Goal: Task Accomplishment & Management: Manage account settings

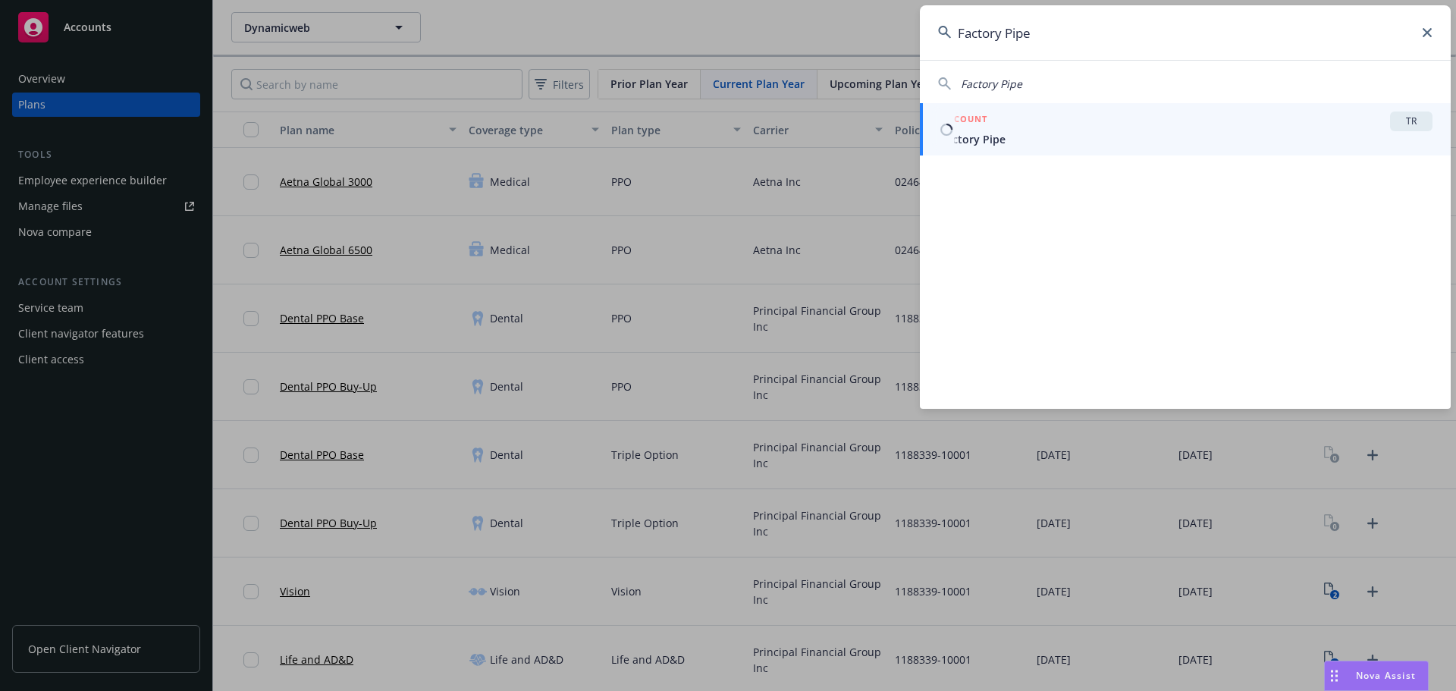
type input "Factory Pipe"
click at [1057, 133] on span "Factory Pipe" at bounding box center [1187, 139] width 492 height 16
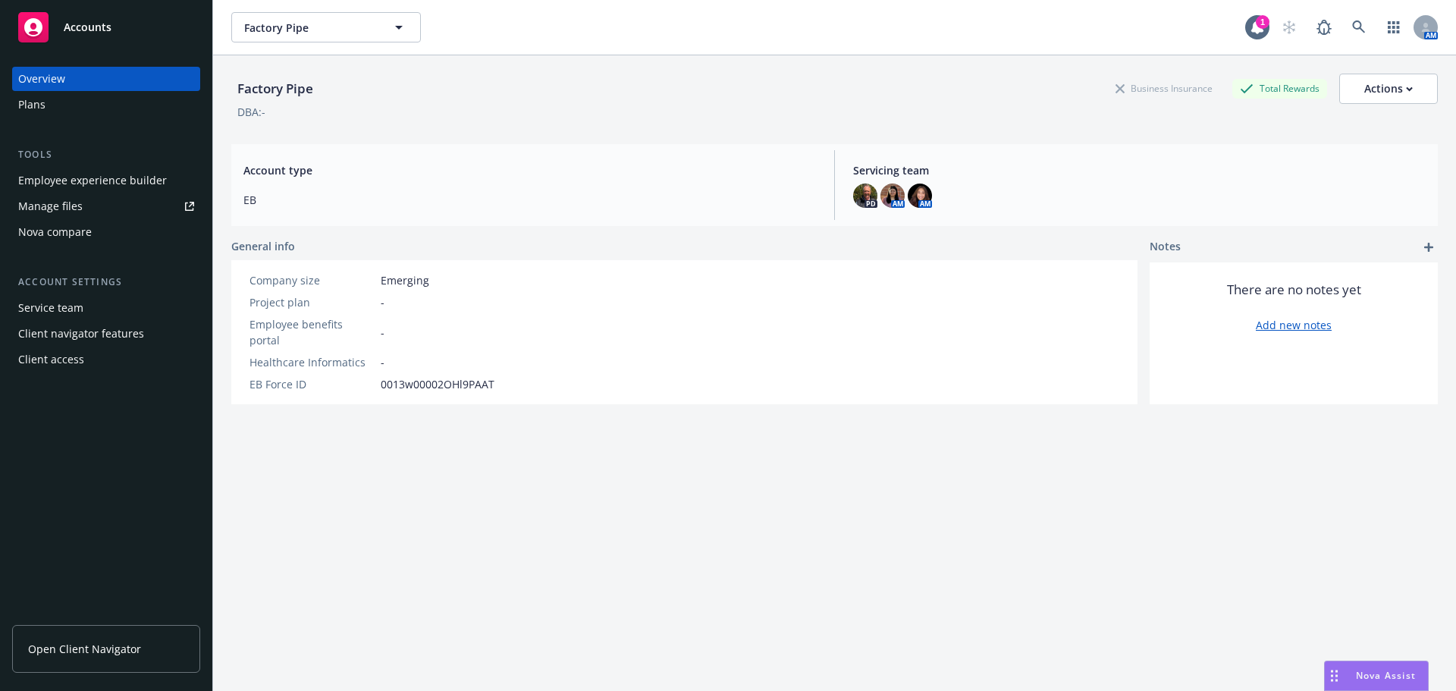
click at [70, 105] on div "Plans" at bounding box center [106, 105] width 176 height 24
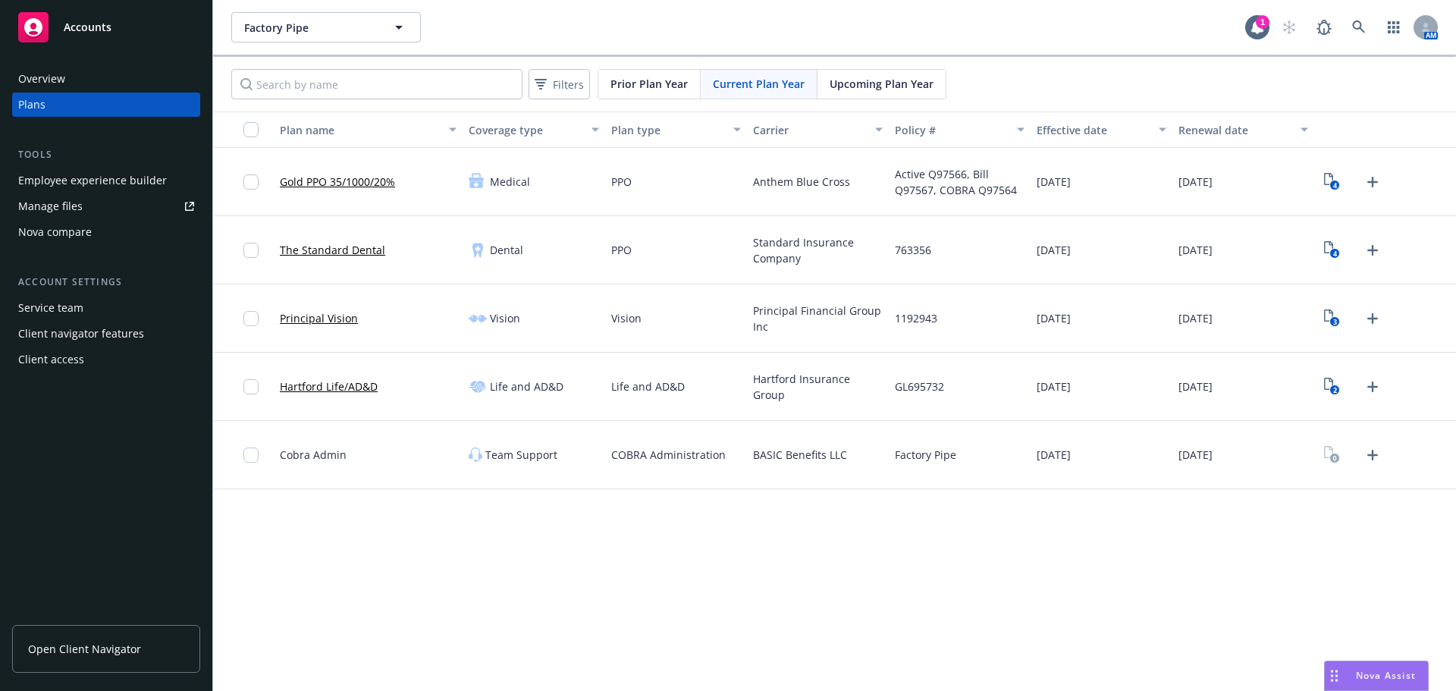
click at [861, 83] on span "Upcoming Plan Year" at bounding box center [882, 84] width 104 height 16
click at [64, 85] on div "Overview" at bounding box center [106, 79] width 176 height 24
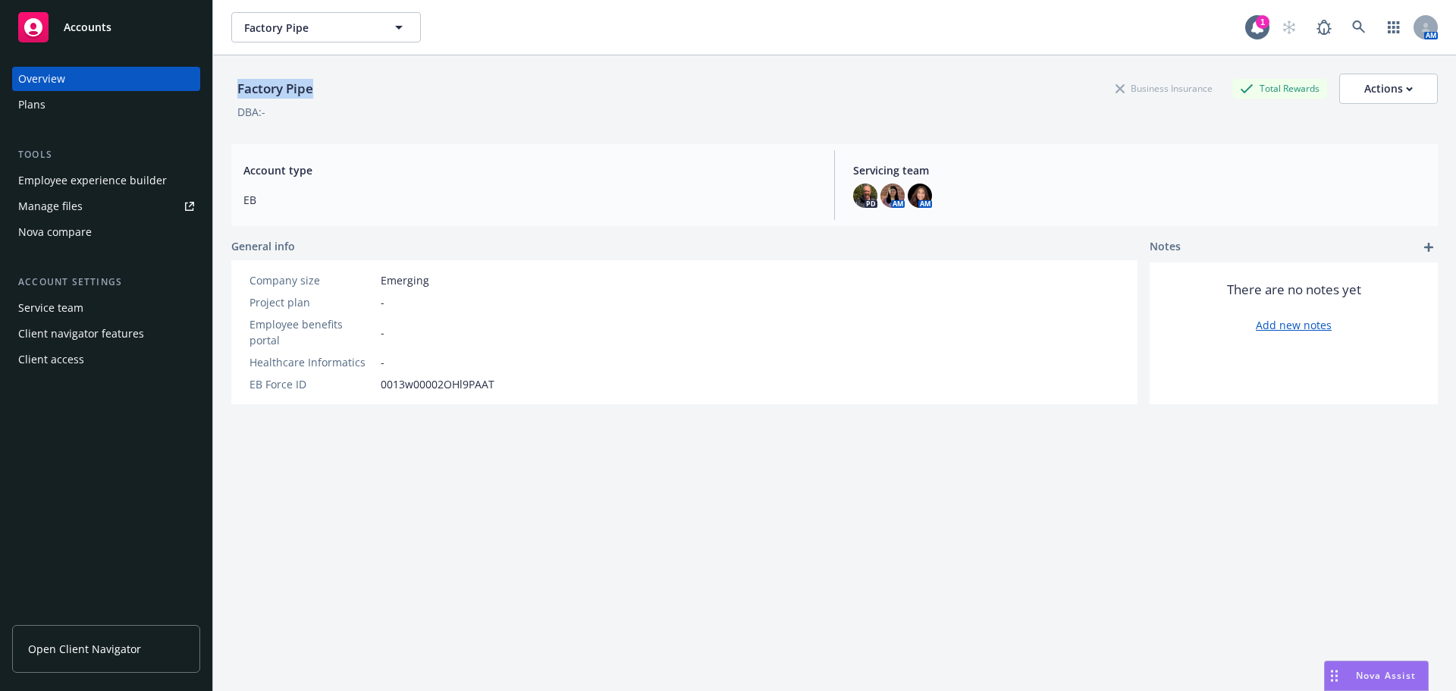
drag, startPoint x: 239, startPoint y: 90, endPoint x: 316, endPoint y: 83, distance: 77.7
click at [316, 83] on div "Factory Pipe" at bounding box center [275, 89] width 88 height 20
copy div "Factory Pipe"
click at [278, 90] on div "Factory Pipe" at bounding box center [275, 89] width 88 height 20
drag, startPoint x: 234, startPoint y: 87, endPoint x: 349, endPoint y: 85, distance: 114.6
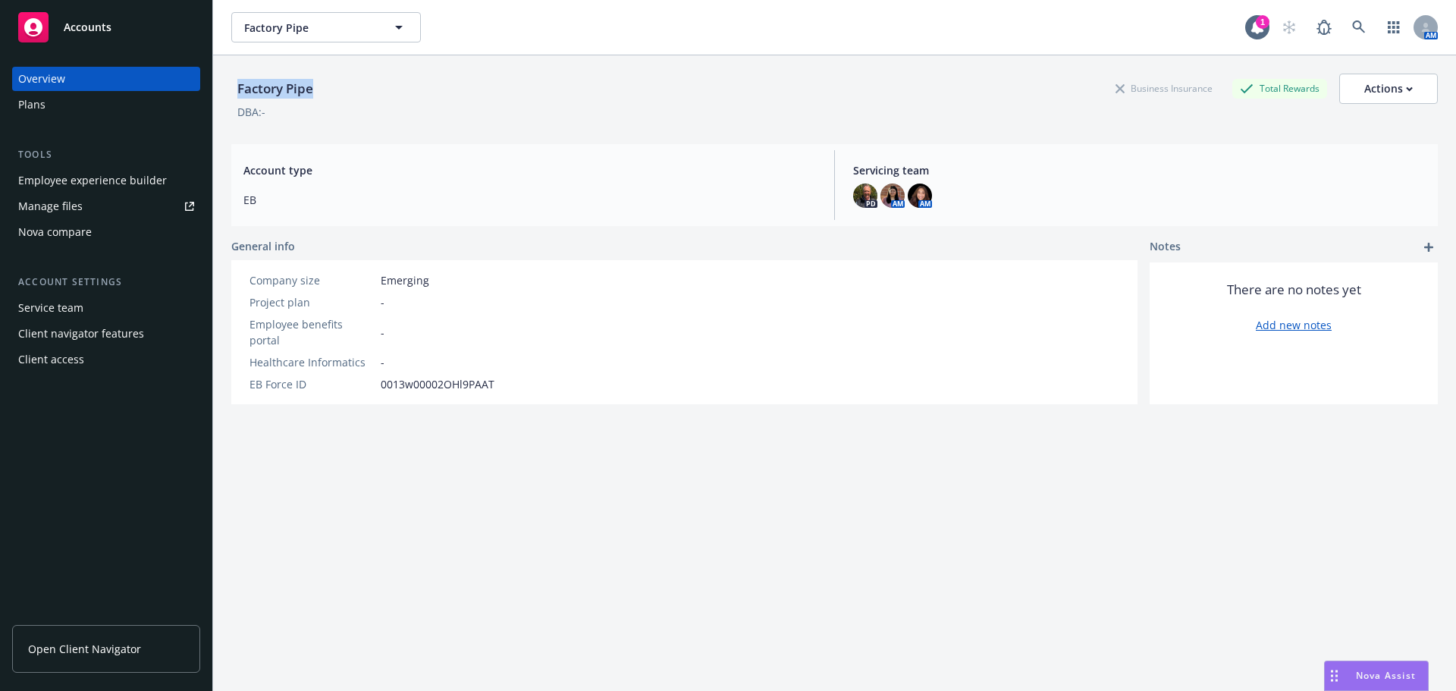
click at [349, 85] on div "Factory Pipe Business Insurance Total Rewards Actions" at bounding box center [834, 89] width 1207 height 30
copy div "Factory Pipe"
click at [60, 105] on div "Plans" at bounding box center [106, 105] width 176 height 24
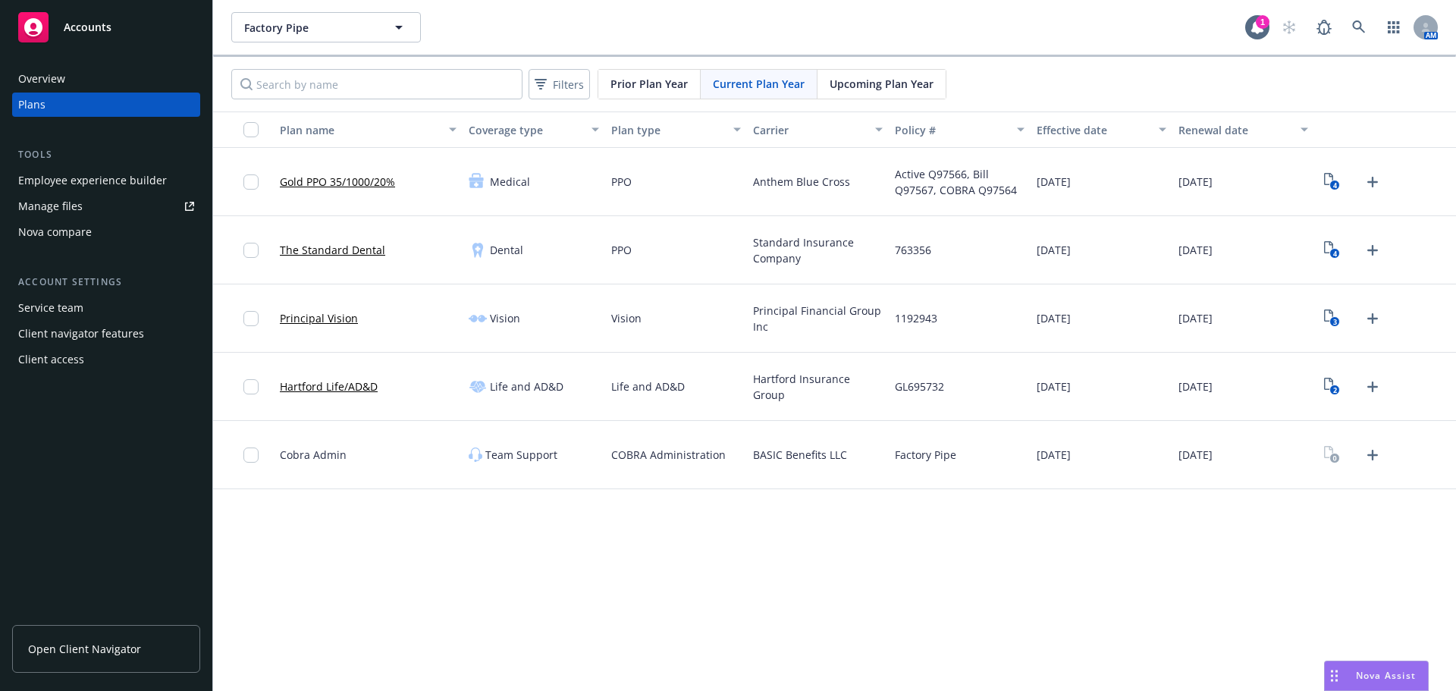
click at [881, 82] on span "Upcoming Plan Year" at bounding box center [882, 84] width 104 height 16
click at [1335, 381] on icon "2" at bounding box center [1332, 386] width 16 height 17
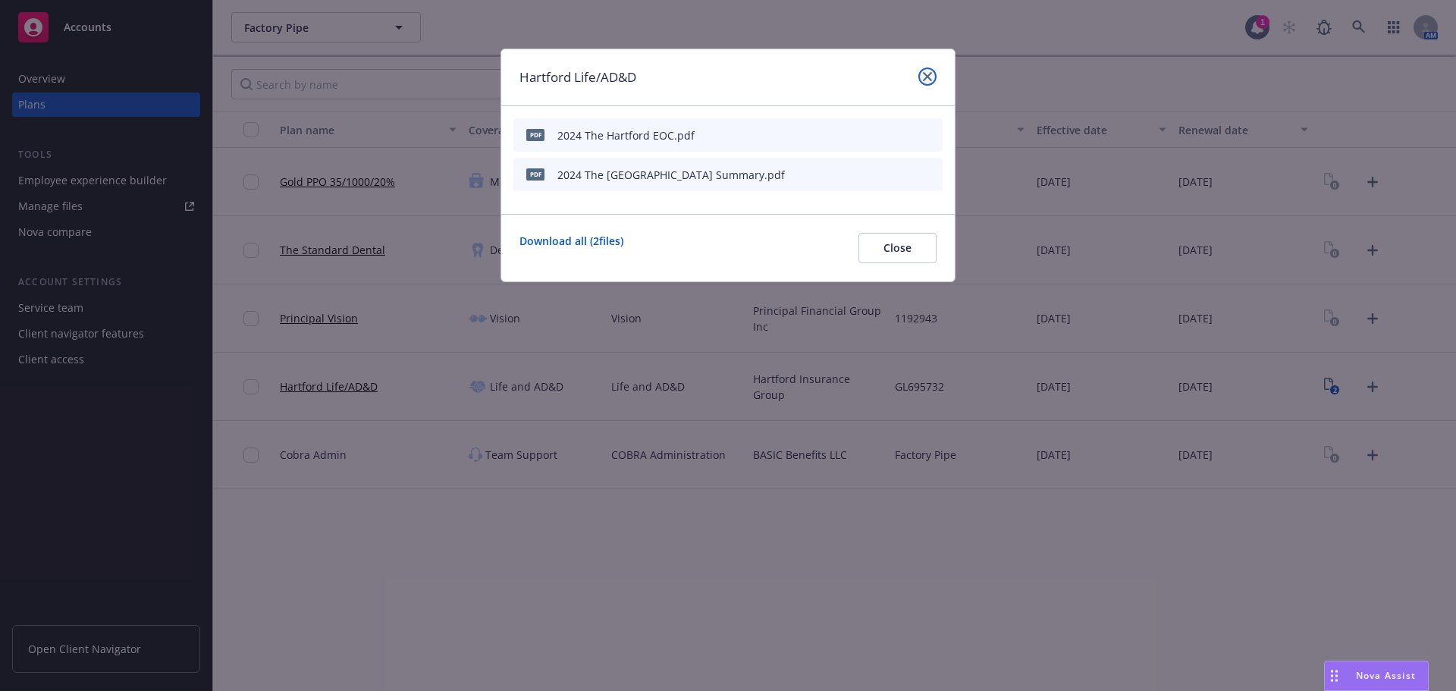
click at [929, 74] on icon "close" at bounding box center [927, 76] width 9 height 9
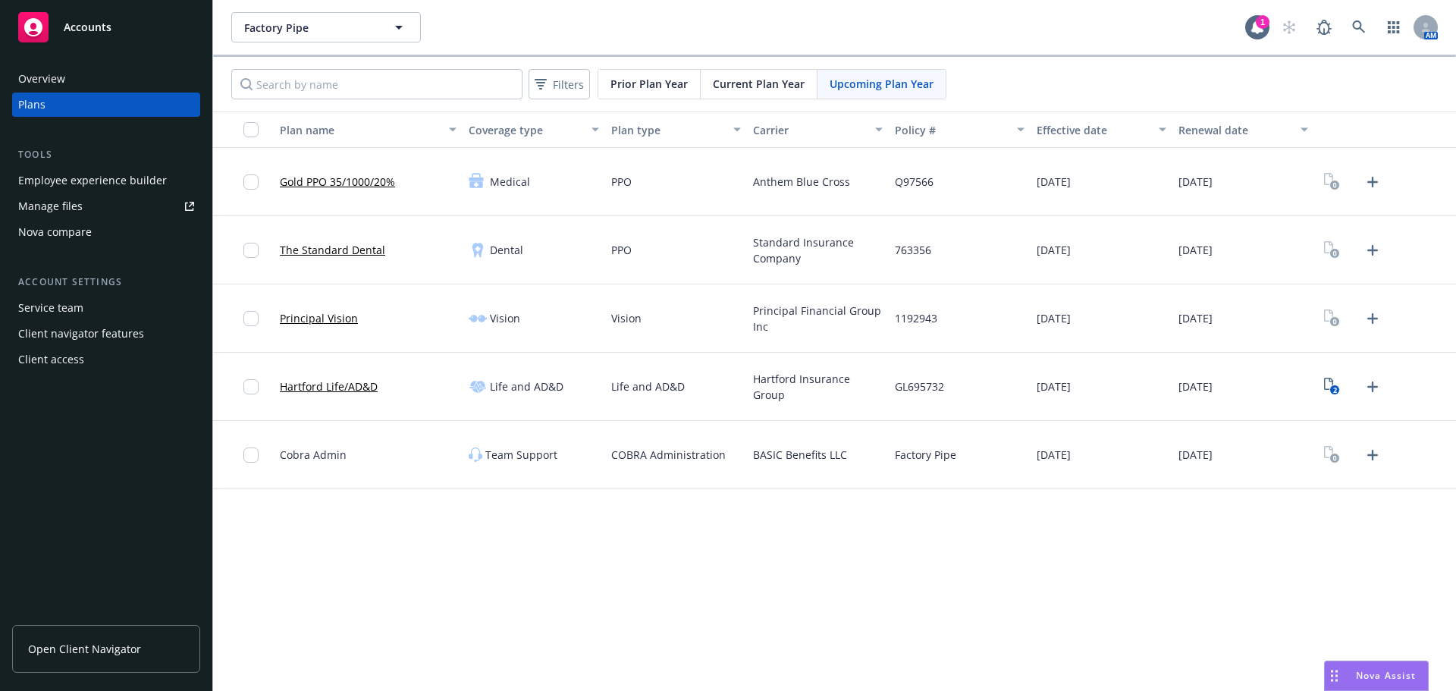
click at [784, 93] on div "Current Plan Year" at bounding box center [759, 84] width 117 height 29
click at [1329, 382] on icon "2" at bounding box center [1332, 386] width 16 height 17
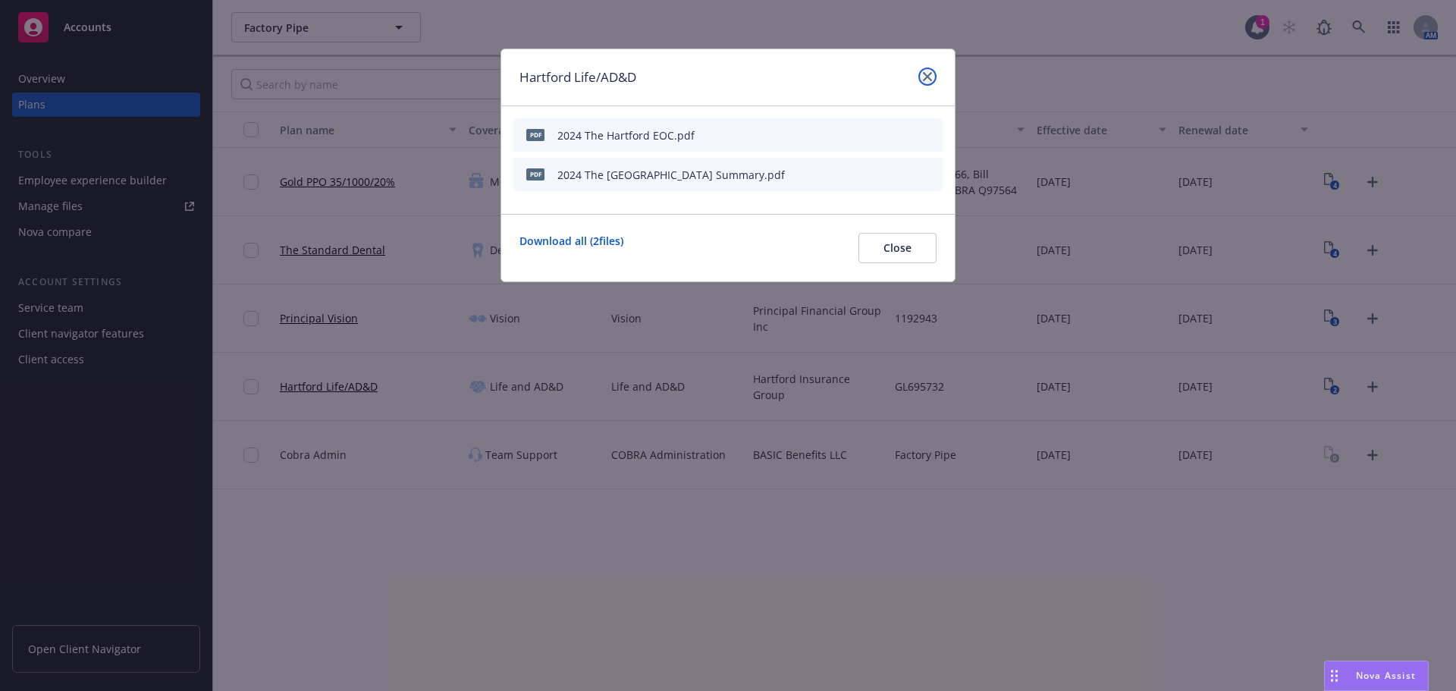
click at [925, 82] on link "close" at bounding box center [928, 77] width 18 height 18
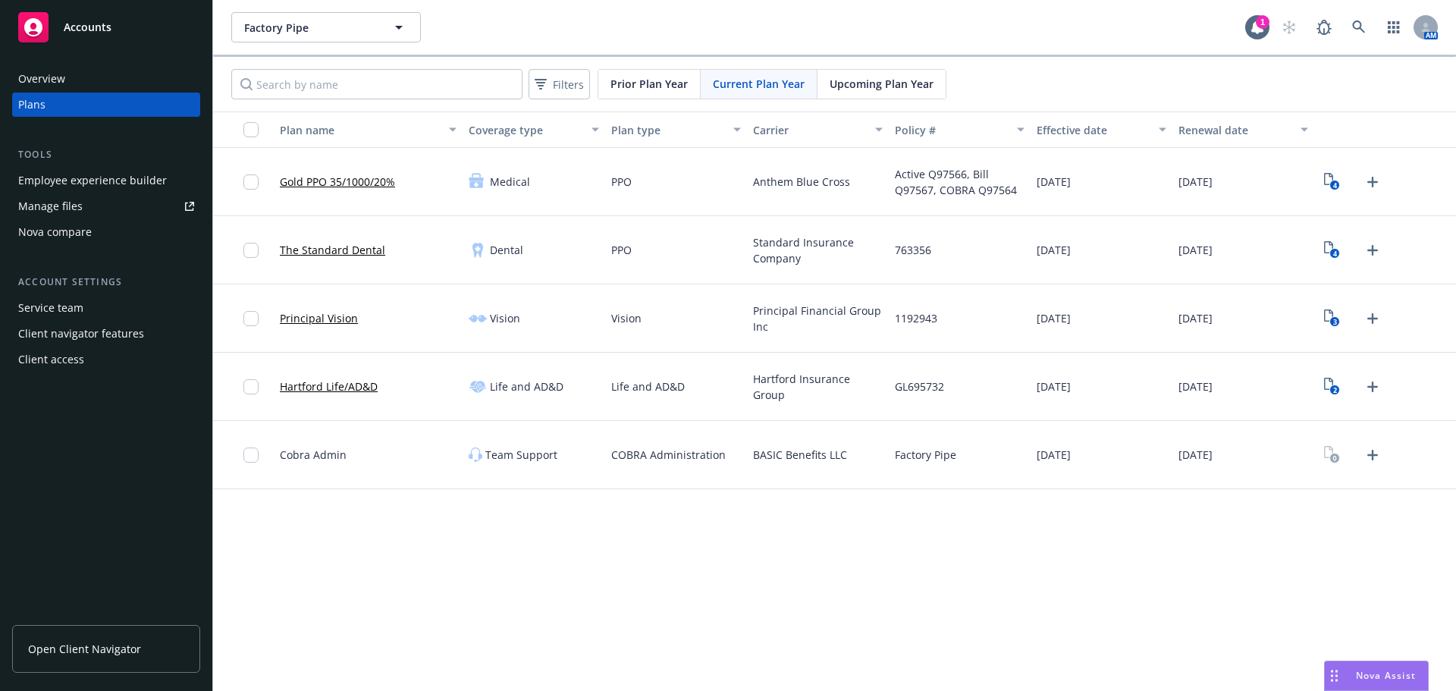
click at [867, 96] on div "Upcoming Plan Year" at bounding box center [882, 84] width 128 height 29
click at [1381, 386] on icon "Upload Plan Documents" at bounding box center [1373, 387] width 18 height 18
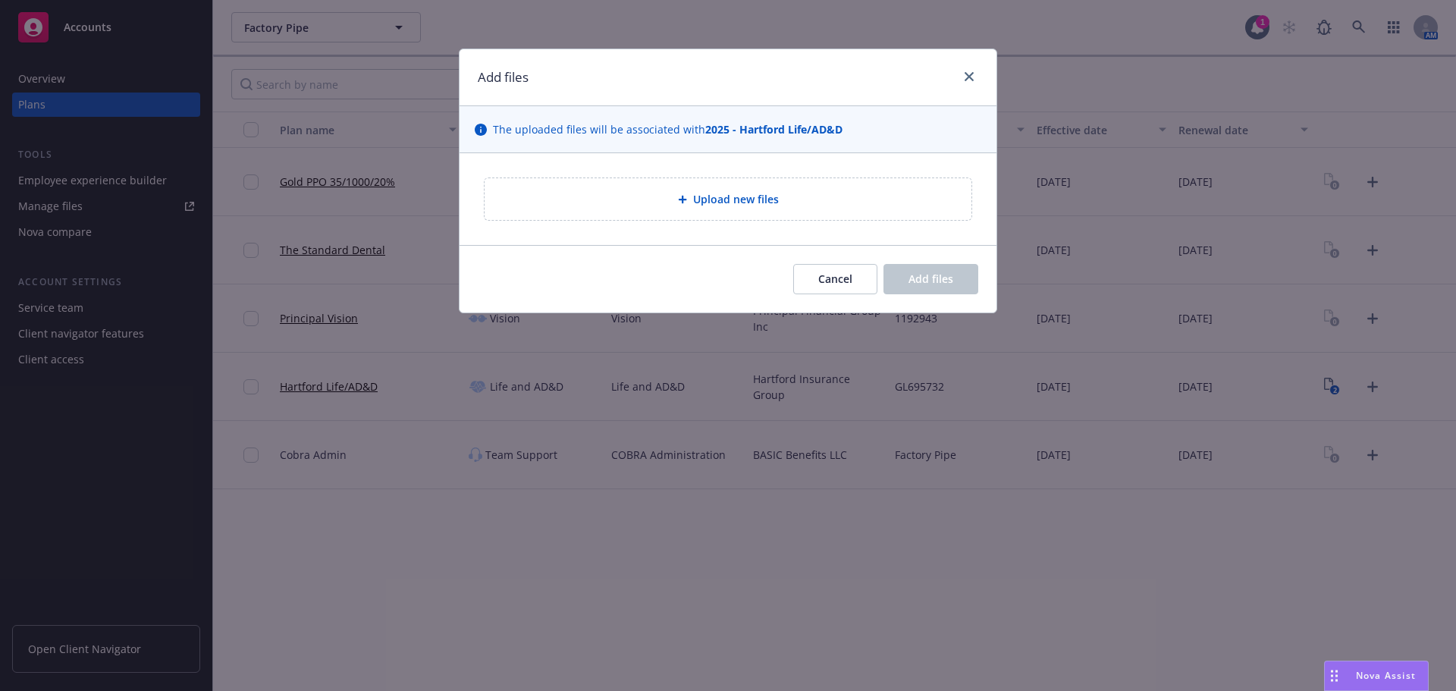
click at [798, 202] on div "Upload new files" at bounding box center [728, 198] width 463 height 17
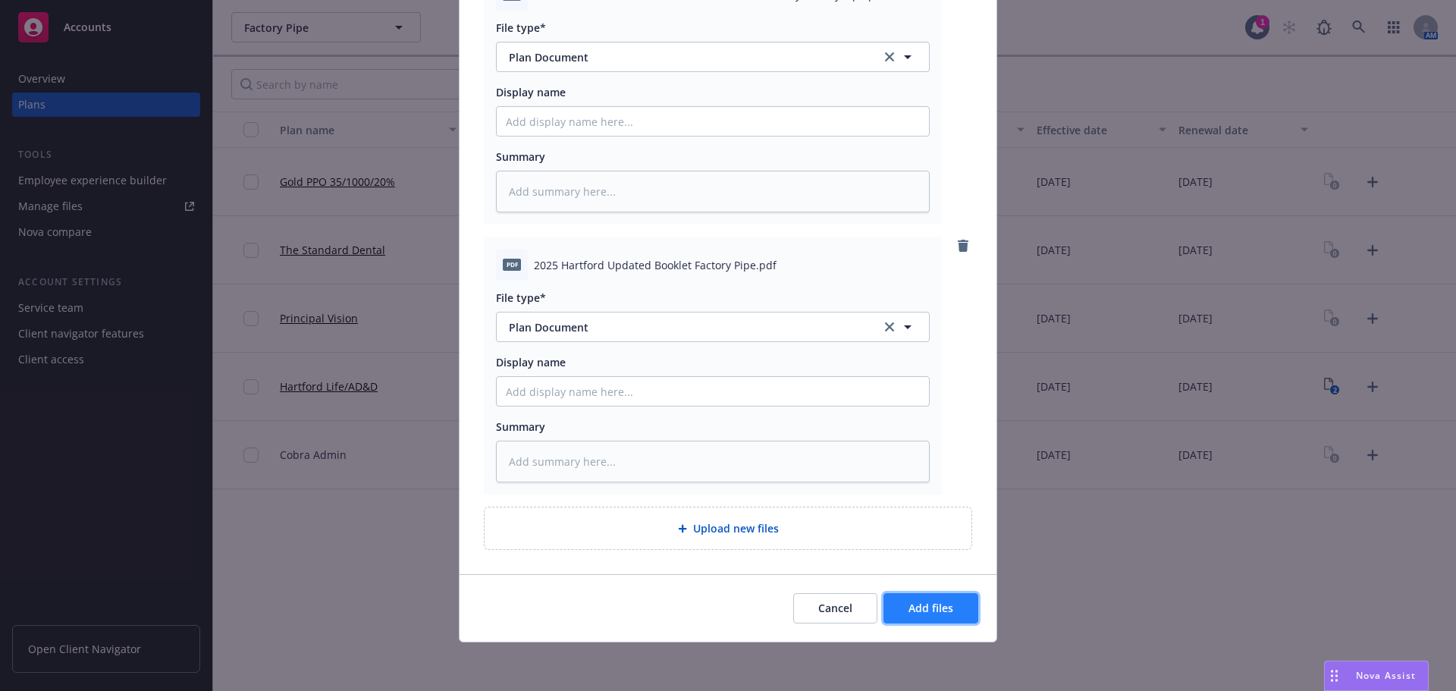
click at [936, 608] on span "Add files" at bounding box center [931, 608] width 45 height 14
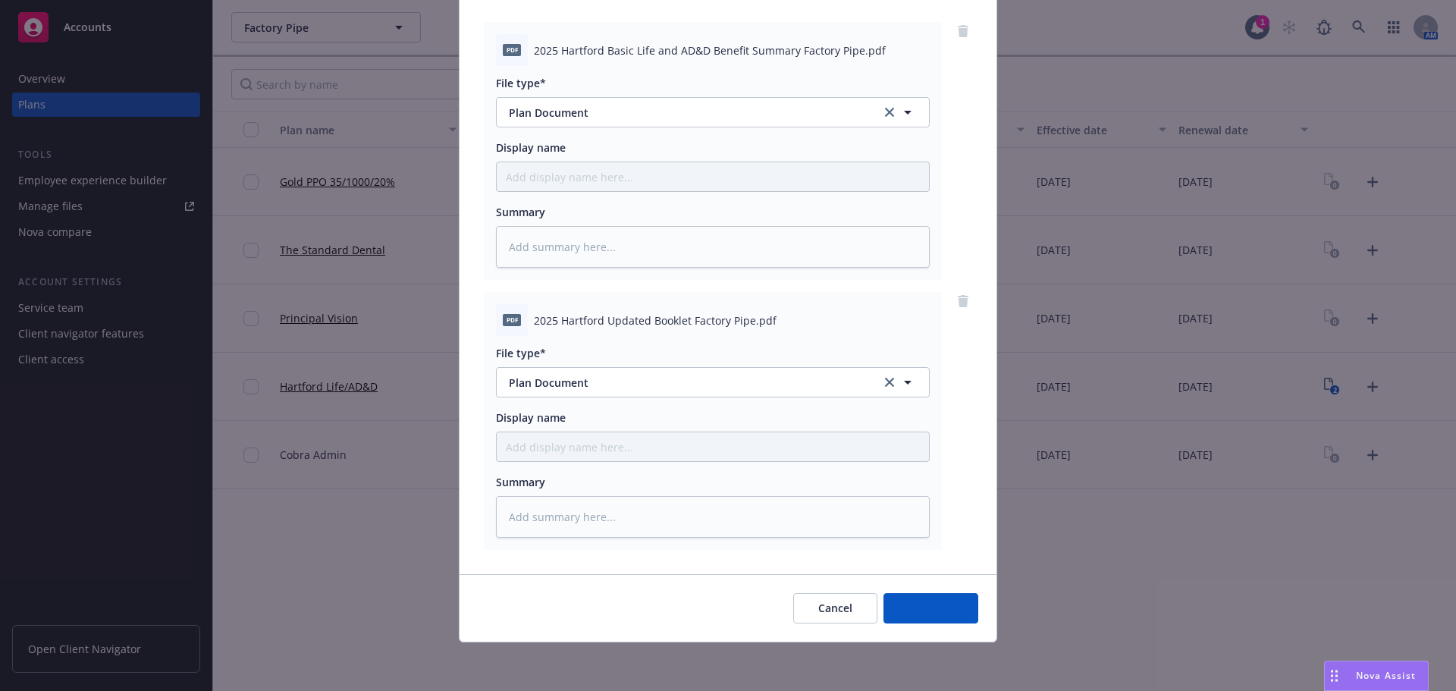
scroll to position [155, 0]
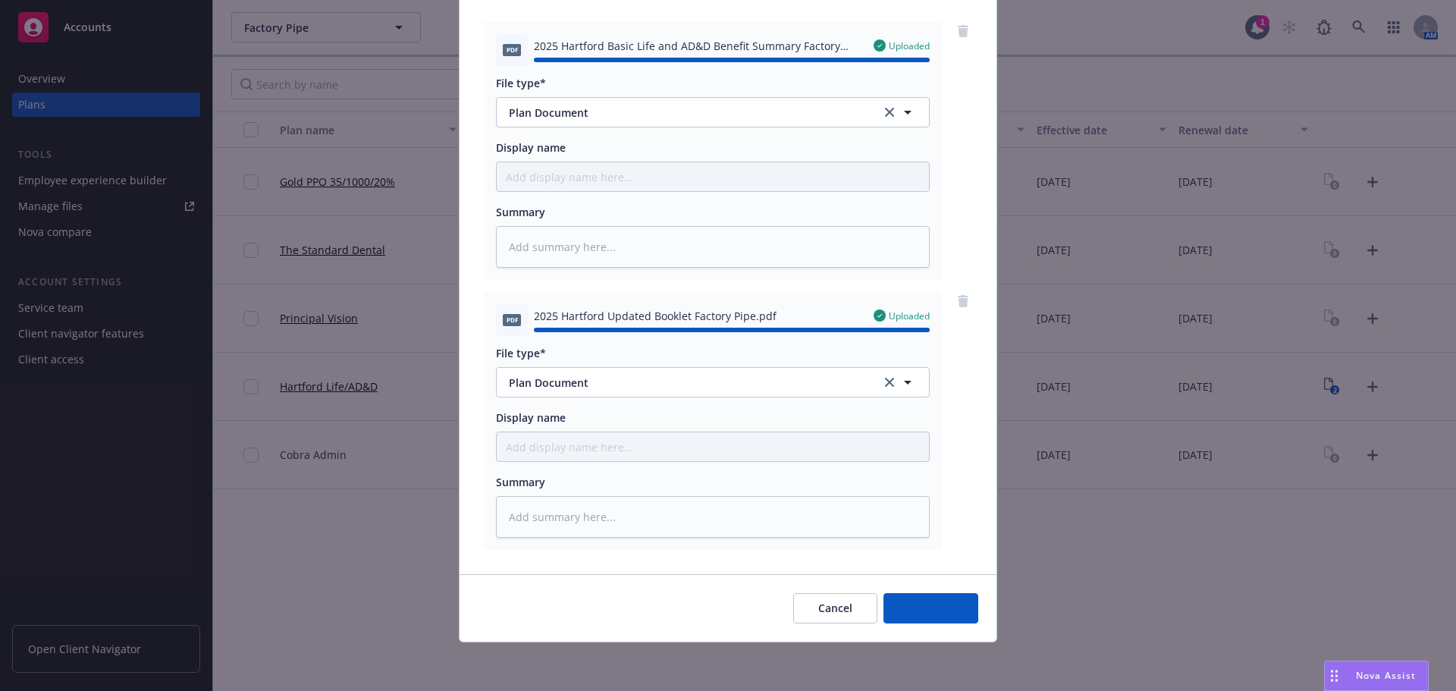
type textarea "x"
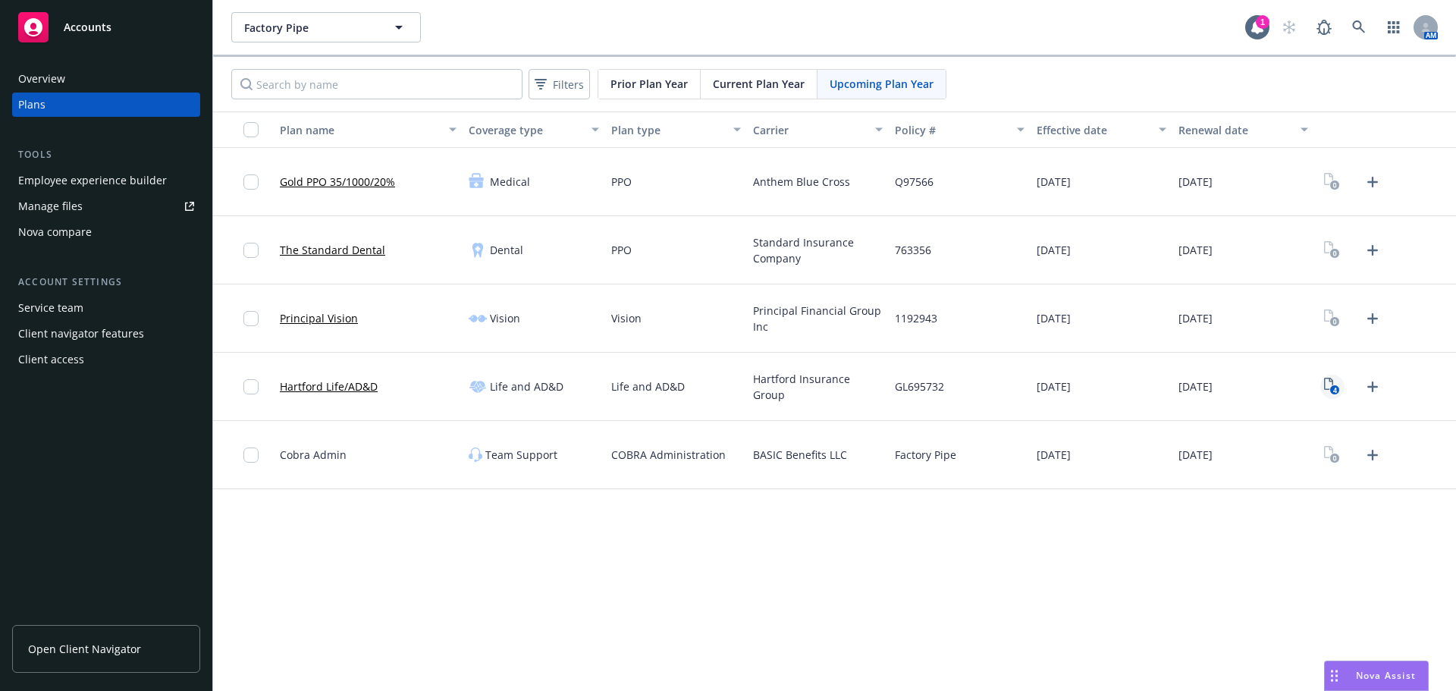
click at [1340, 394] on icon "4" at bounding box center [1332, 386] width 16 height 17
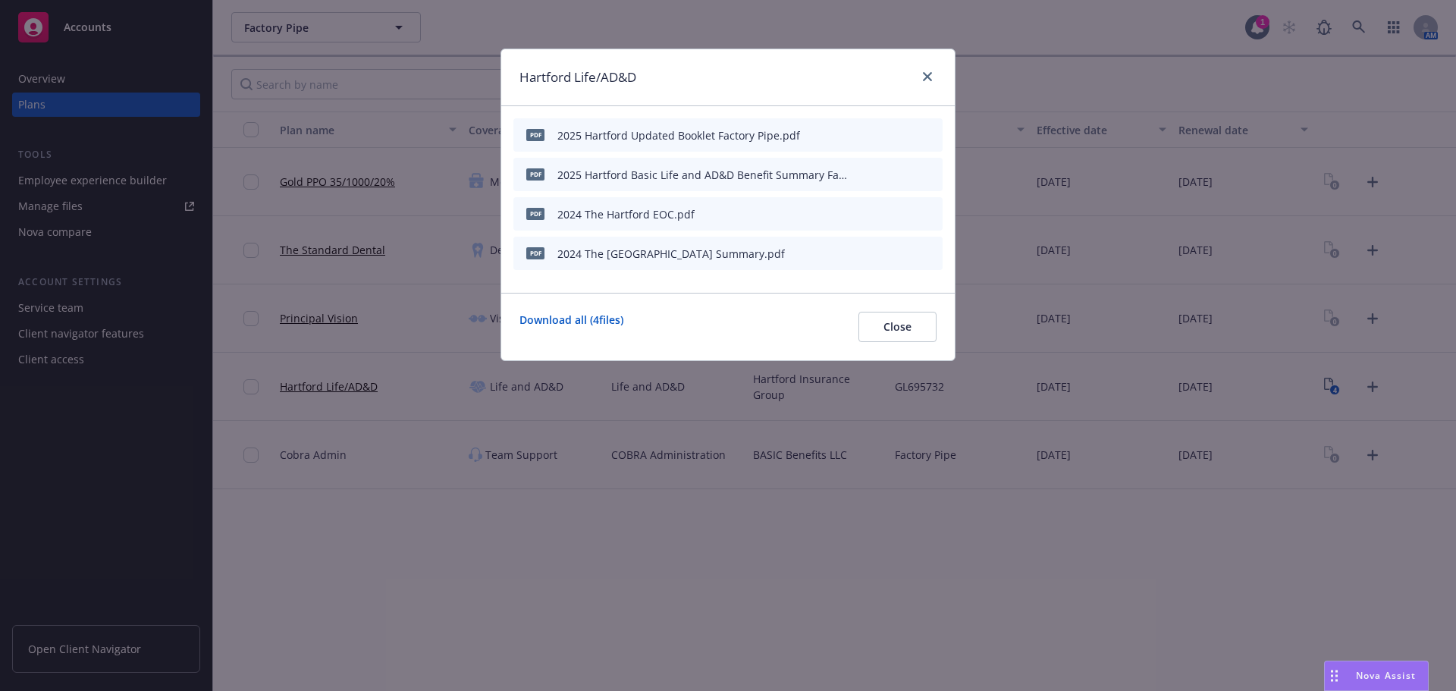
click at [861, 211] on button "button" at bounding box center [856, 214] width 12 height 12
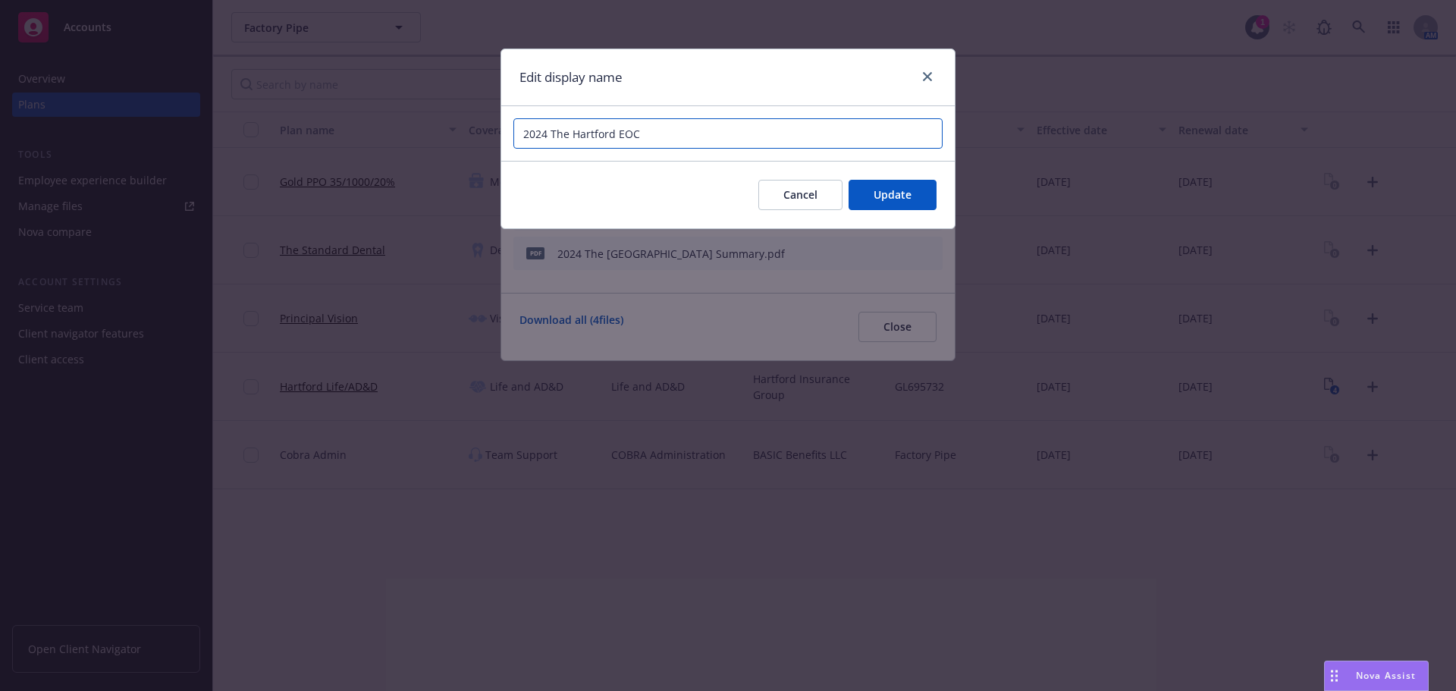
click at [728, 142] on input "2024 The Hartford EOC" at bounding box center [728, 133] width 429 height 30
paste input "Factory Pipe"
type input "2024 The Hartford EOC Factory Pipe"
click at [879, 193] on span "Update" at bounding box center [893, 194] width 38 height 14
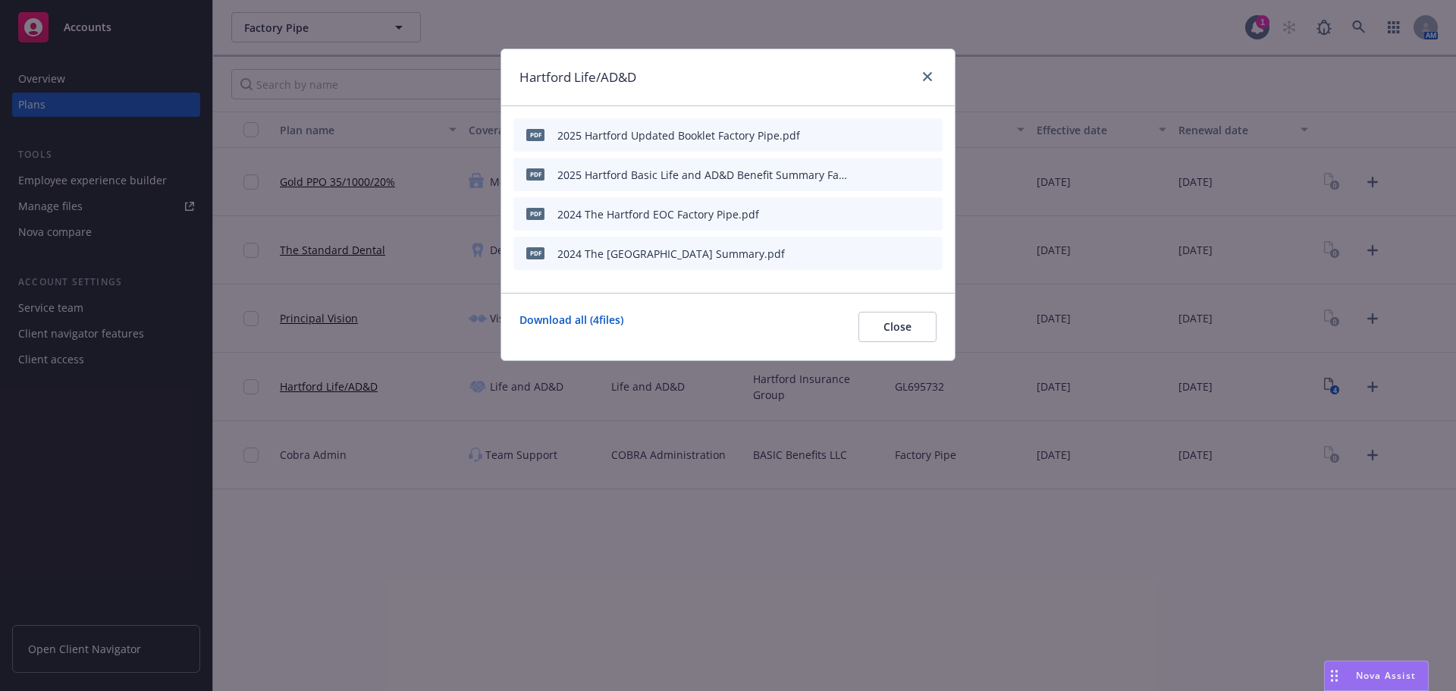
click at [855, 251] on icon "button" at bounding box center [856, 253] width 9 height 9
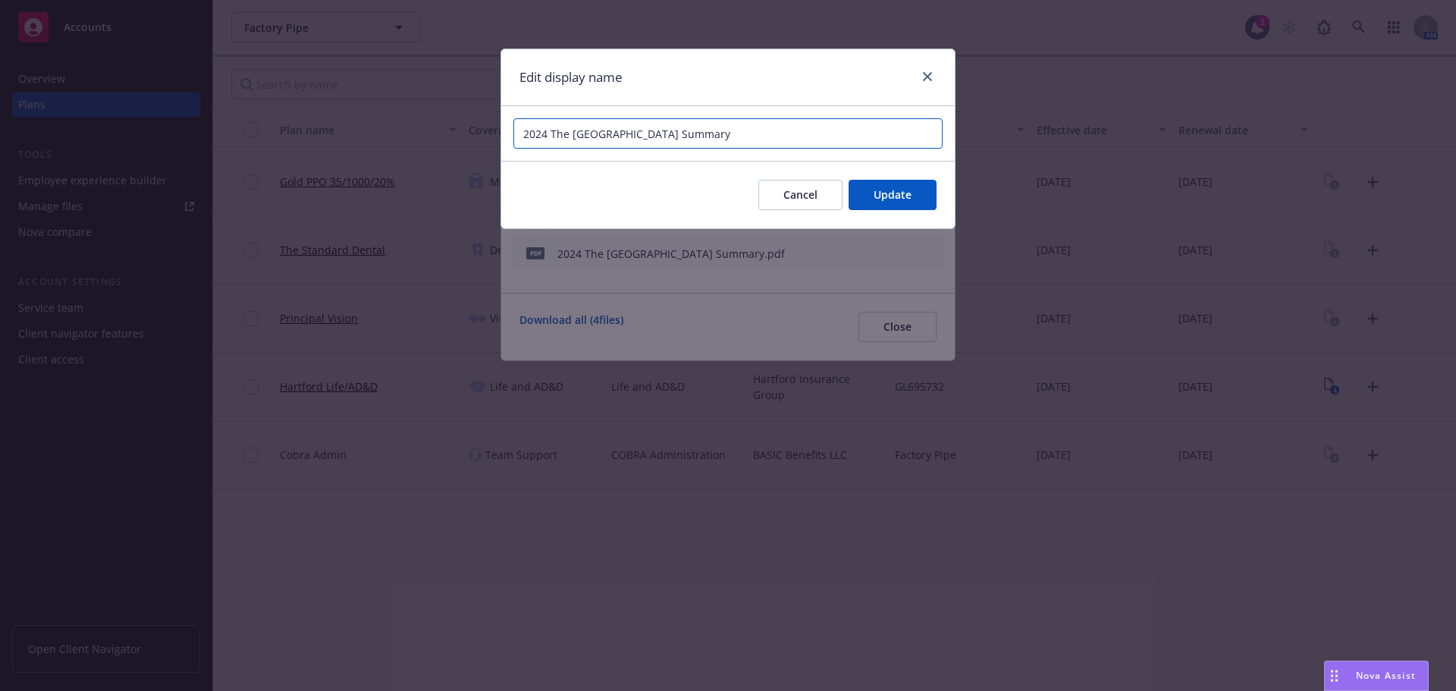
click at [711, 138] on input "2024 The [GEOGRAPHIC_DATA] Summary" at bounding box center [728, 133] width 429 height 30
paste input "Factory Pipe"
type input "2024 The Hartford Summary Factory Pipe"
click at [873, 195] on button "Update" at bounding box center [893, 195] width 88 height 30
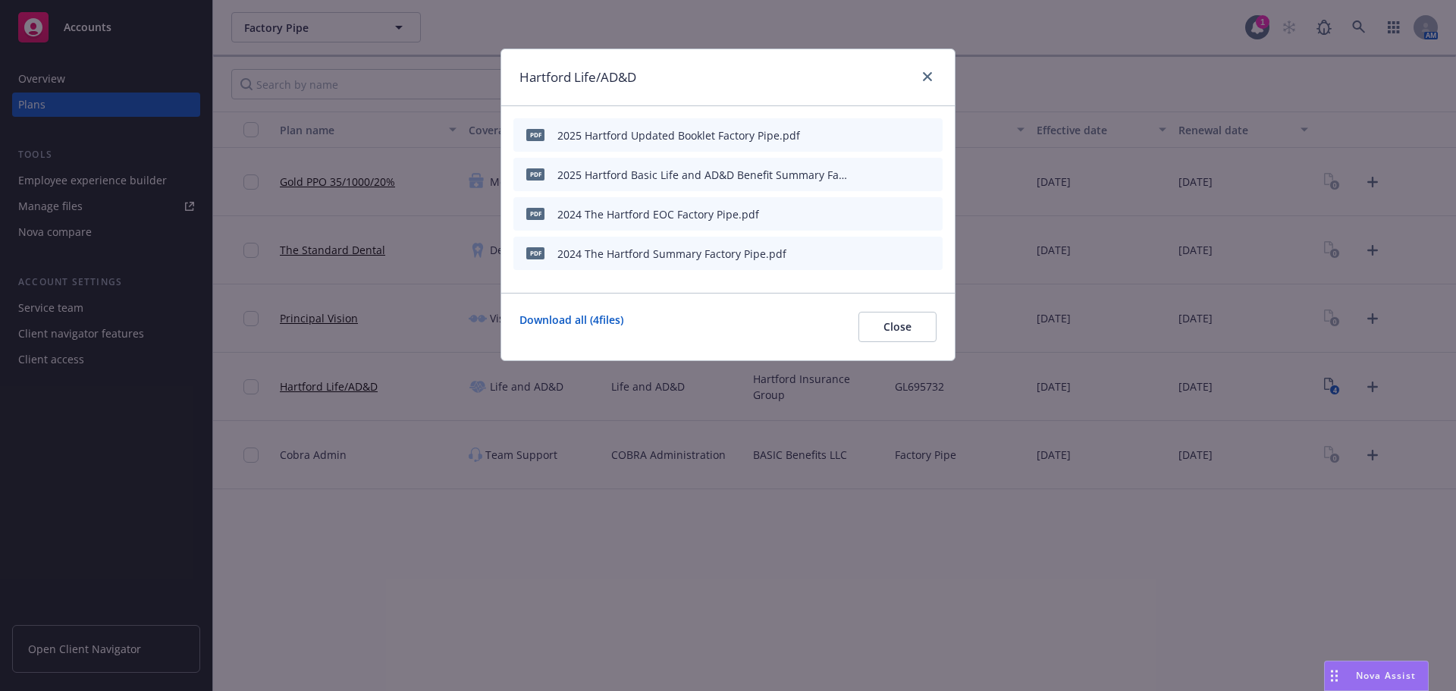
click at [858, 209] on icon "button" at bounding box center [856, 213] width 9 height 9
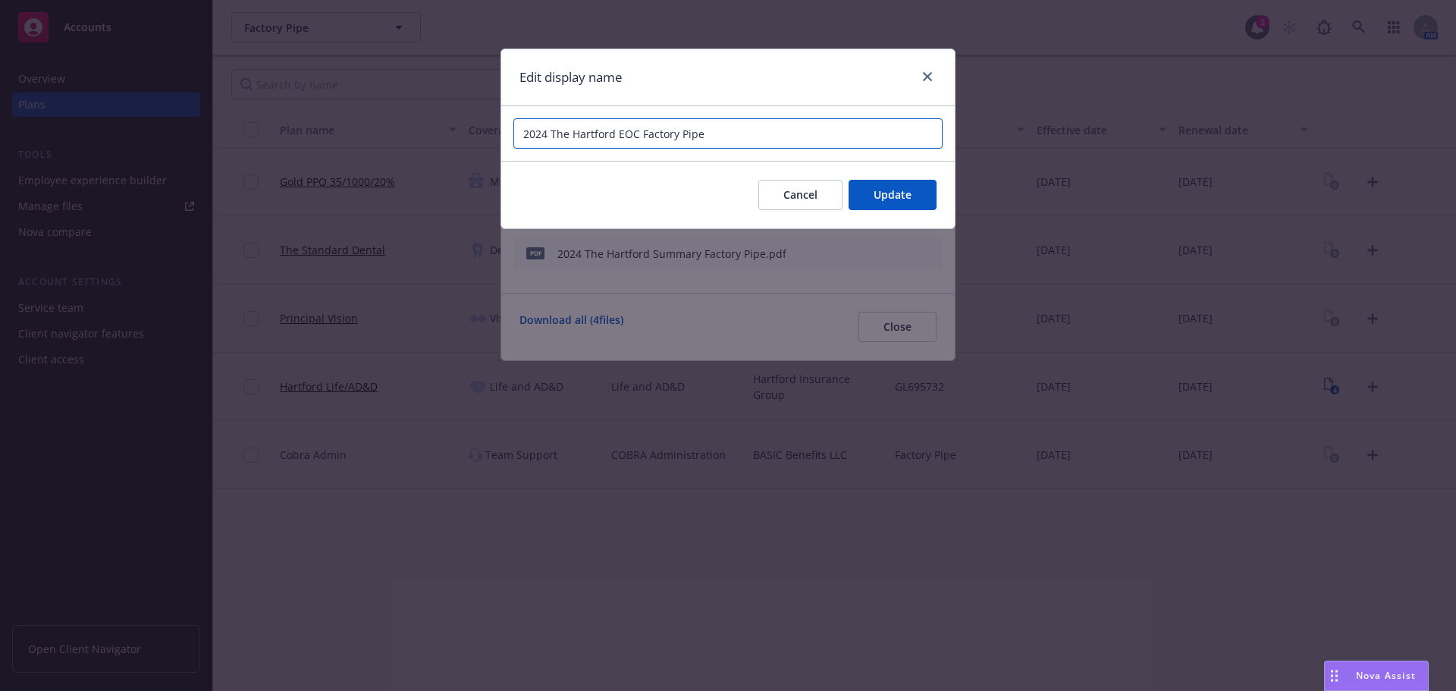
click at [564, 133] on input "2024 The Hartford EOC Factory Pipe" at bounding box center [728, 133] width 429 height 30
click at [565, 133] on input "2024 The Hartford EOC Factory Pipe" at bounding box center [728, 133] width 429 height 30
type input "2024 Hartford EOC Factory Pipe"
click at [886, 193] on span "Update" at bounding box center [893, 194] width 38 height 14
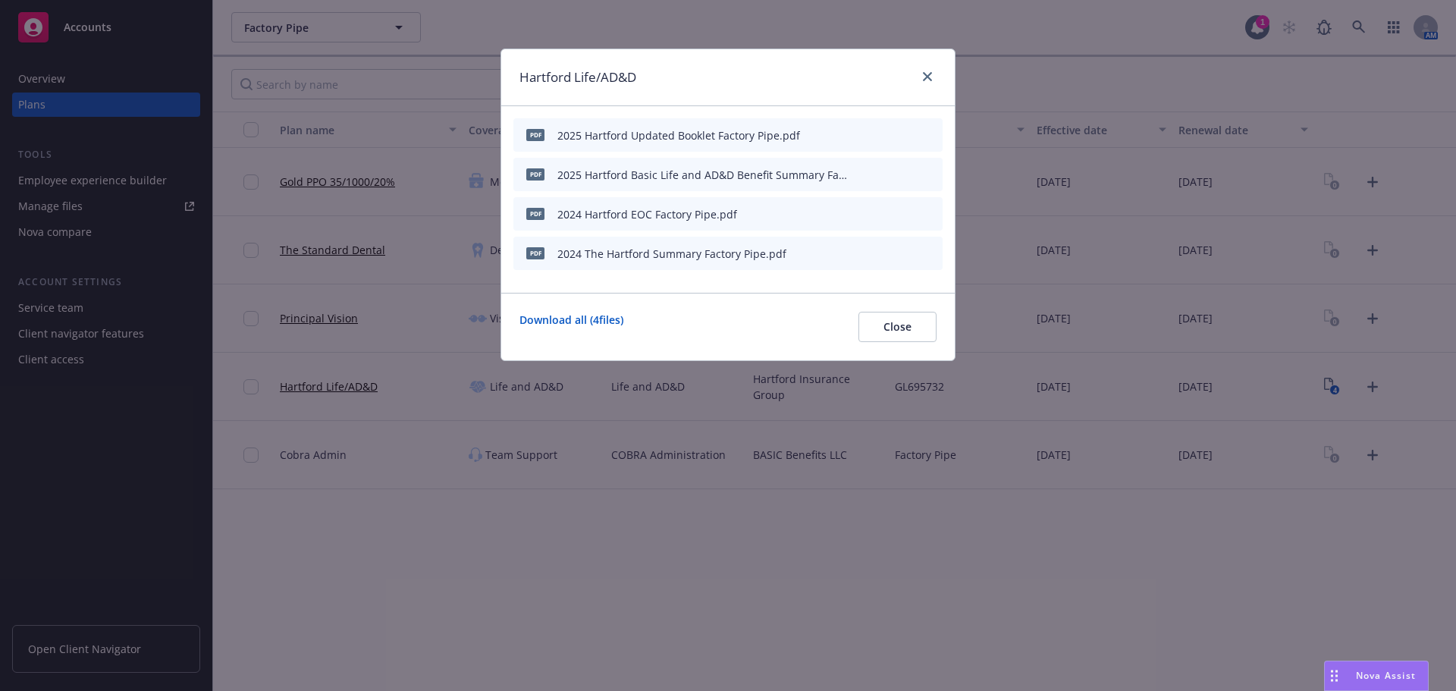
click at [862, 253] on div at bounding box center [894, 254] width 83 height 16
click at [859, 253] on icon "button" at bounding box center [856, 253] width 9 height 9
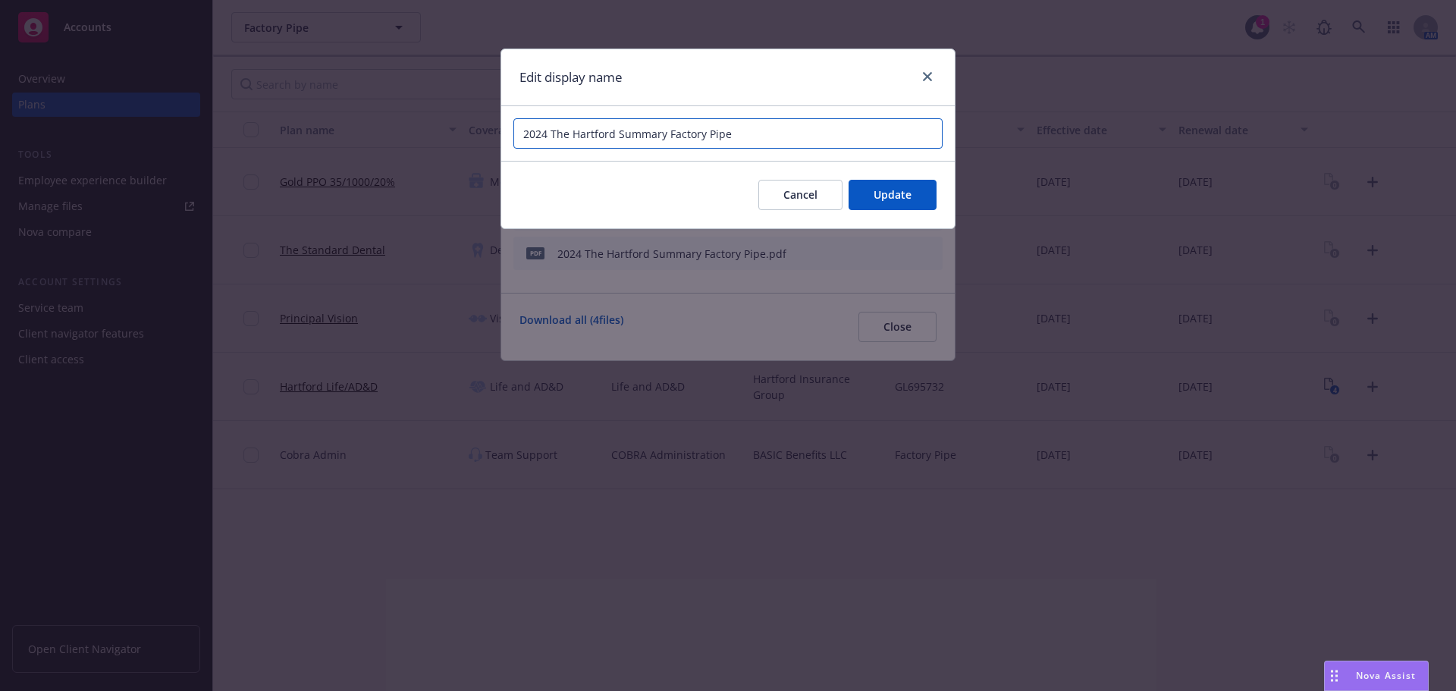
click at [561, 127] on input "2024 The Hartford Summary Factory Pipe" at bounding box center [728, 133] width 429 height 30
type input "2024 [GEOGRAPHIC_DATA] Summary Factory Pipe"
click at [890, 193] on span "Update" at bounding box center [893, 194] width 38 height 14
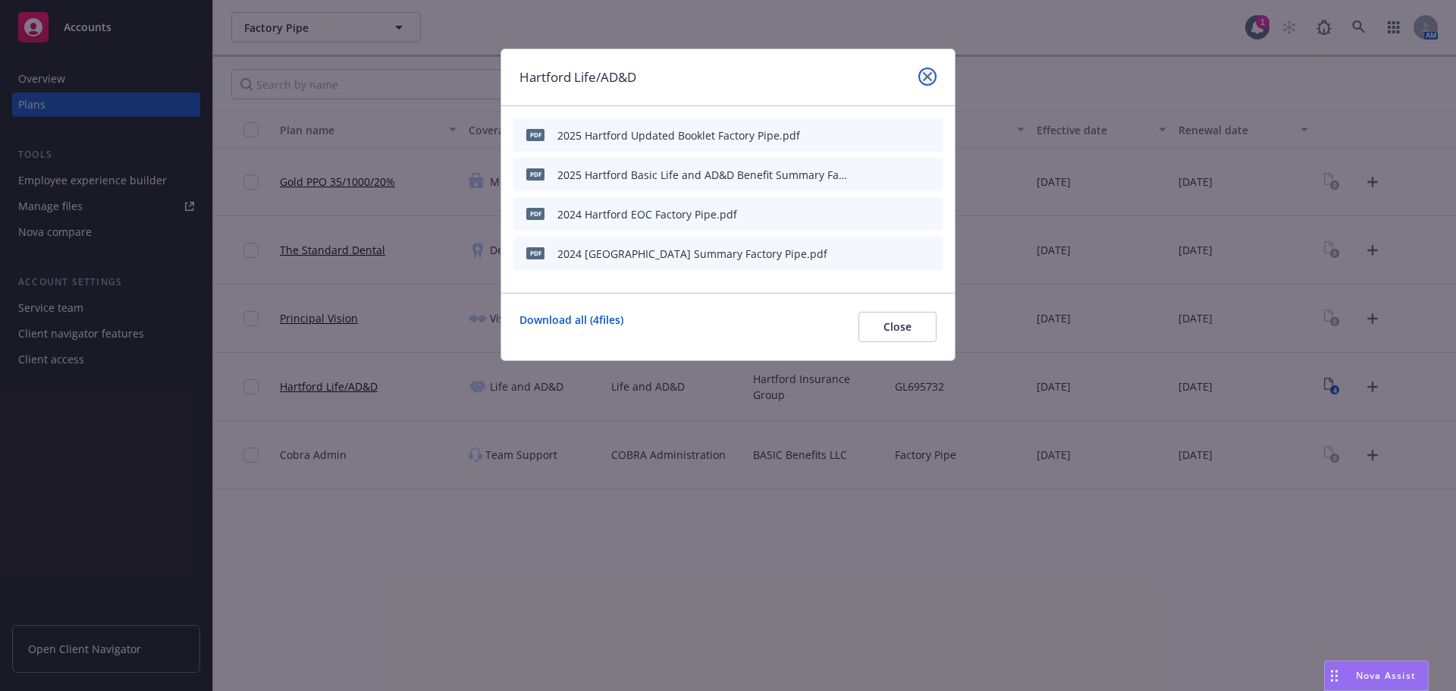
click at [928, 77] on icon "close" at bounding box center [927, 76] width 9 height 9
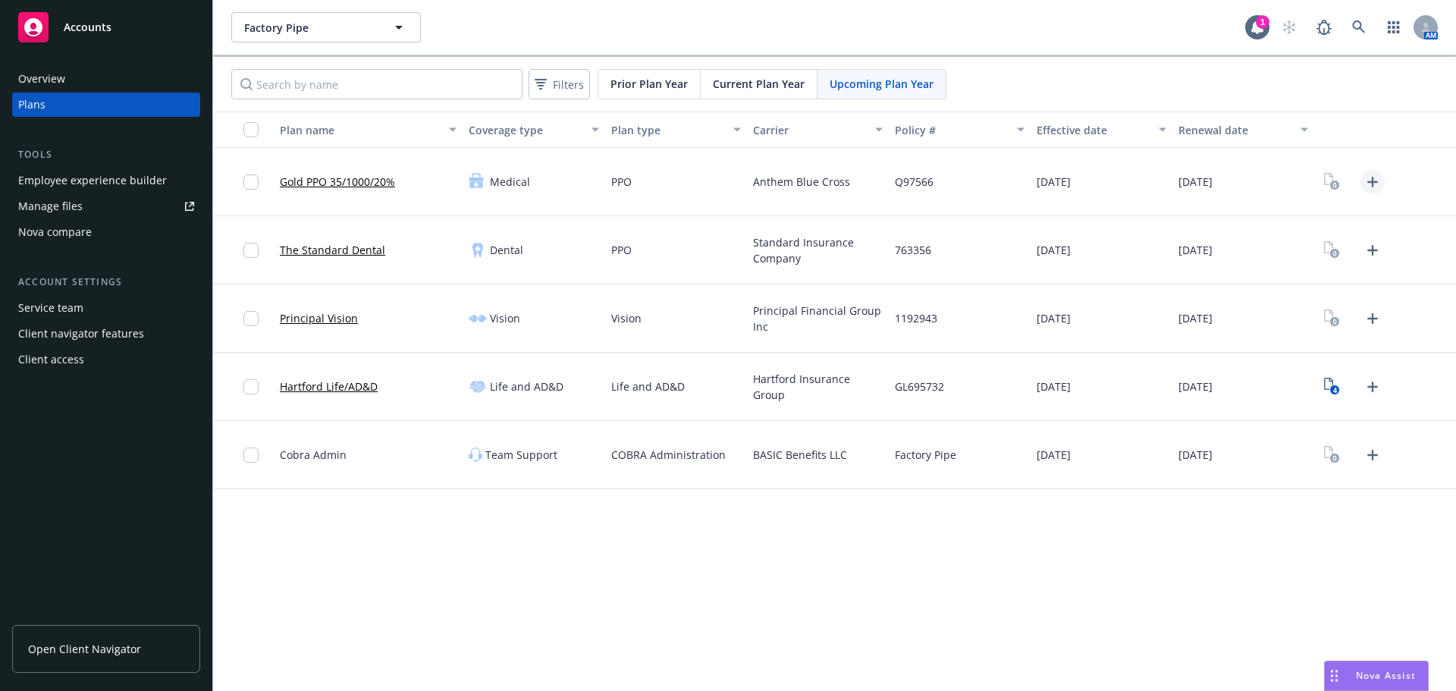
click at [1371, 179] on icon "Upload Plan Documents" at bounding box center [1373, 182] width 18 height 18
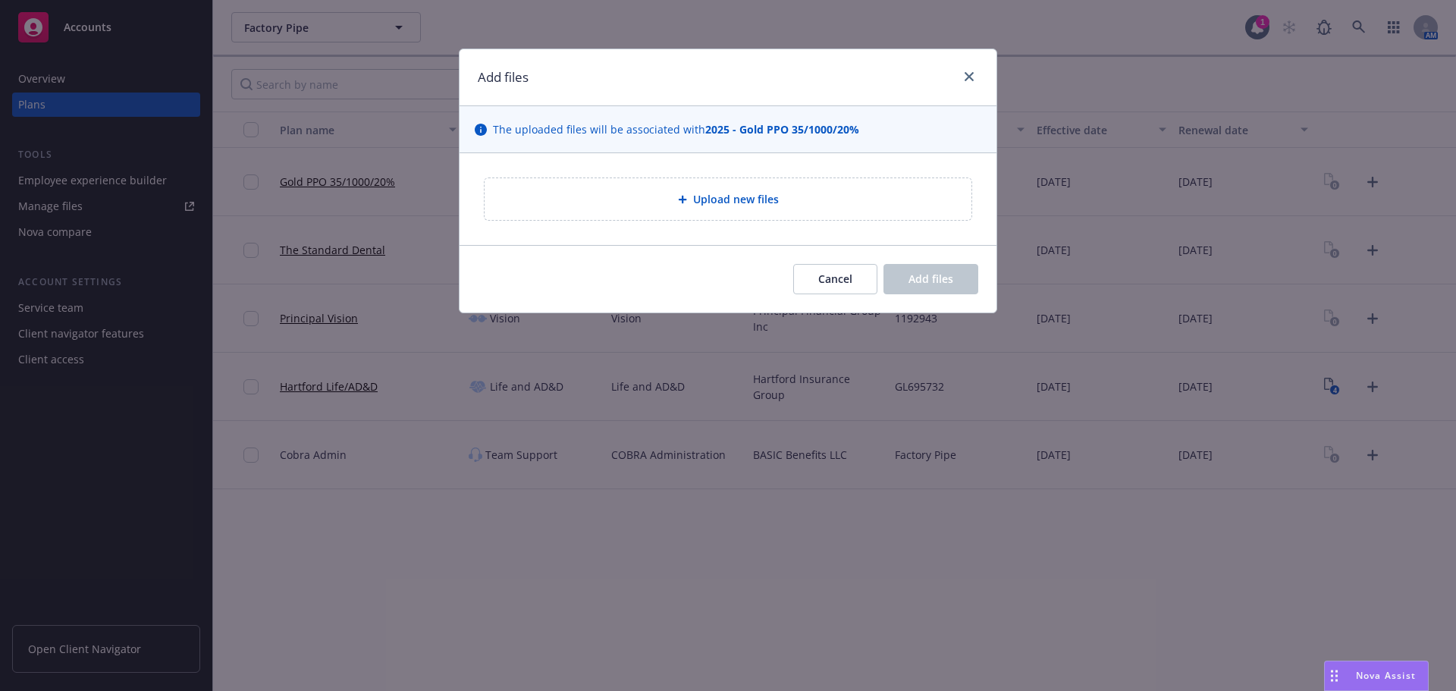
click at [724, 196] on span "Upload new files" at bounding box center [736, 199] width 86 height 16
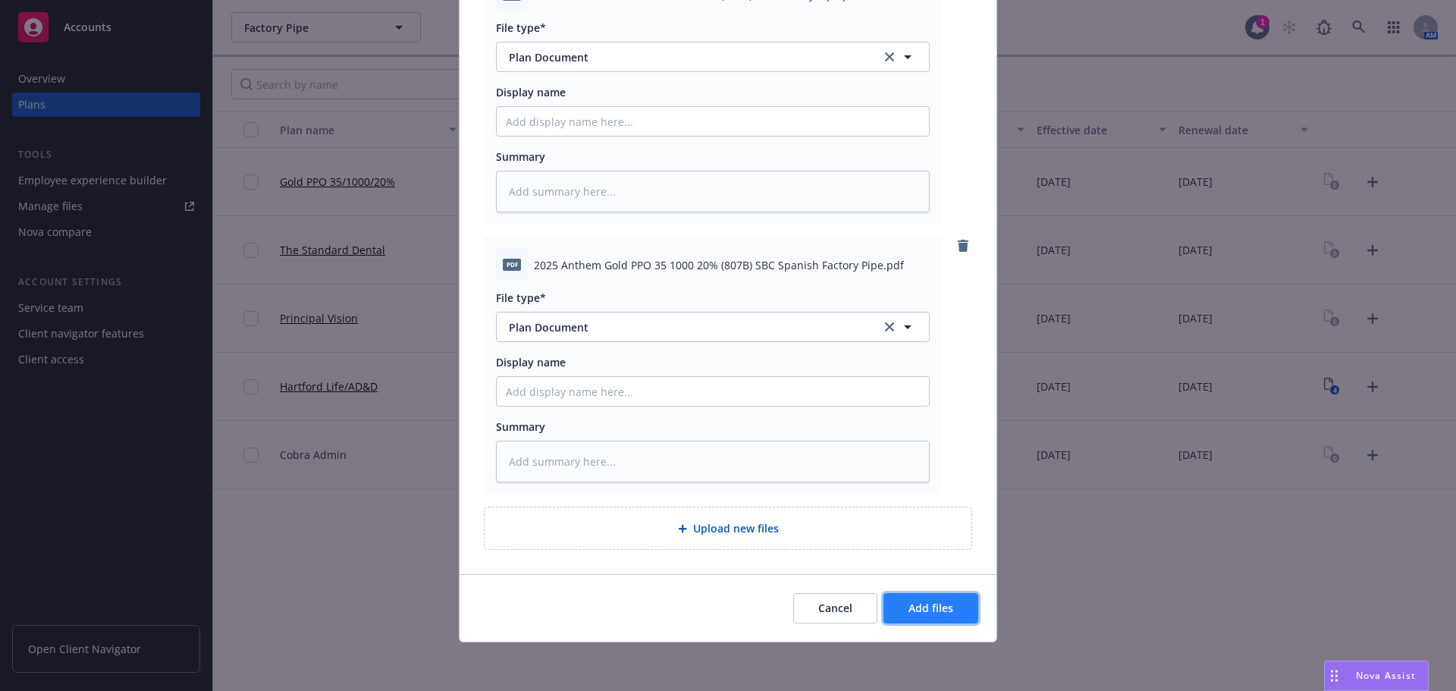
click at [929, 614] on span "Add files" at bounding box center [931, 608] width 45 height 14
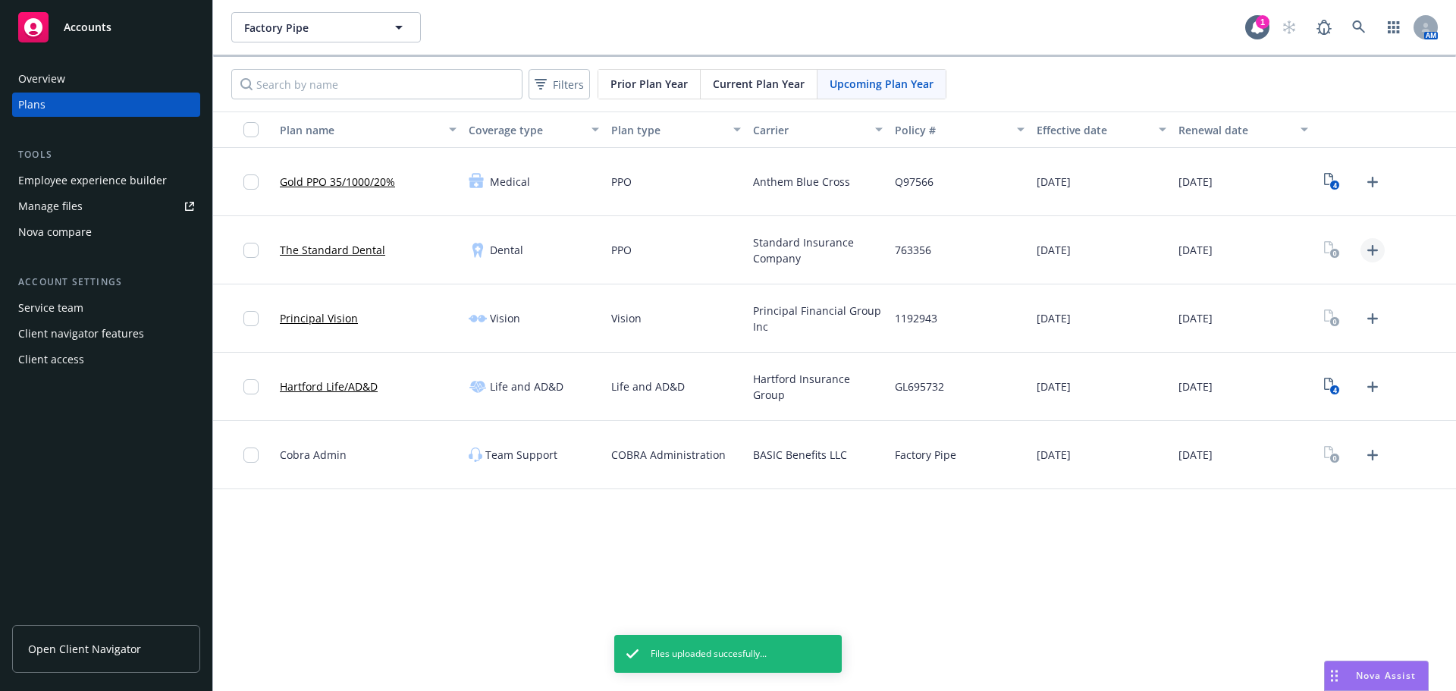
click at [1376, 250] on icon "Upload Plan Documents" at bounding box center [1373, 250] width 11 height 11
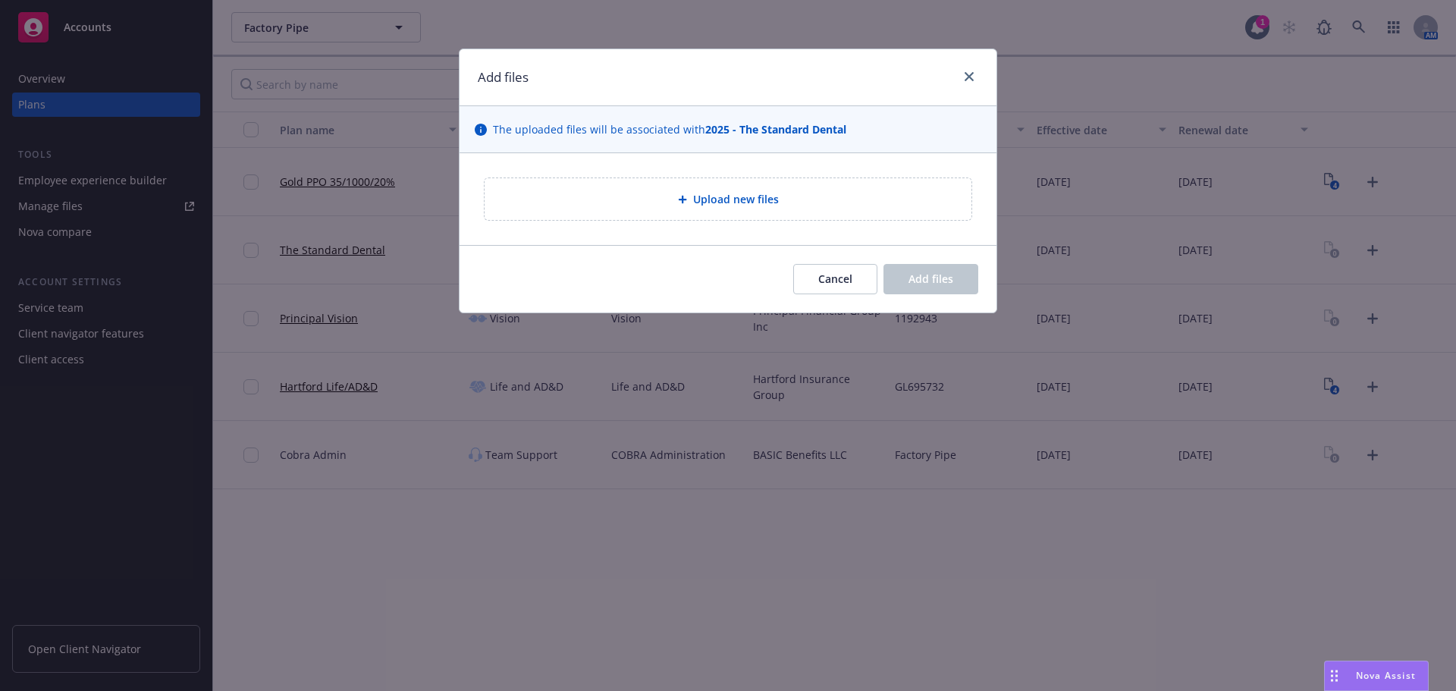
click at [699, 205] on span "Upload new files" at bounding box center [736, 199] width 86 height 16
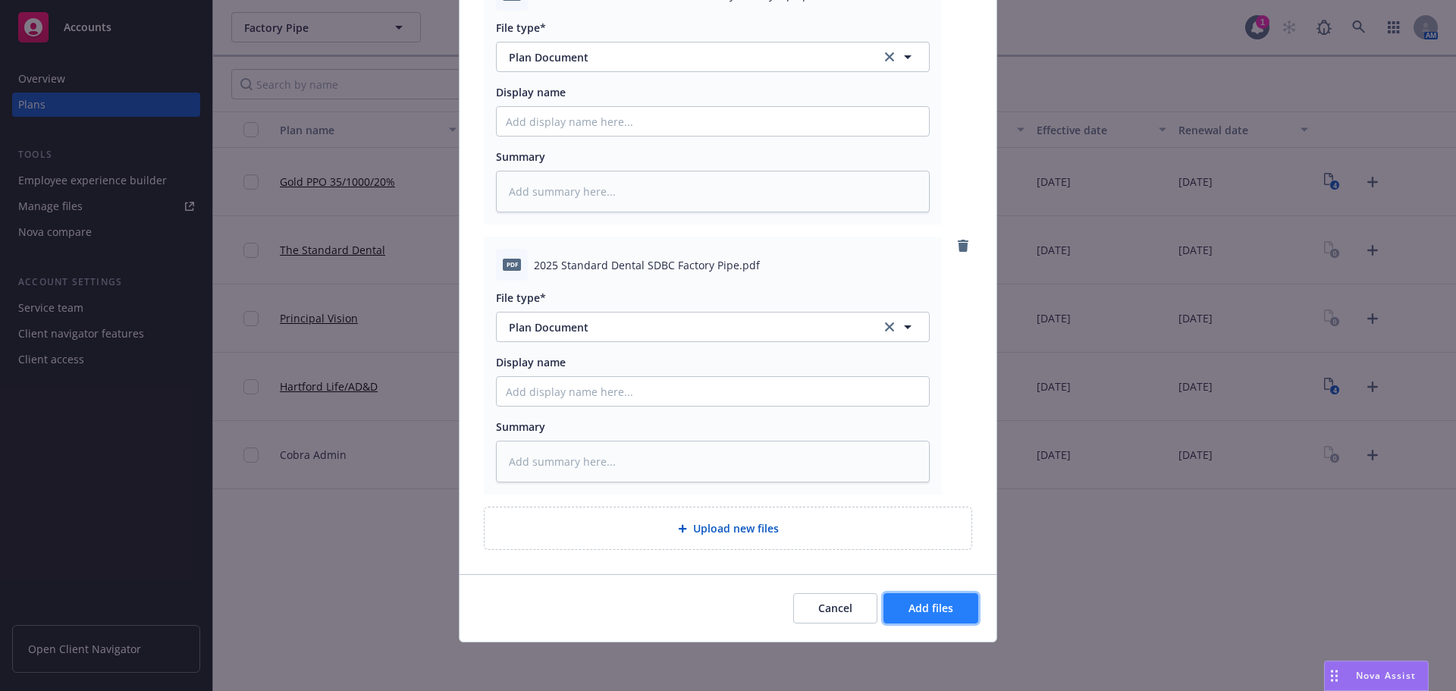
click at [942, 614] on span "Add files" at bounding box center [931, 608] width 45 height 14
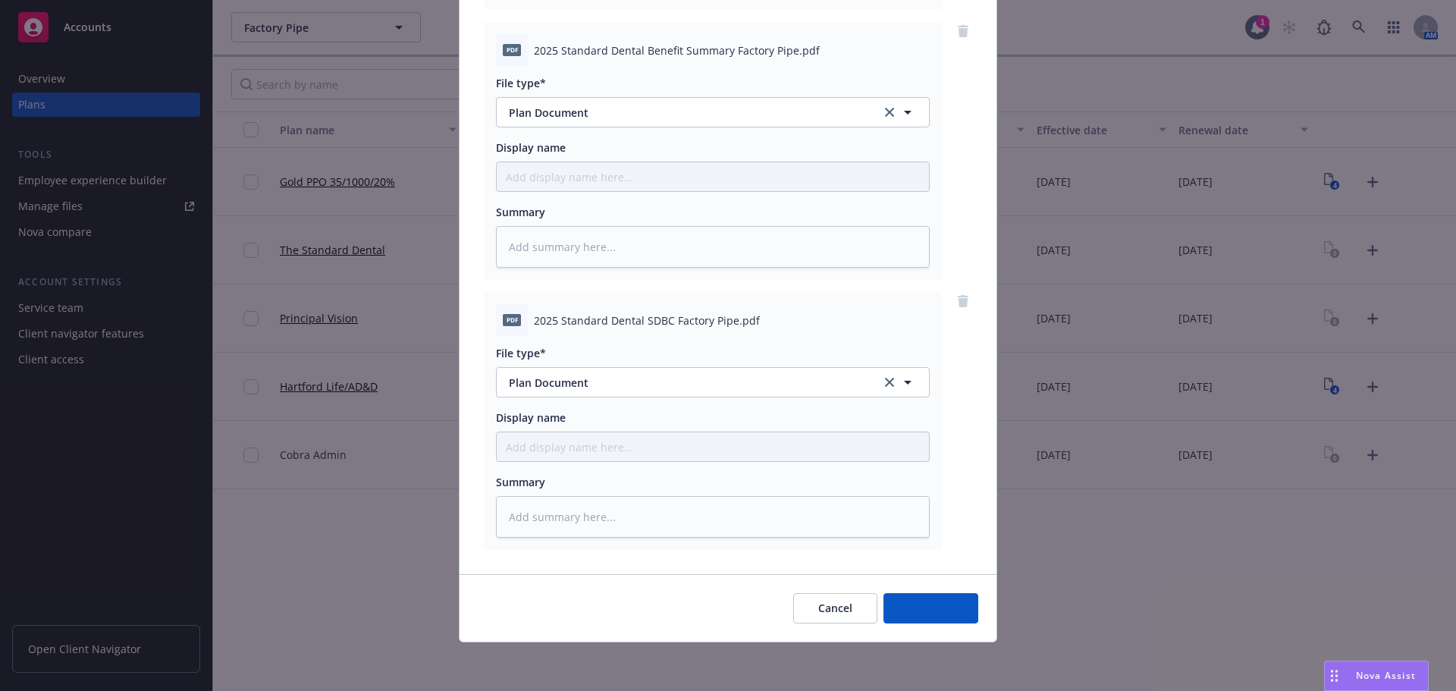
scroll to position [426, 0]
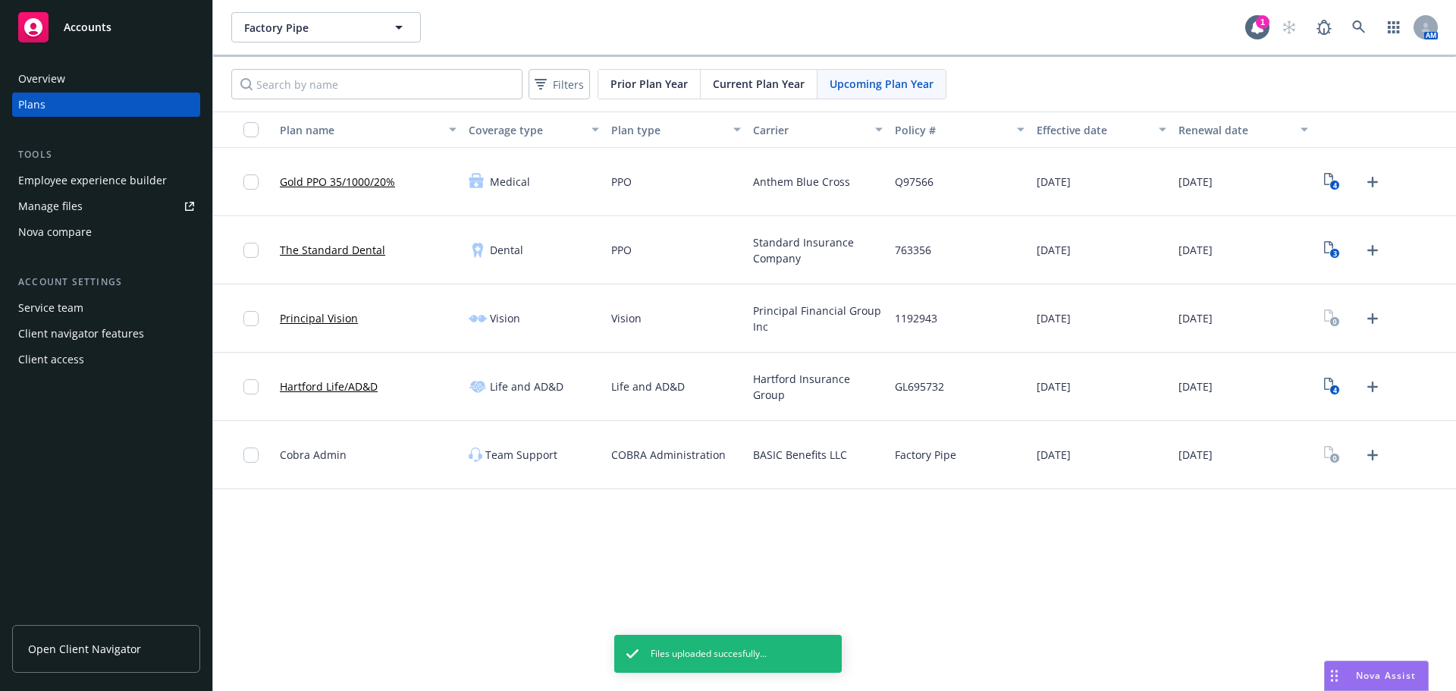
click at [1380, 333] on div at bounding box center [1386, 318] width 142 height 68
click at [1376, 327] on icon "Upload Plan Documents" at bounding box center [1373, 318] width 18 height 18
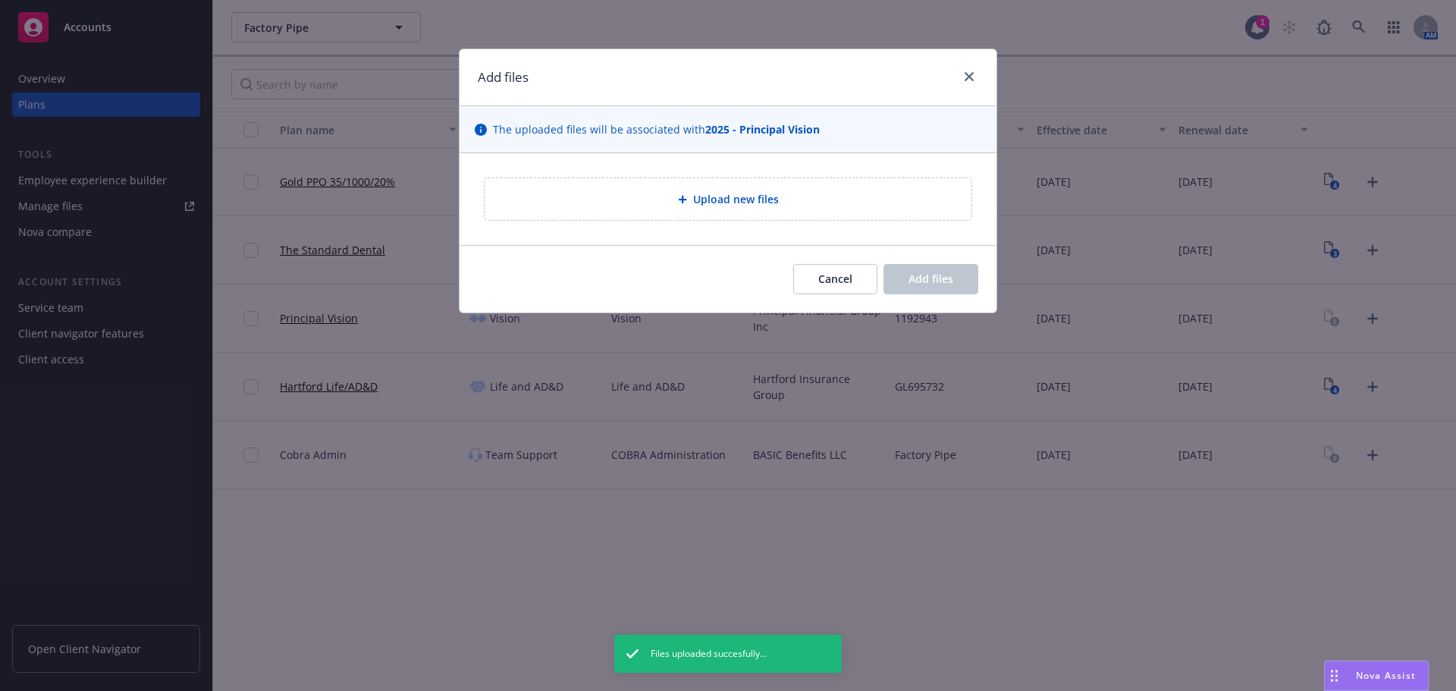
click at [731, 199] on span "Upload new files" at bounding box center [736, 199] width 86 height 16
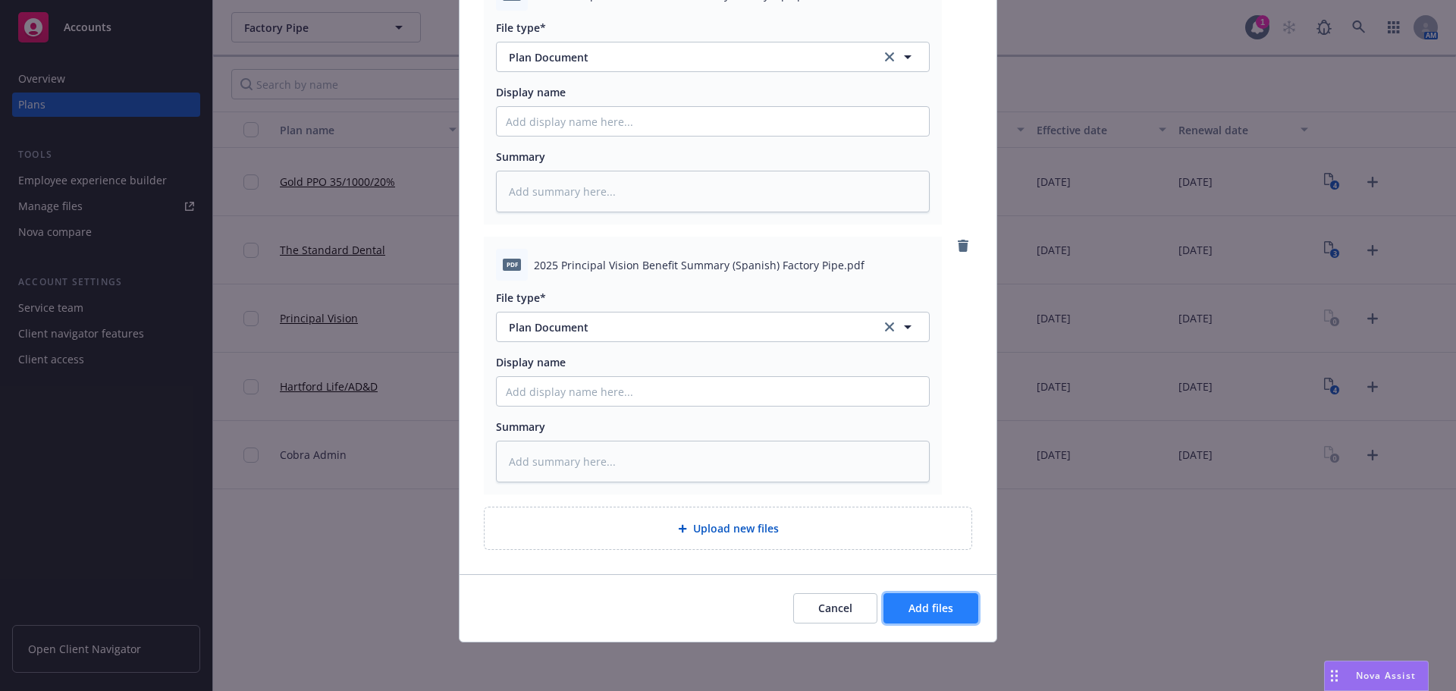
click at [954, 611] on button "Add files" at bounding box center [931, 608] width 95 height 30
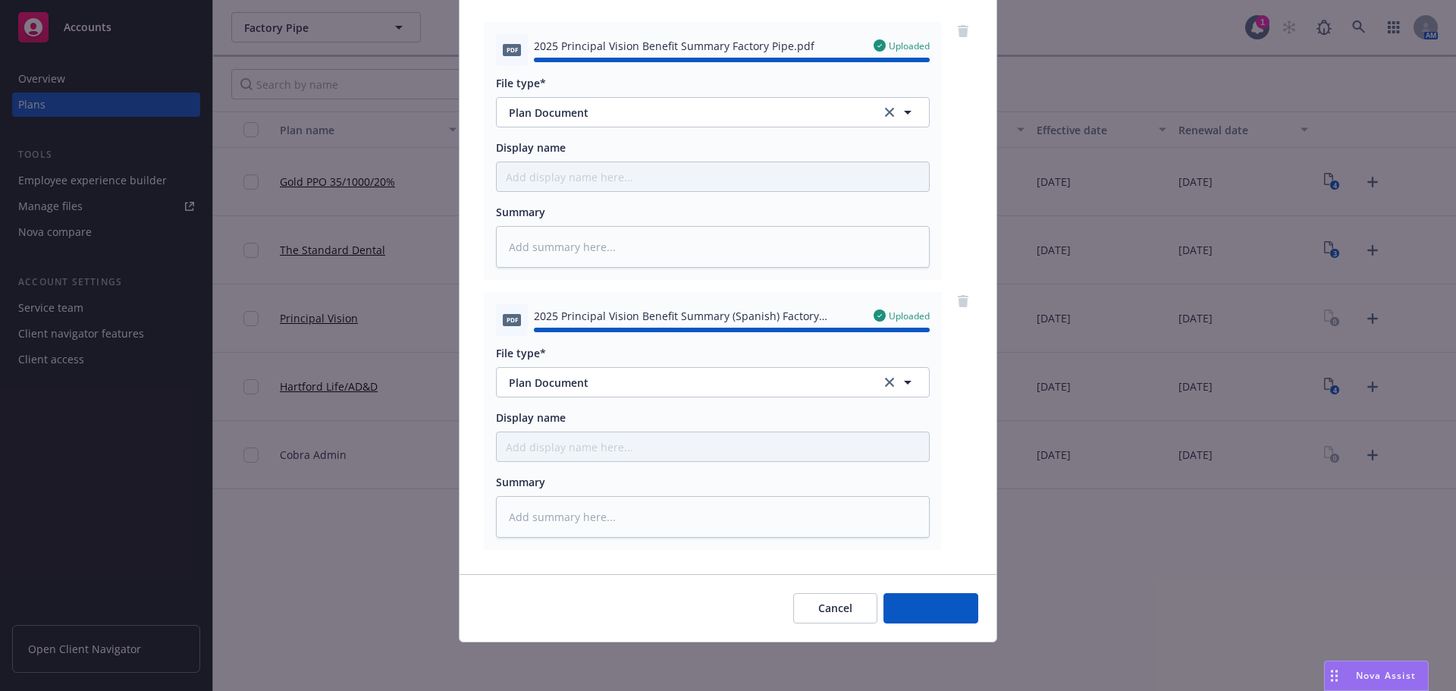
type textarea "x"
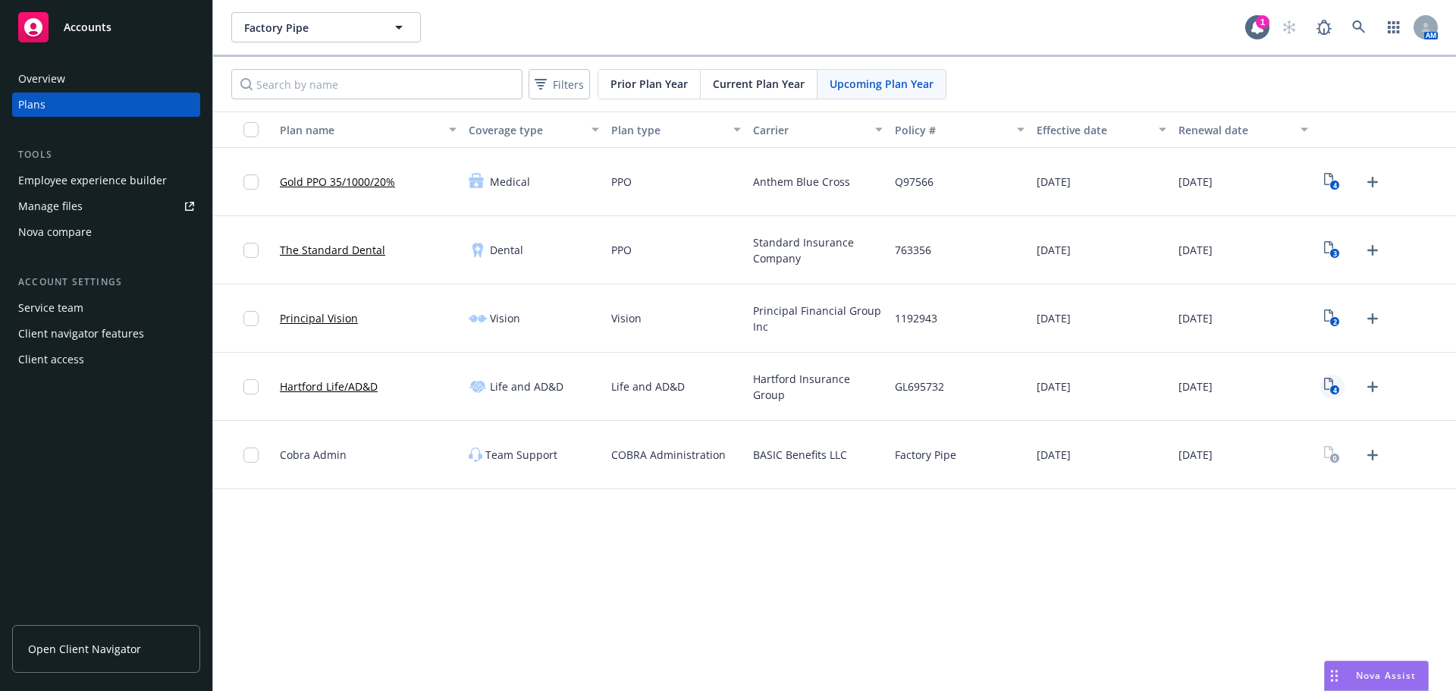
click at [1331, 391] on rect "View Plan Documents" at bounding box center [1335, 390] width 10 height 10
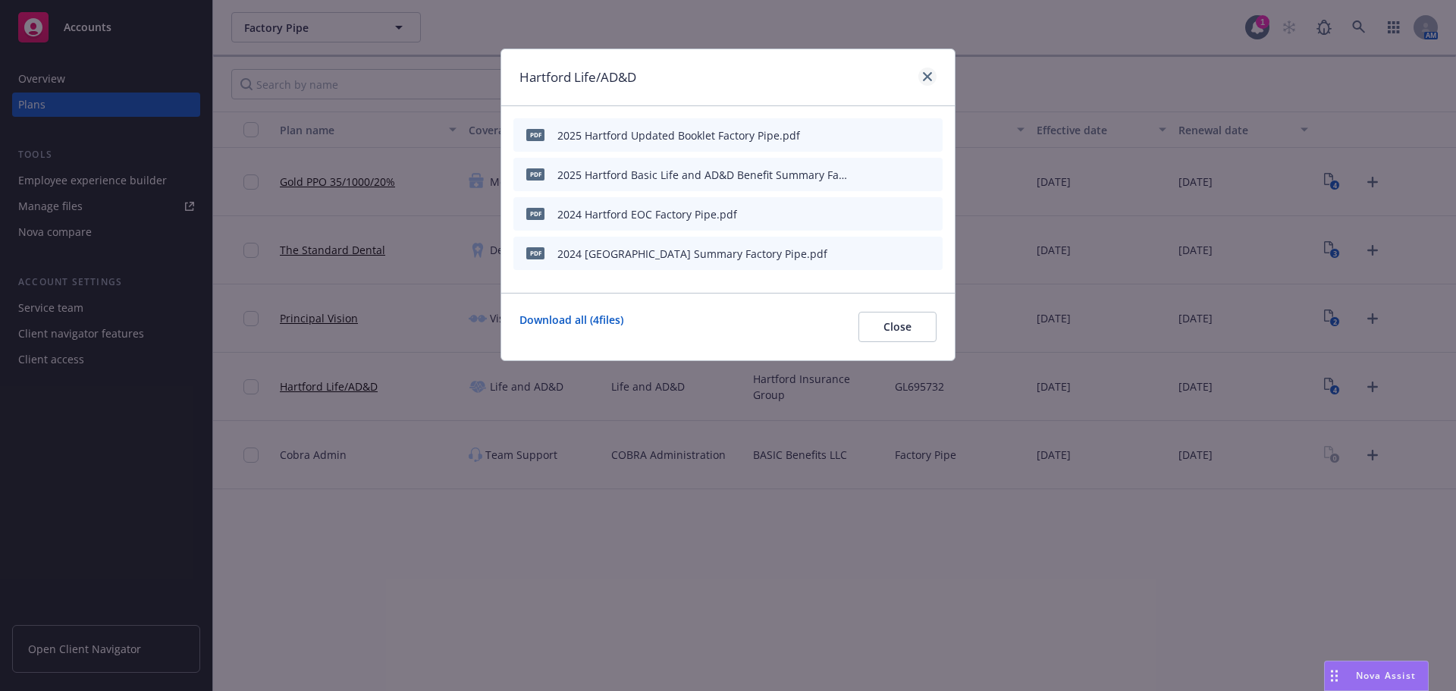
drag, startPoint x: 925, startPoint y: 64, endPoint x: 925, endPoint y: 79, distance: 15.2
click at [925, 68] on div "Hartford Life/AD&D" at bounding box center [728, 77] width 454 height 57
click at [926, 80] on icon "close" at bounding box center [927, 76] width 9 height 9
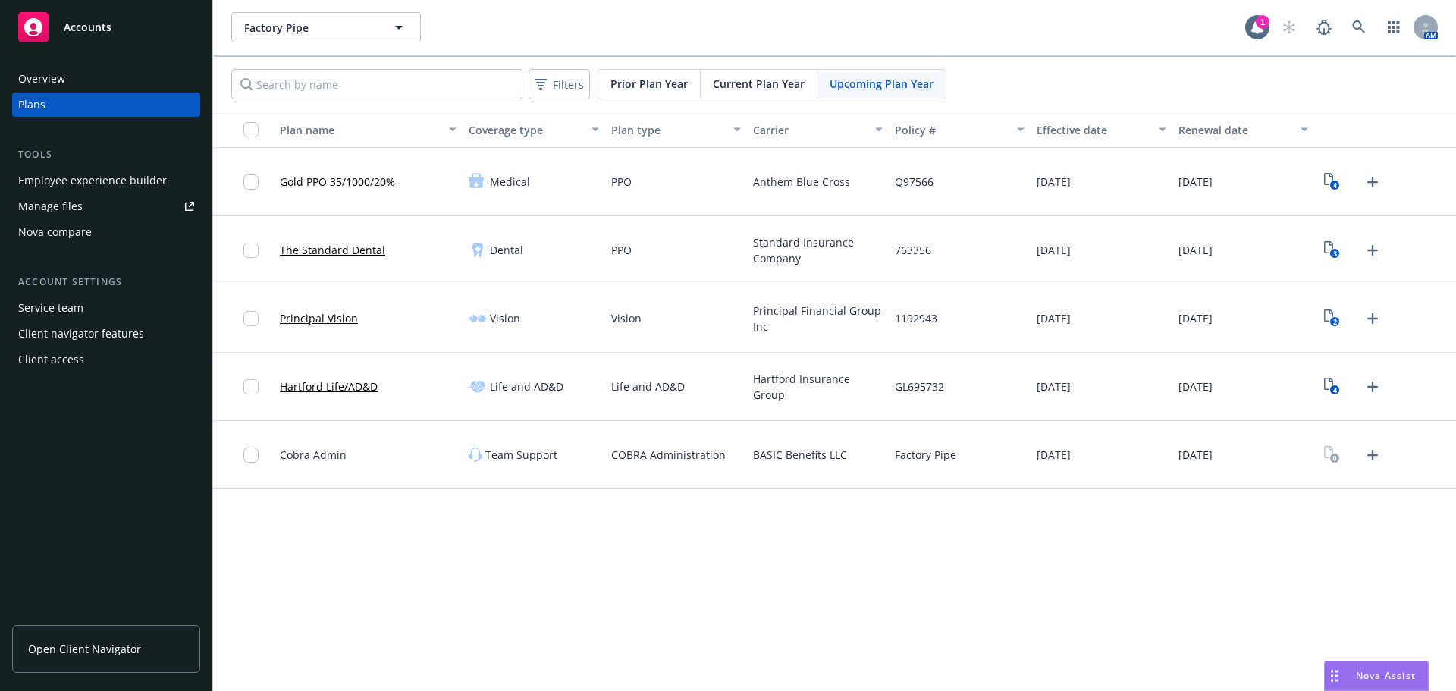
click at [664, 84] on span "Prior Plan Year" at bounding box center [649, 84] width 77 height 16
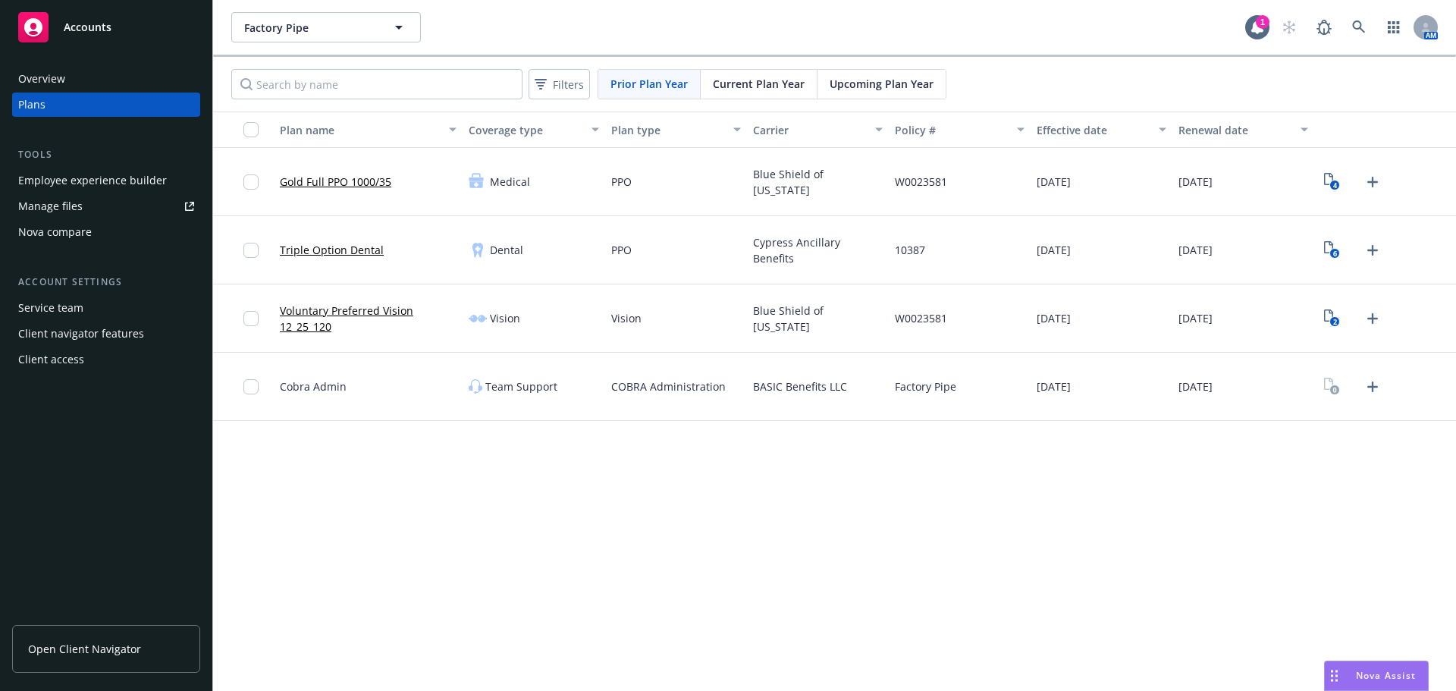
click at [774, 86] on span "Current Plan Year" at bounding box center [759, 84] width 92 height 16
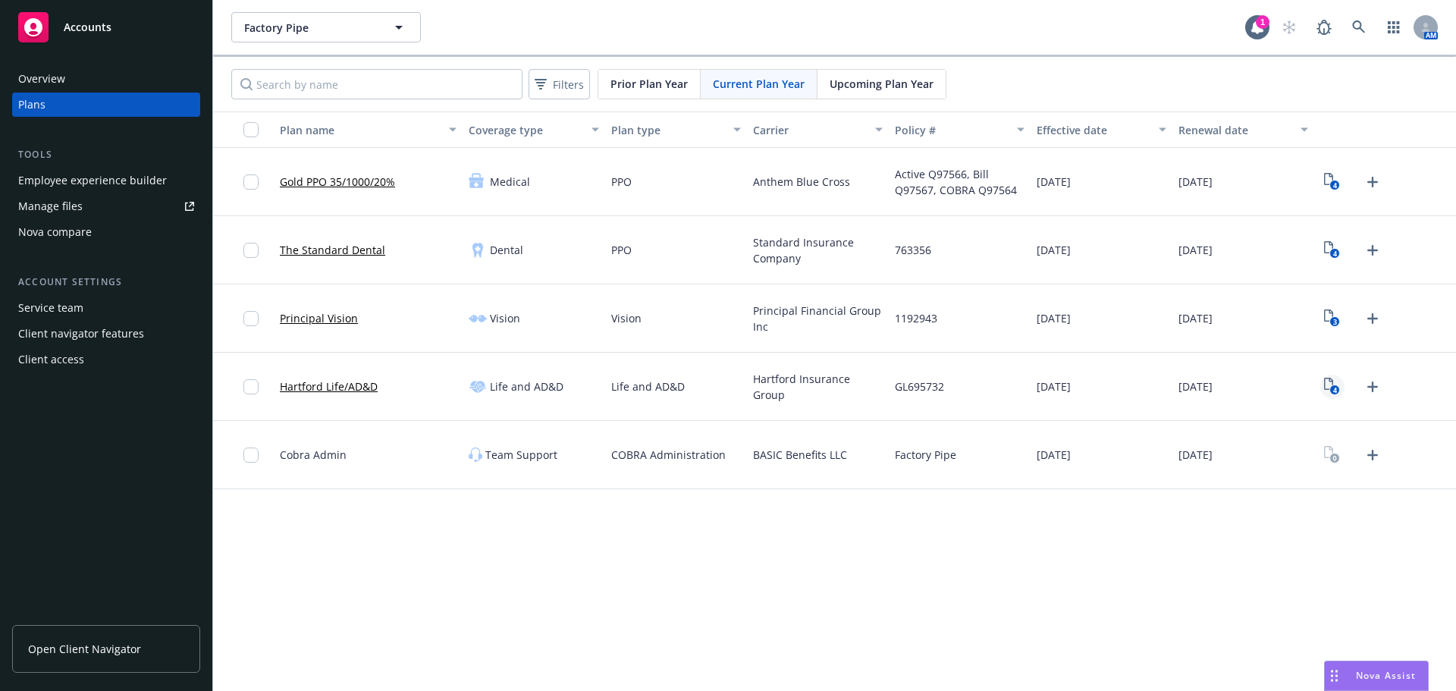
click at [1334, 391] on text "4" at bounding box center [1336, 390] width 4 height 10
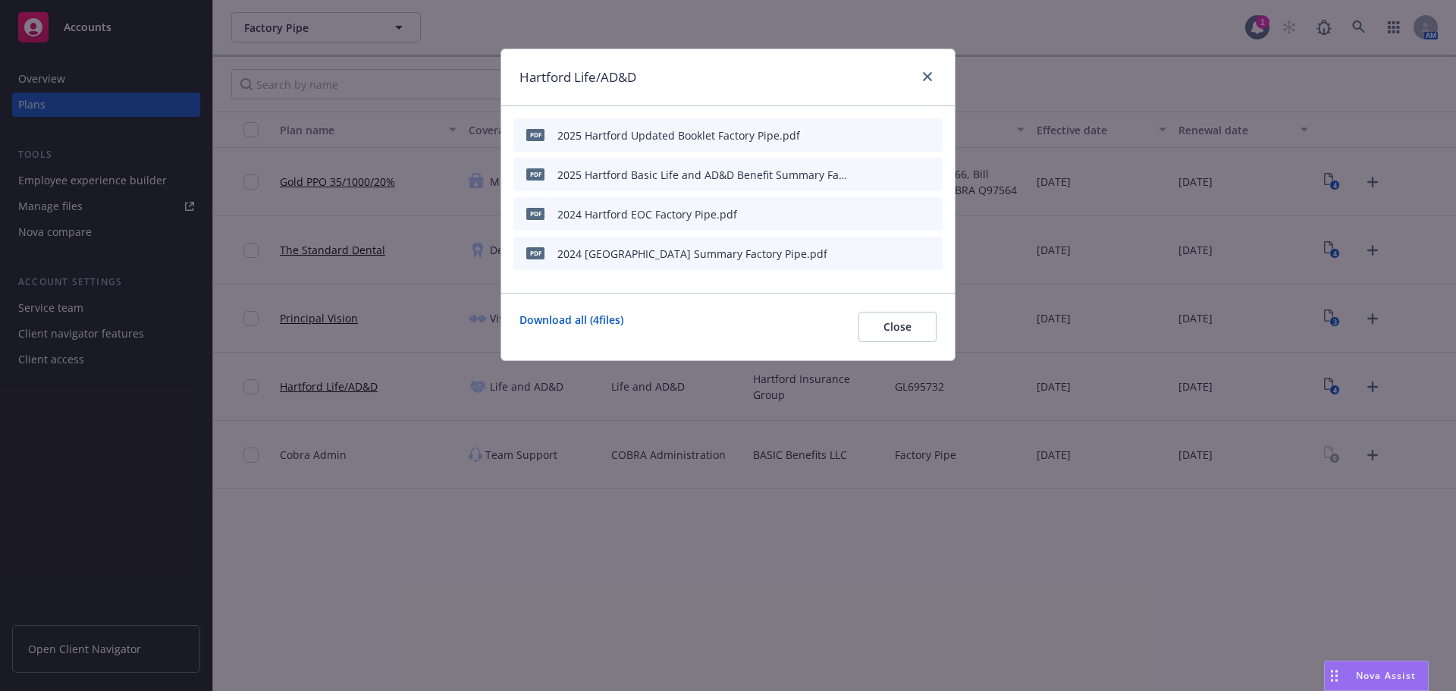
click at [881, 216] on icon "download file" at bounding box center [879, 213] width 12 height 12
click at [902, 211] on icon "preview file" at bounding box center [904, 213] width 14 height 11
click at [857, 209] on icon "button" at bounding box center [856, 213] width 9 height 9
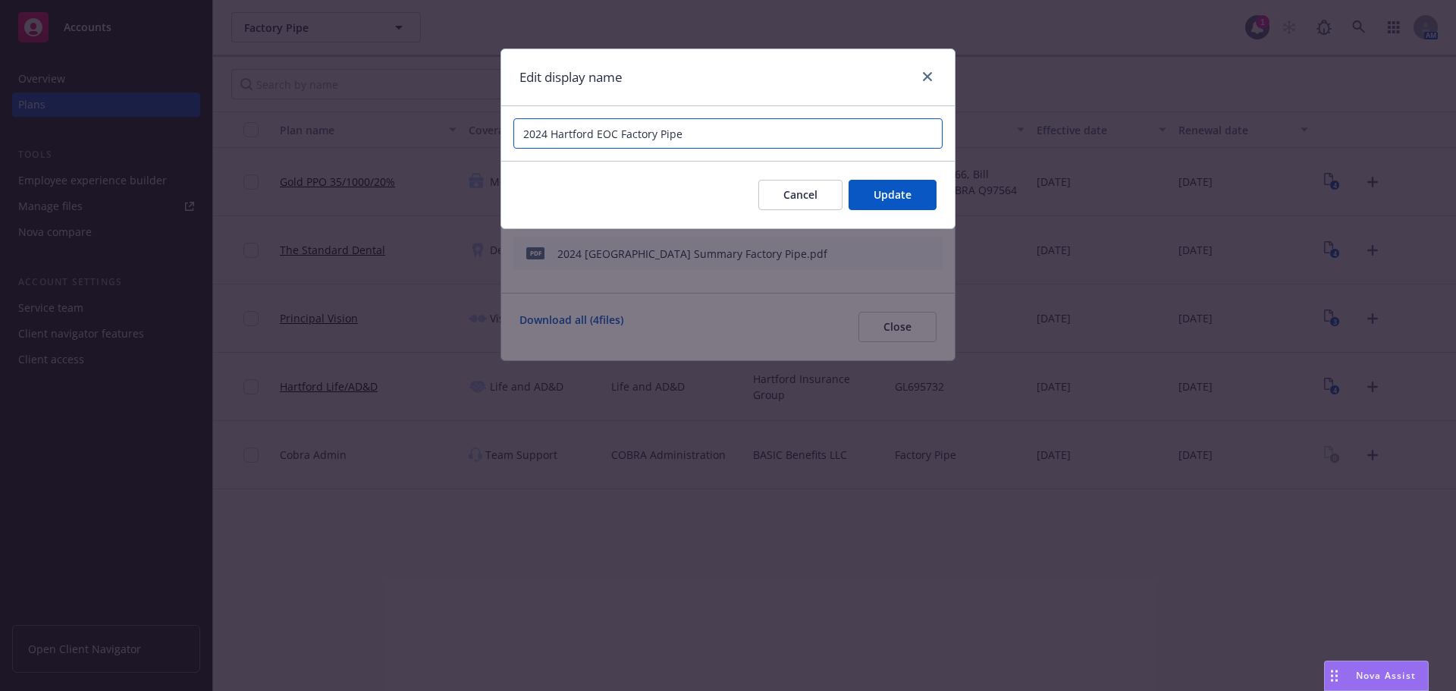
click at [535, 137] on input "2024 Hartford EOC Factory Pipe" at bounding box center [728, 133] width 429 height 30
type input "2025 Hartford EOC Factory Pipe"
click at [942, 196] on div "Cancel Update" at bounding box center [728, 195] width 454 height 68
click at [909, 196] on span "Update" at bounding box center [893, 194] width 38 height 14
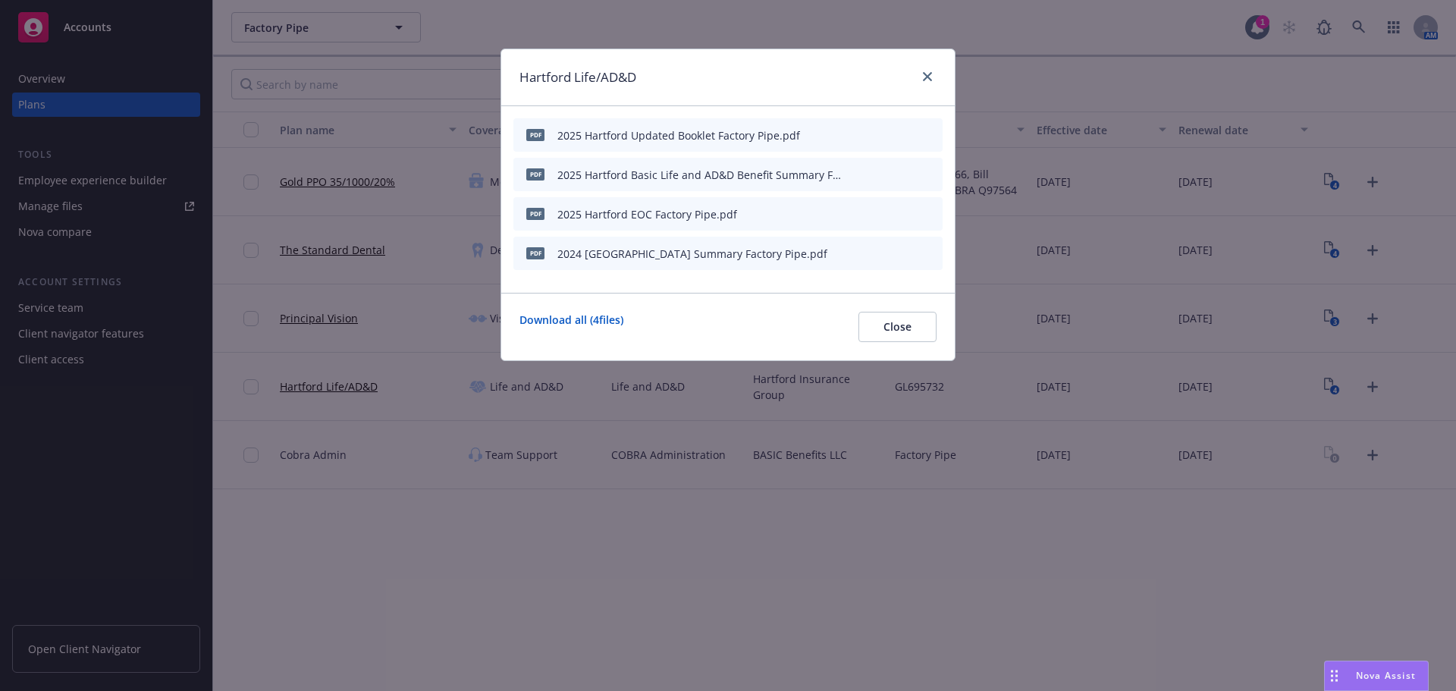
click at [902, 171] on icon "preview file" at bounding box center [904, 173] width 14 height 11
click at [903, 249] on icon "preview file" at bounding box center [904, 252] width 14 height 11
click at [925, 70] on link "close" at bounding box center [928, 77] width 18 height 18
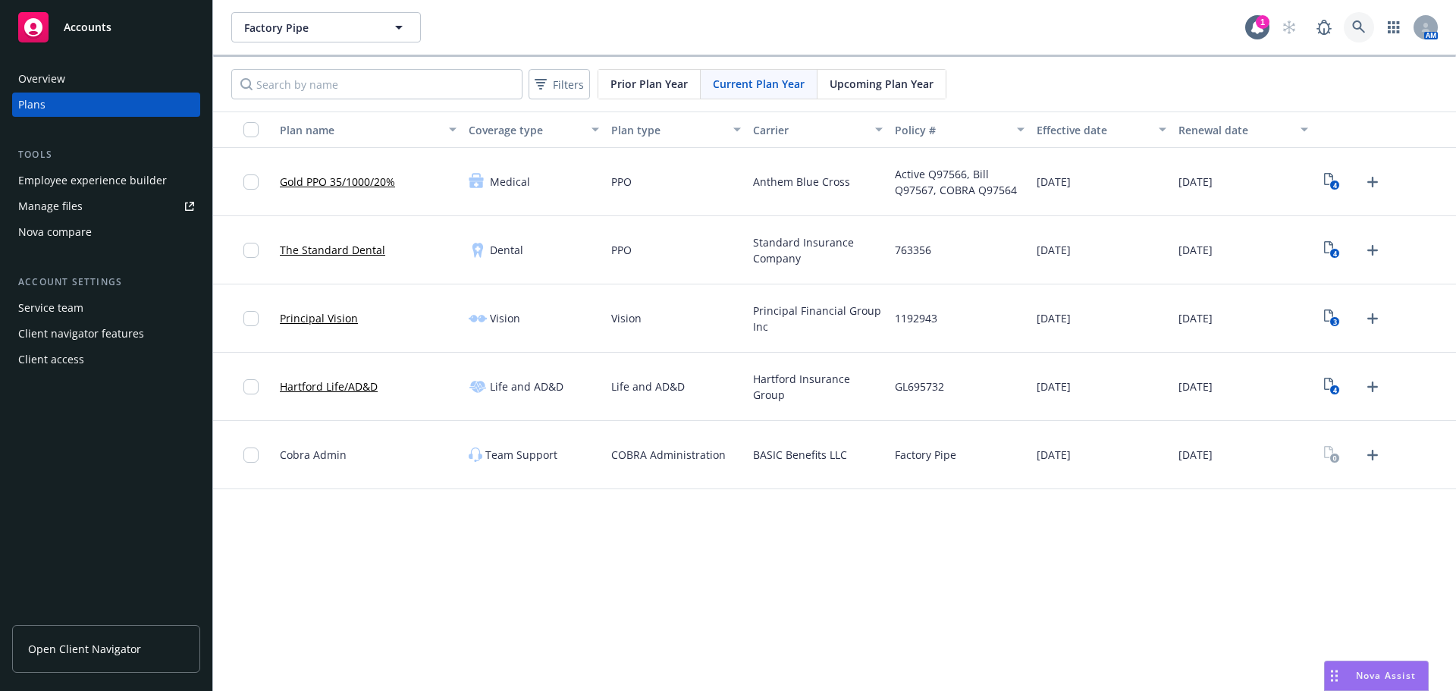
click at [1362, 30] on icon at bounding box center [1358, 26] width 13 height 13
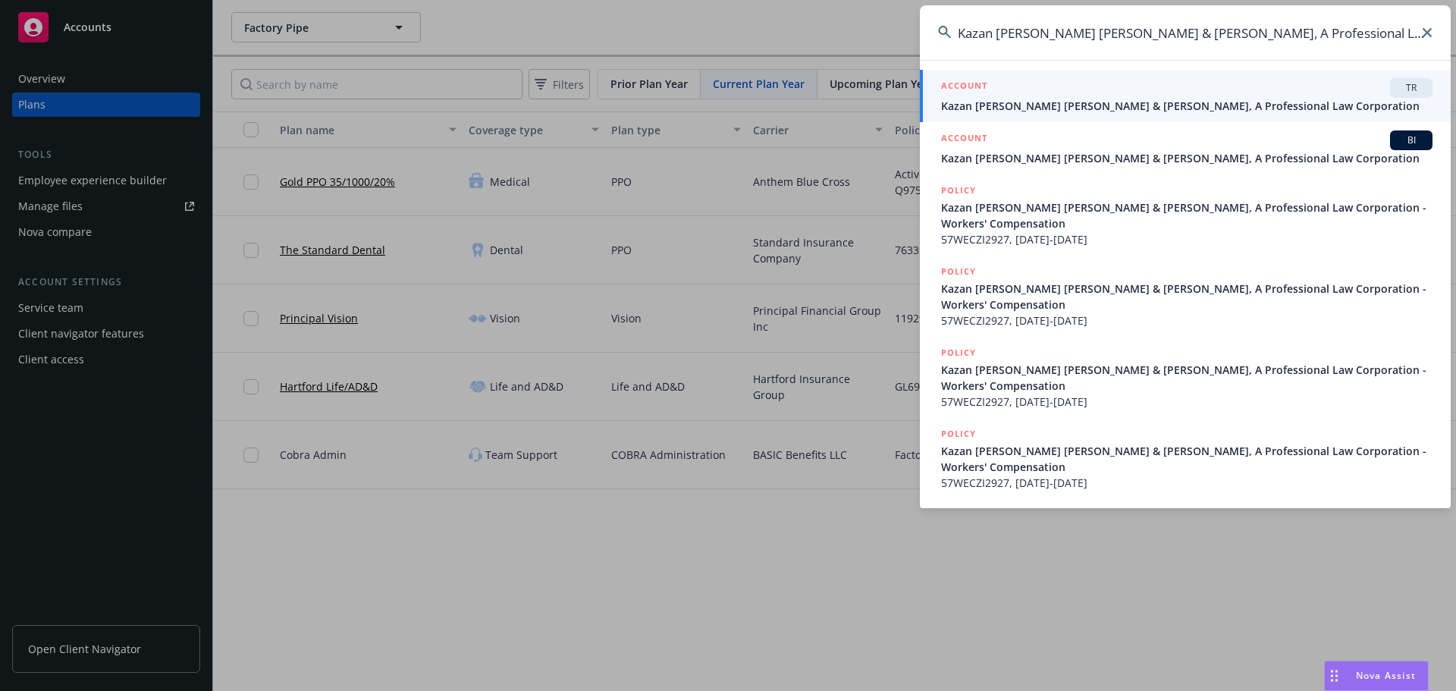
type input "Kazan [PERSON_NAME] [PERSON_NAME] & [PERSON_NAME], A Professional Law Corporati…"
click at [1104, 87] on div "ACCOUNT TR" at bounding box center [1187, 88] width 492 height 20
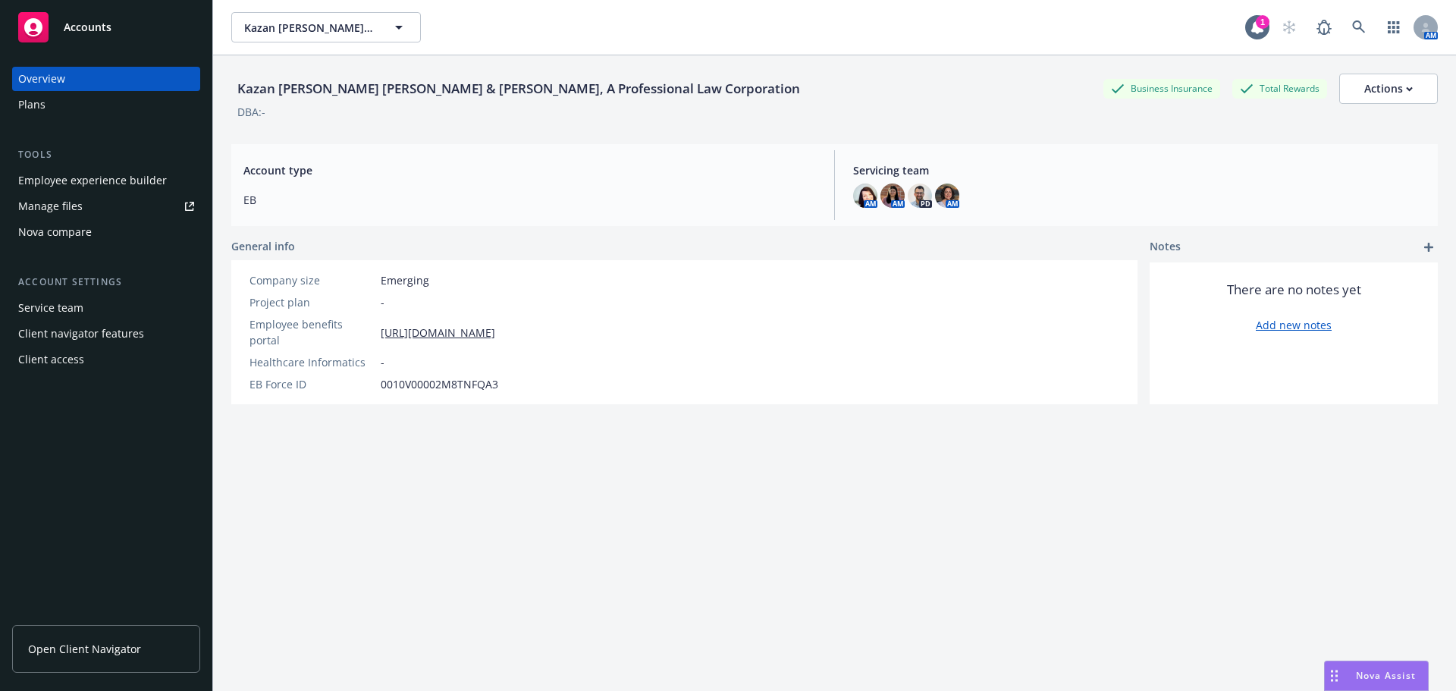
click at [58, 112] on div "Plans" at bounding box center [106, 105] width 176 height 24
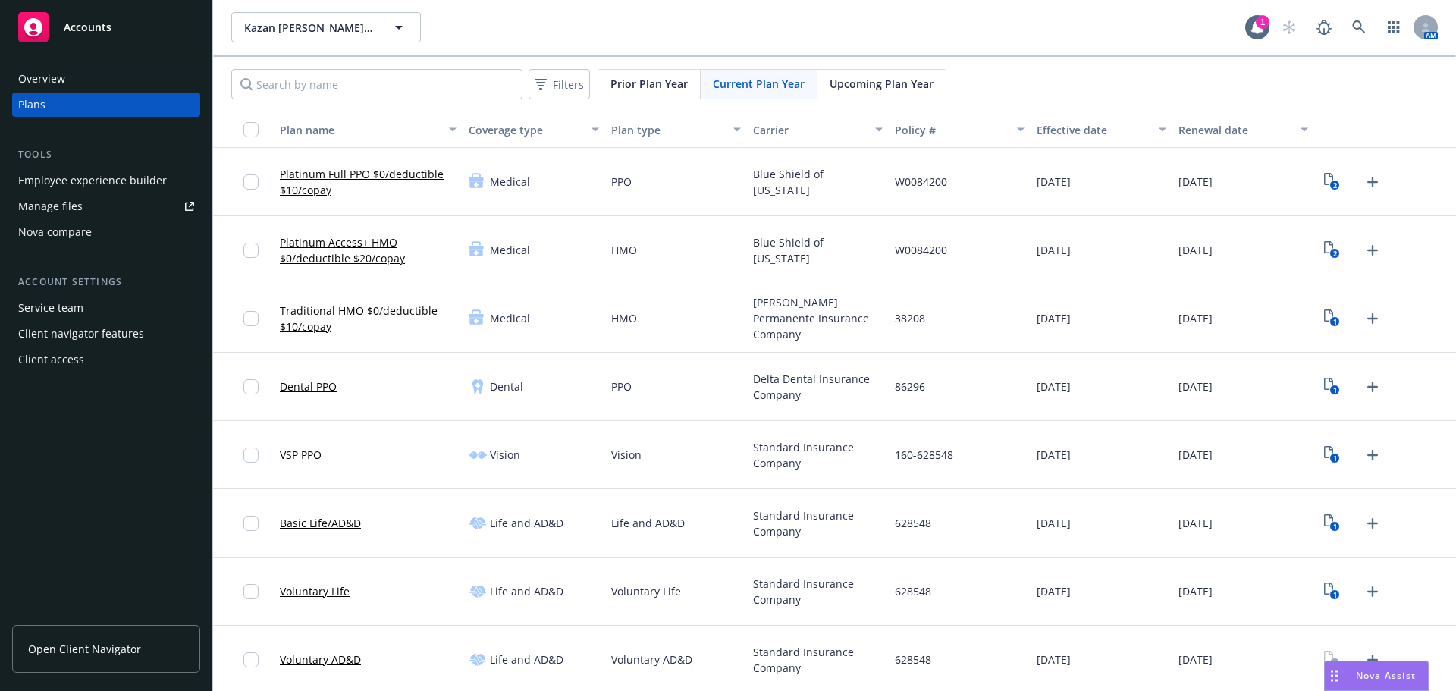
click at [897, 77] on span "Upcoming Plan Year" at bounding box center [882, 84] width 104 height 16
click at [1334, 181] on text "1" at bounding box center [1336, 186] width 4 height 10
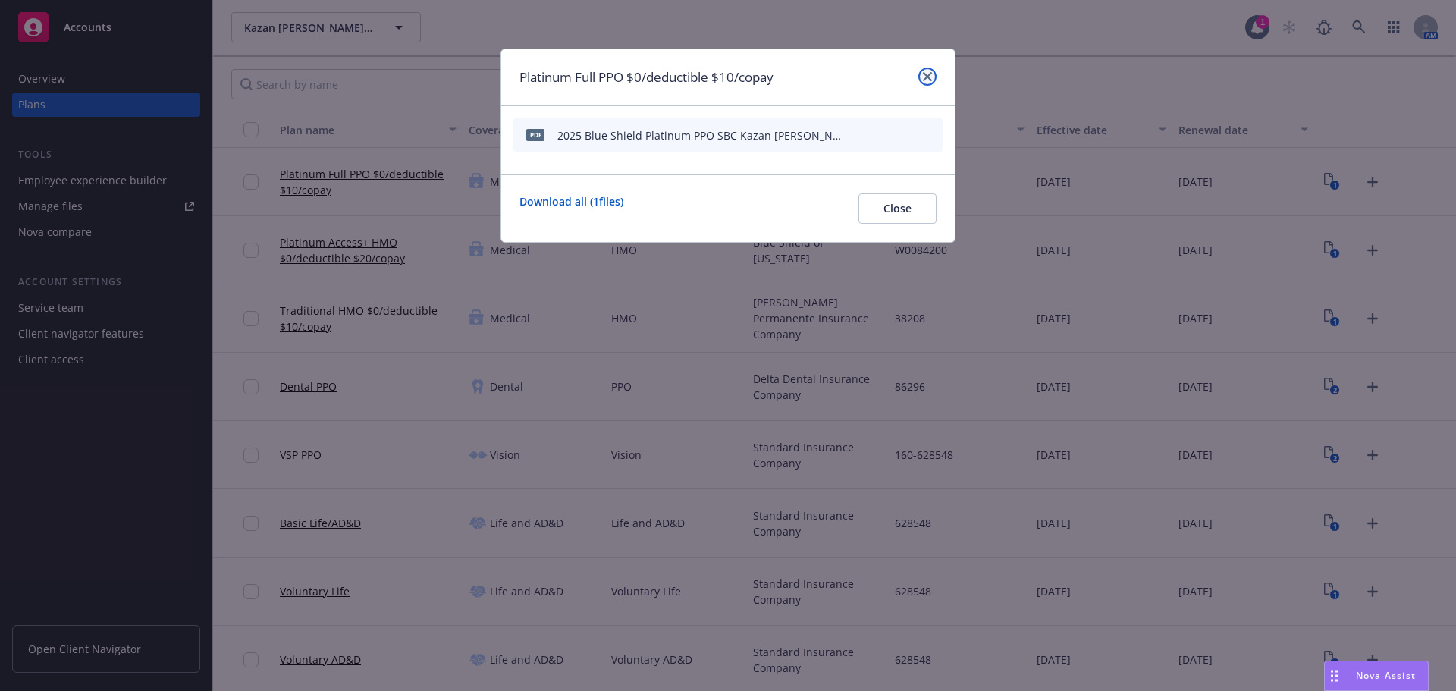
click at [927, 83] on link "close" at bounding box center [928, 77] width 18 height 18
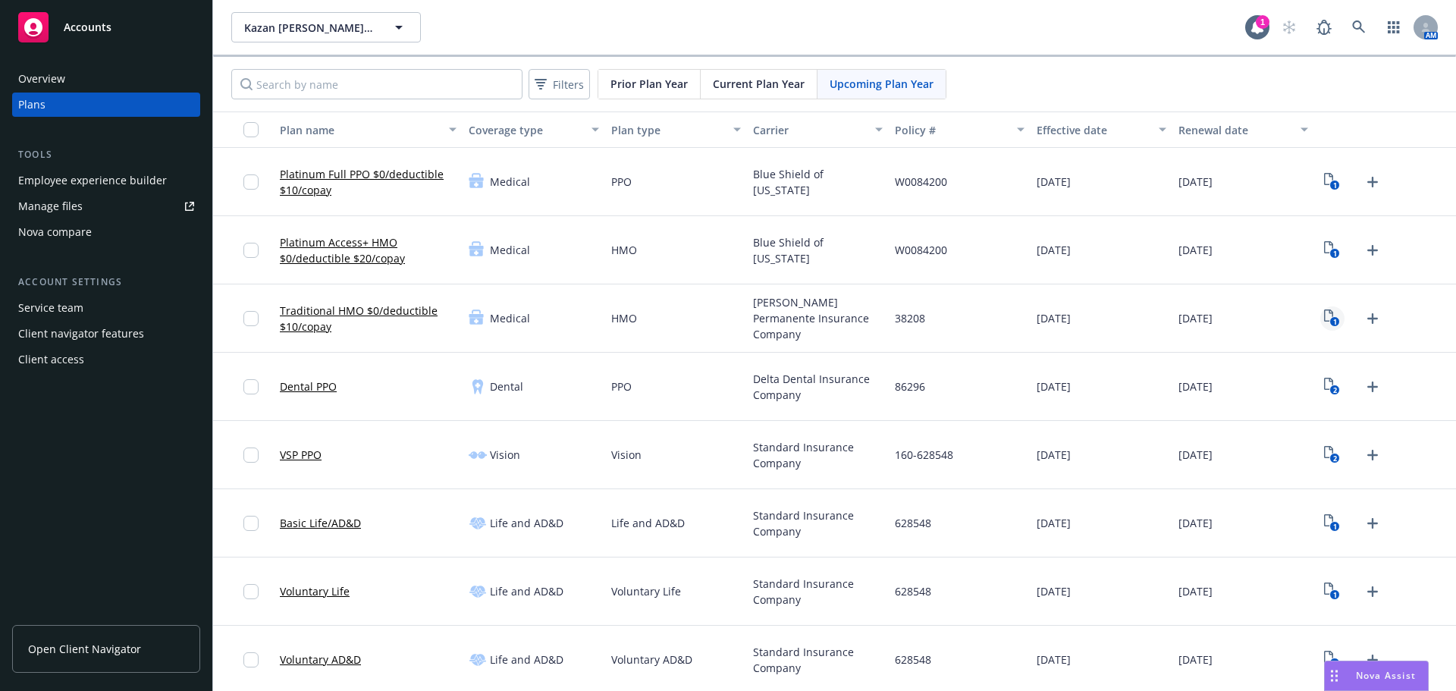
click at [1334, 325] on text "1" at bounding box center [1336, 322] width 4 height 10
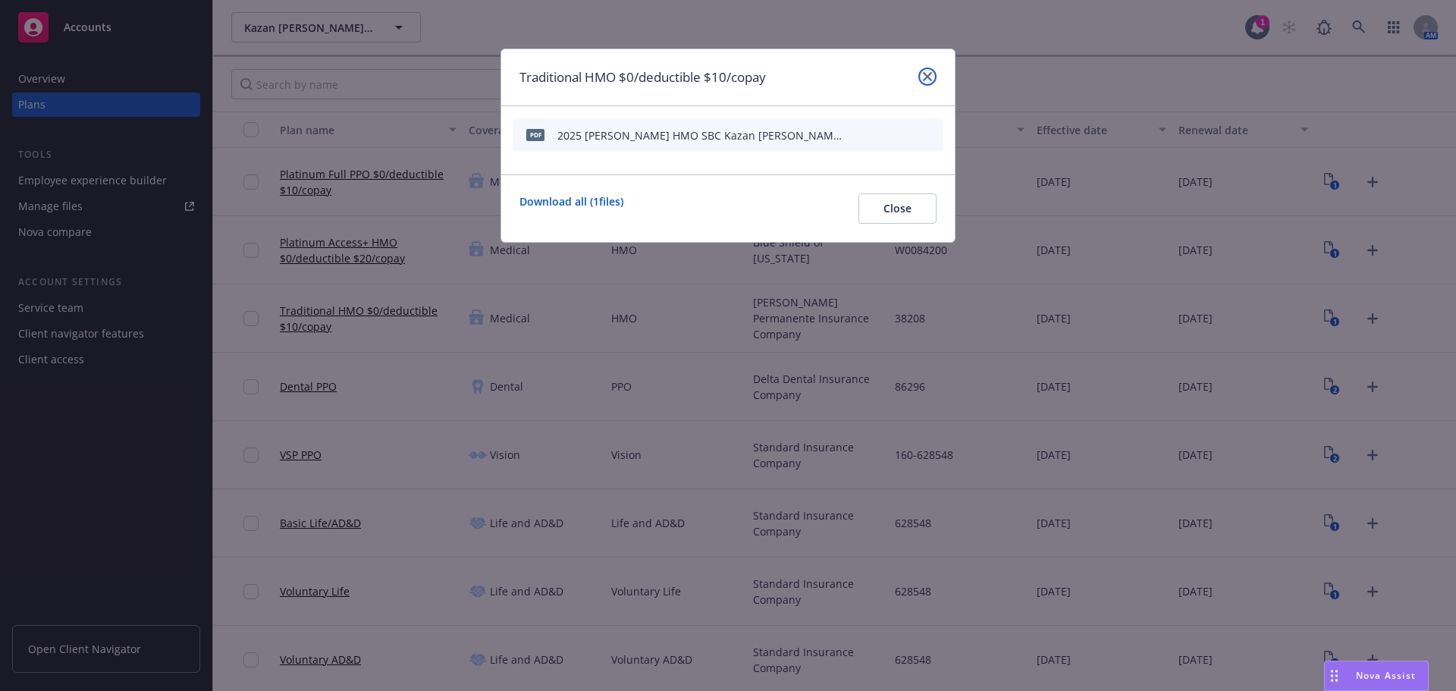
click at [925, 74] on icon "close" at bounding box center [927, 76] width 9 height 9
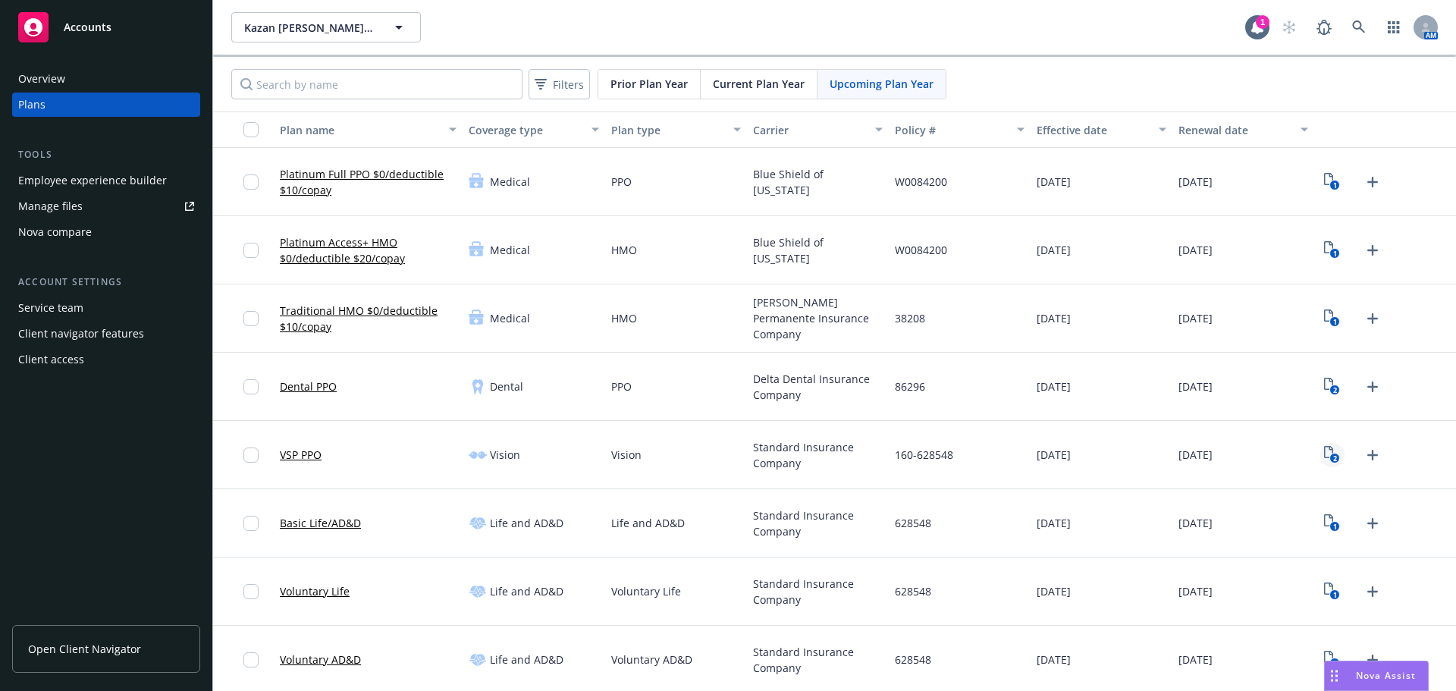
click at [1333, 451] on link "2" at bounding box center [1333, 455] width 24 height 24
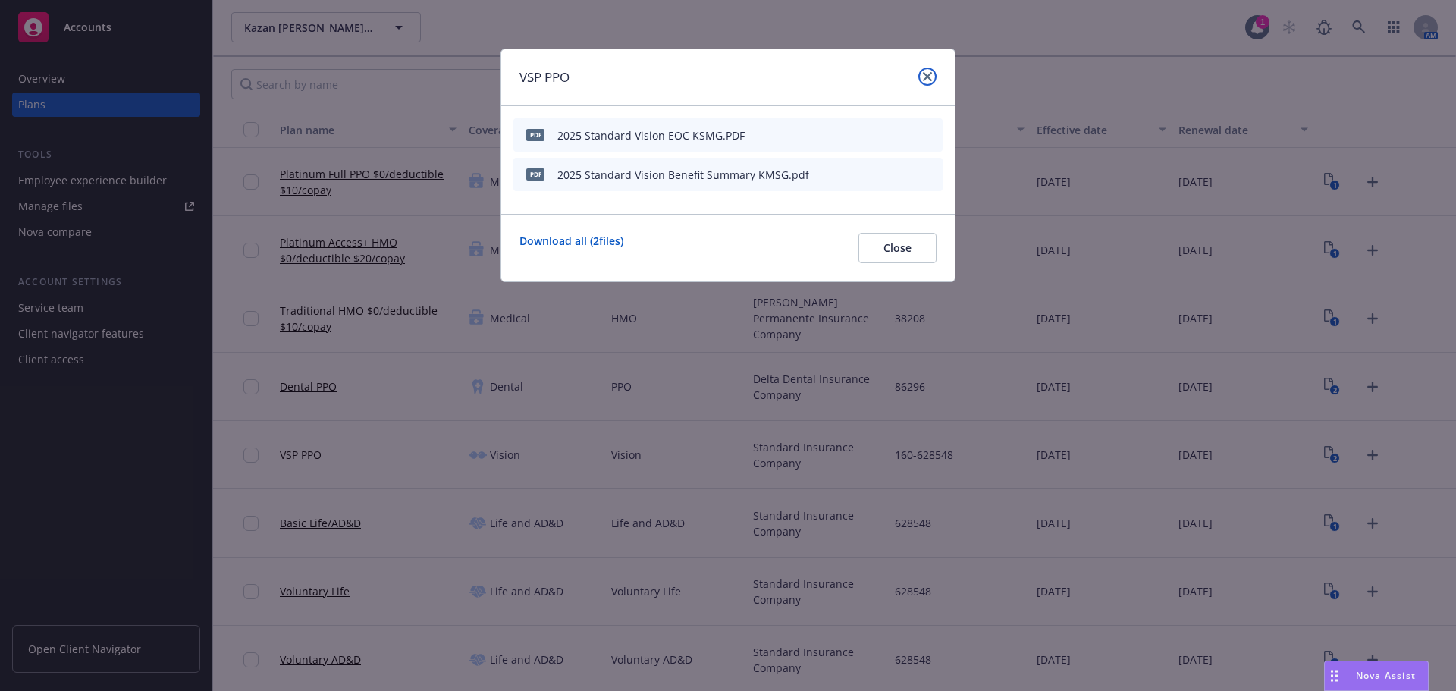
drag, startPoint x: 928, startPoint y: 73, endPoint x: 983, endPoint y: 93, distance: 58.1
click at [928, 73] on icon "close" at bounding box center [927, 76] width 9 height 9
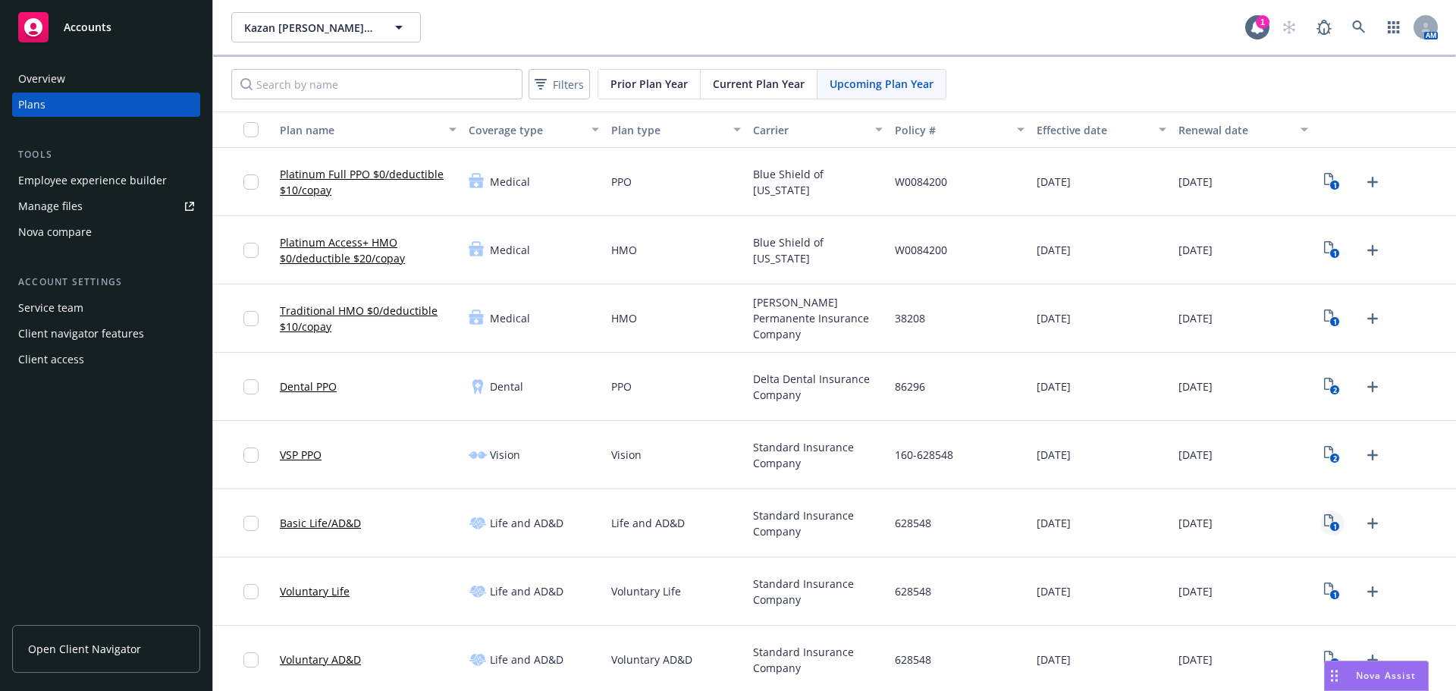
click at [1328, 520] on icon "1" at bounding box center [1332, 522] width 16 height 17
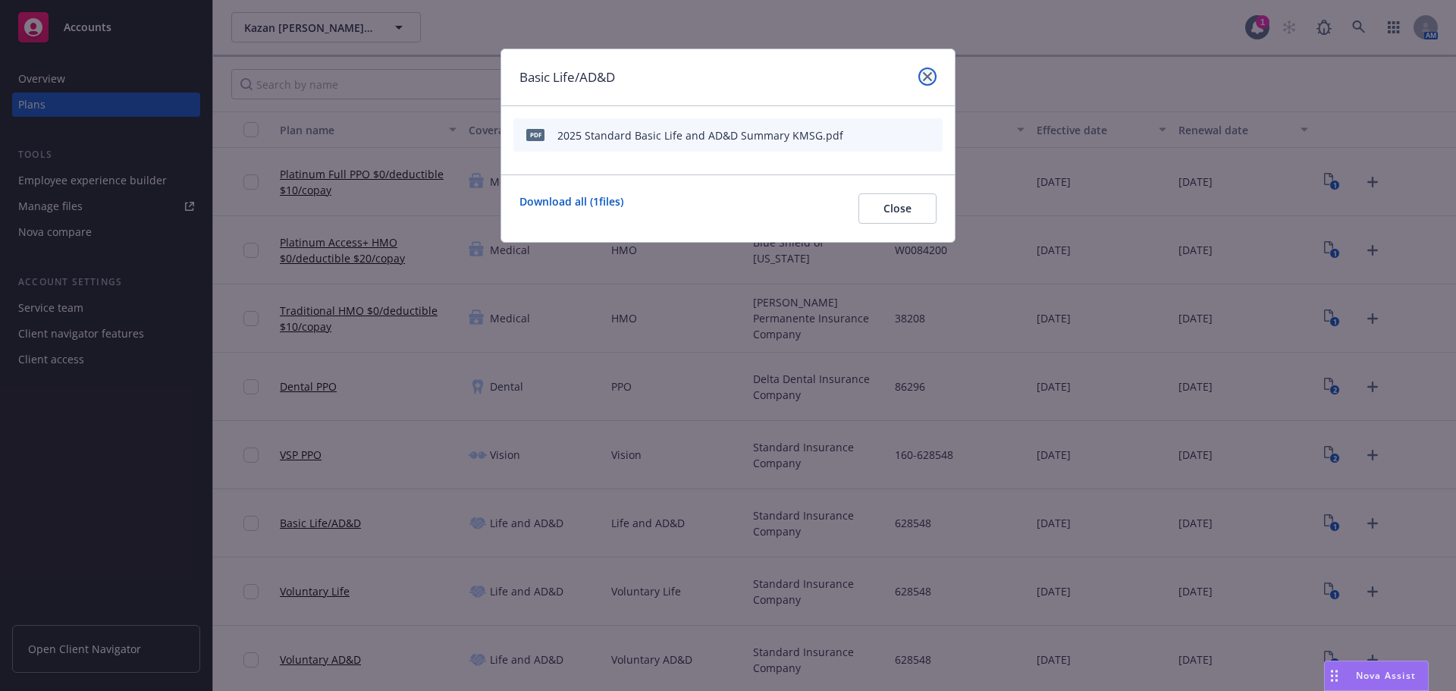
click at [925, 79] on icon "close" at bounding box center [927, 76] width 9 height 9
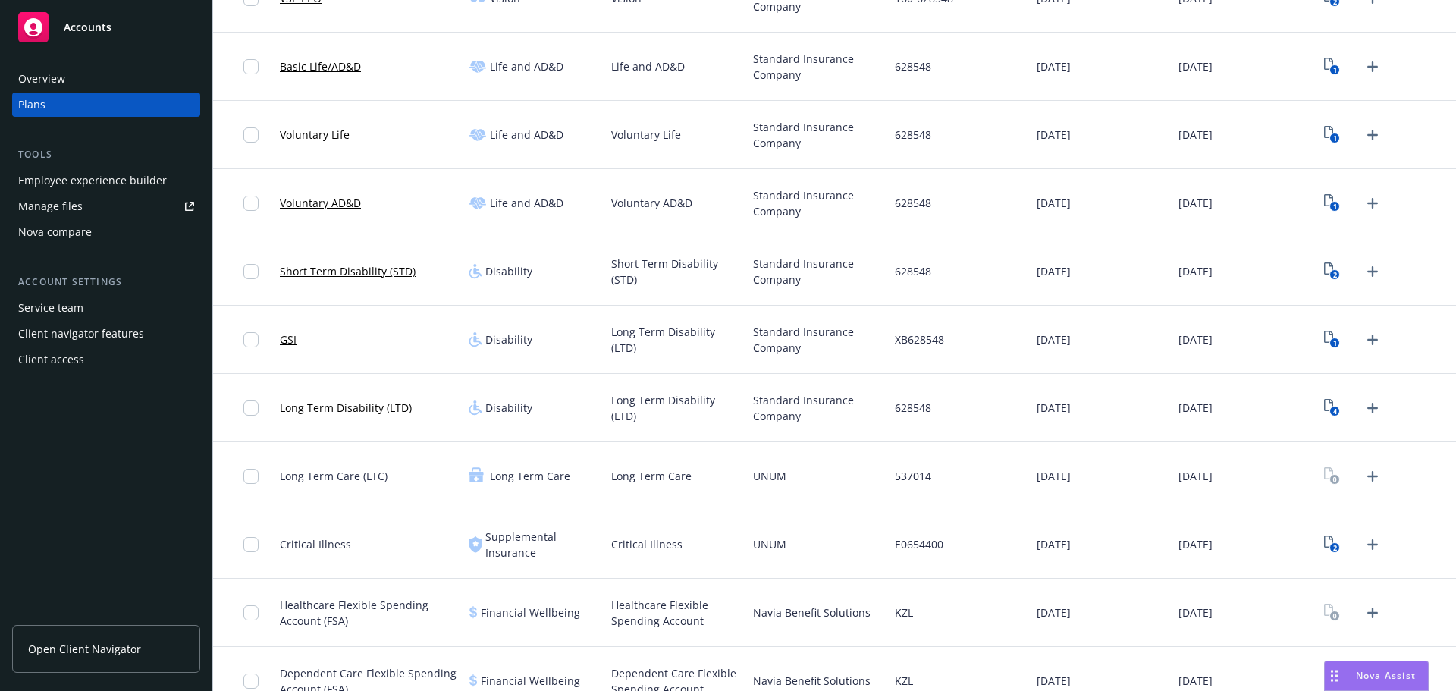
scroll to position [455, 0]
click at [1334, 205] on text "1" at bounding box center [1336, 208] width 4 height 10
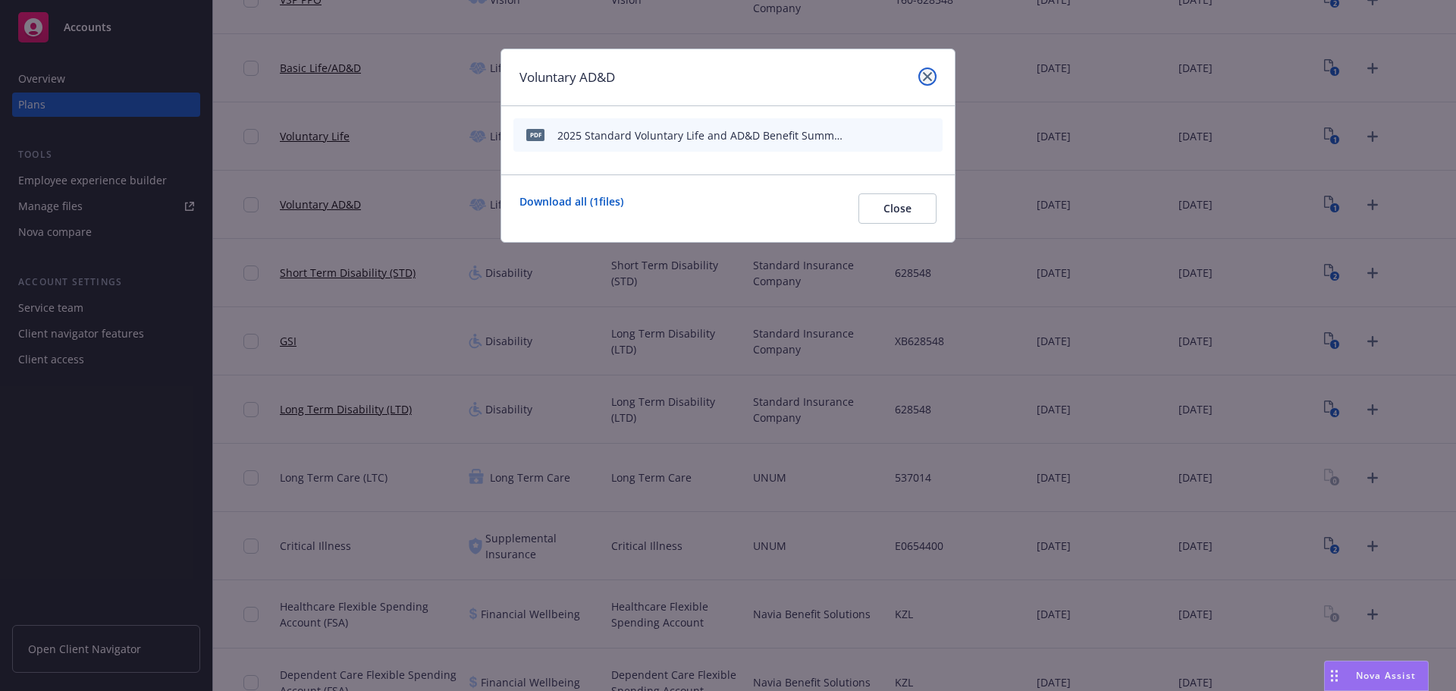
click at [927, 72] on icon "close" at bounding box center [927, 76] width 9 height 9
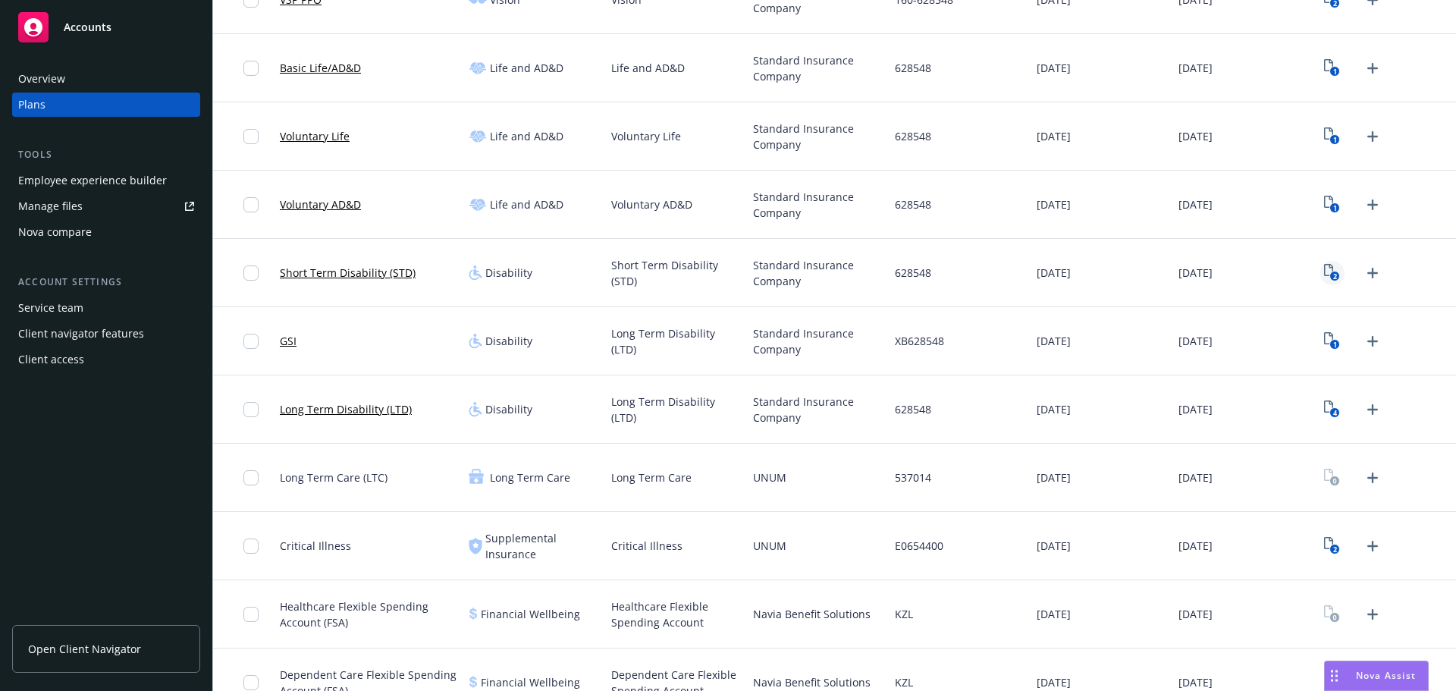
click at [1319, 272] on div "2" at bounding box center [1386, 273] width 142 height 68
click at [1321, 279] on link "2" at bounding box center [1333, 273] width 24 height 24
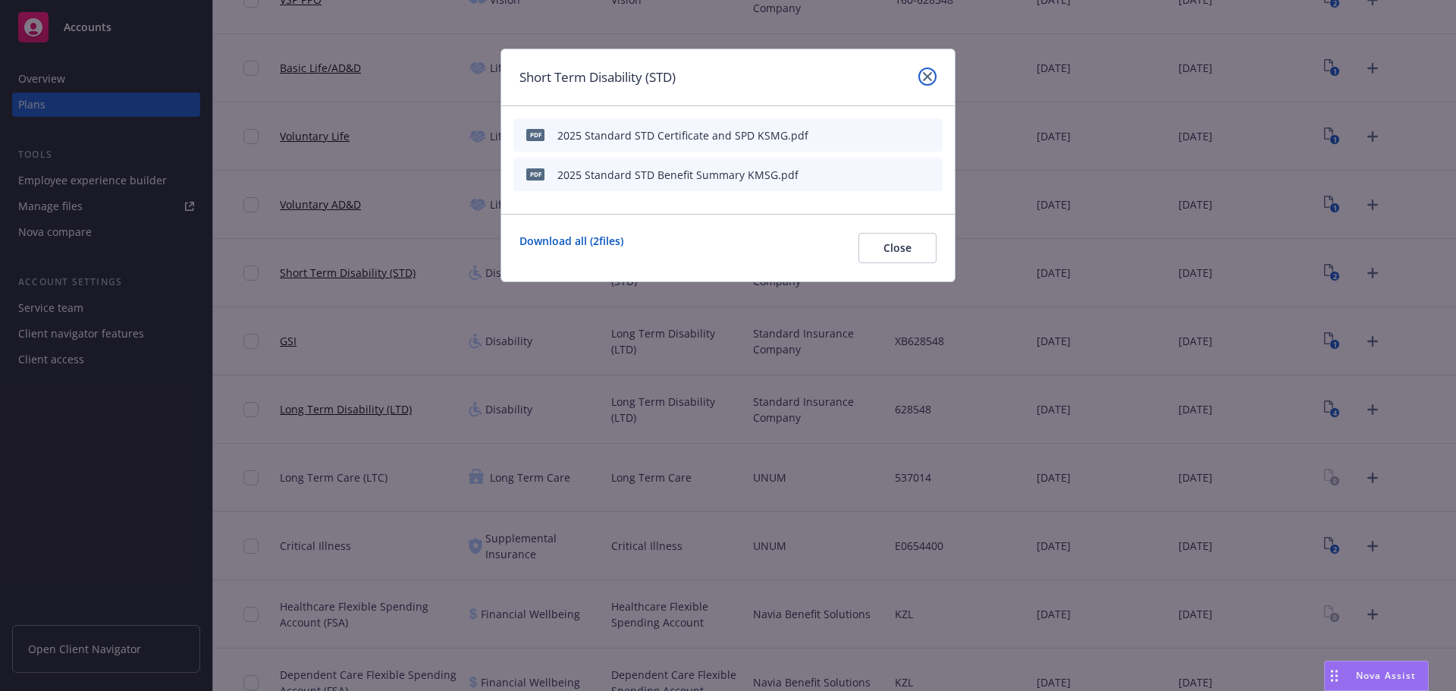
drag, startPoint x: 934, startPoint y: 75, endPoint x: 938, endPoint y: 86, distance: 12.0
click at [934, 76] on link "close" at bounding box center [928, 77] width 18 height 18
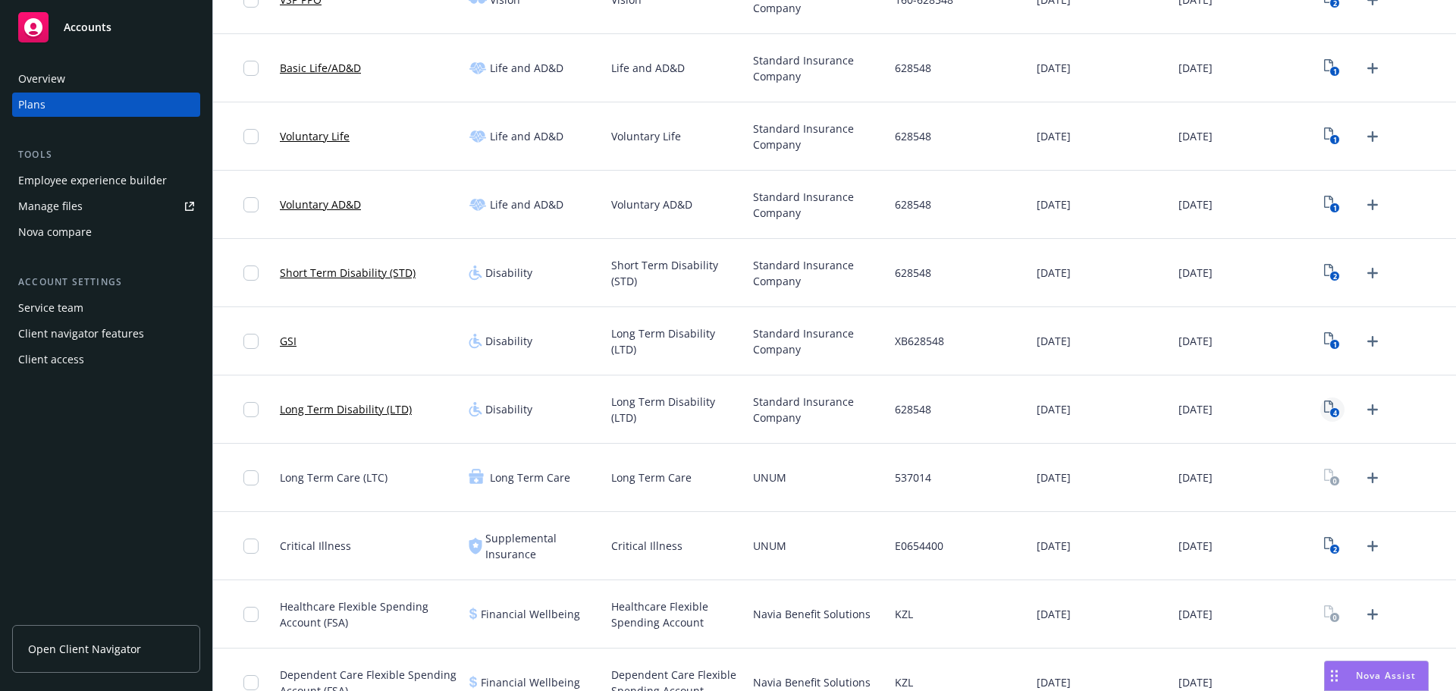
click at [1330, 409] on rect "View Plan Documents" at bounding box center [1335, 413] width 10 height 10
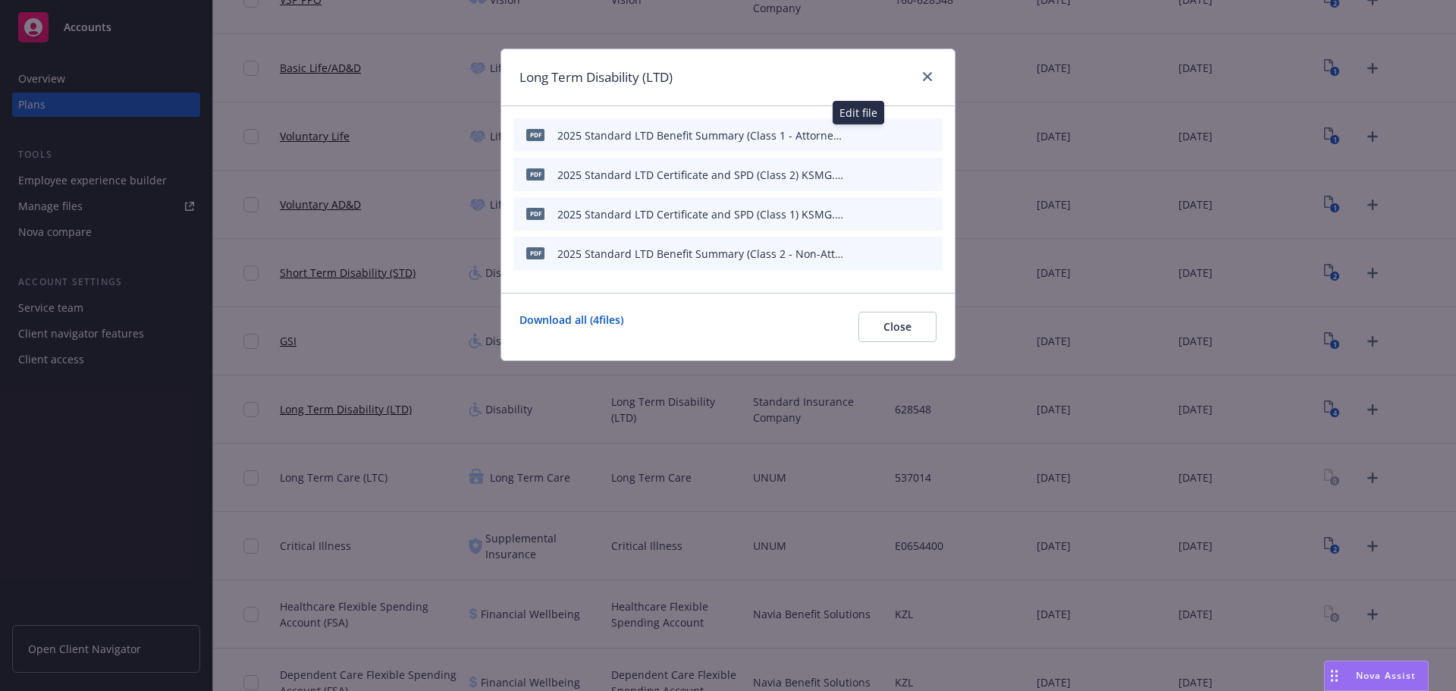
click at [856, 137] on icon "button" at bounding box center [856, 136] width 8 height 8
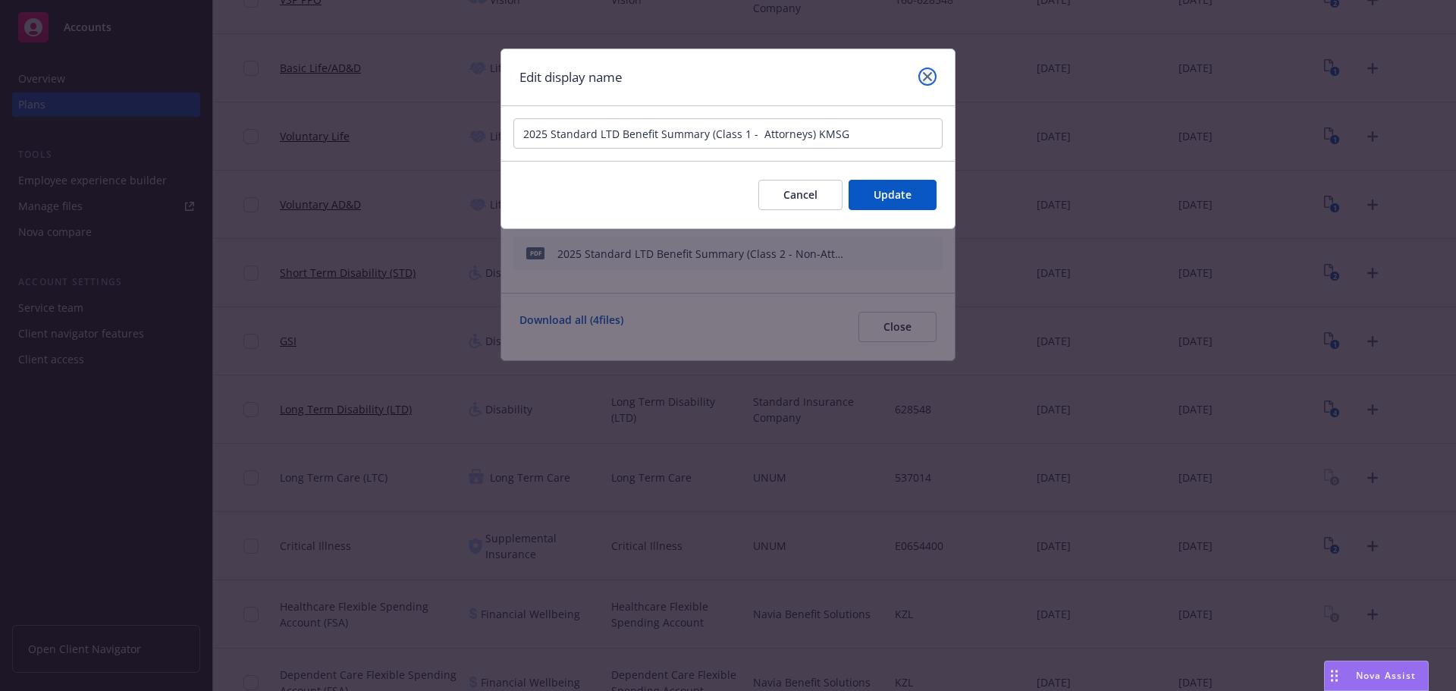
click at [924, 78] on icon "close" at bounding box center [927, 76] width 9 height 9
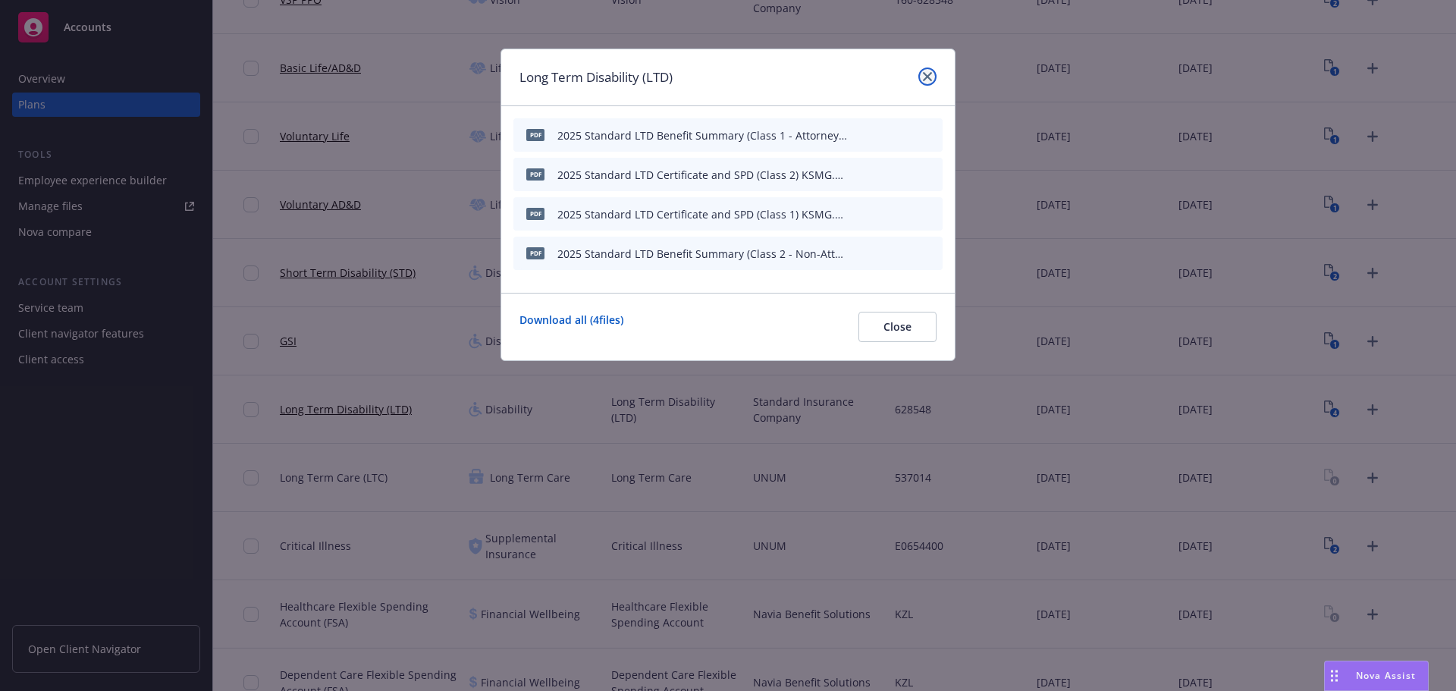
click at [927, 74] on icon "close" at bounding box center [927, 76] width 9 height 9
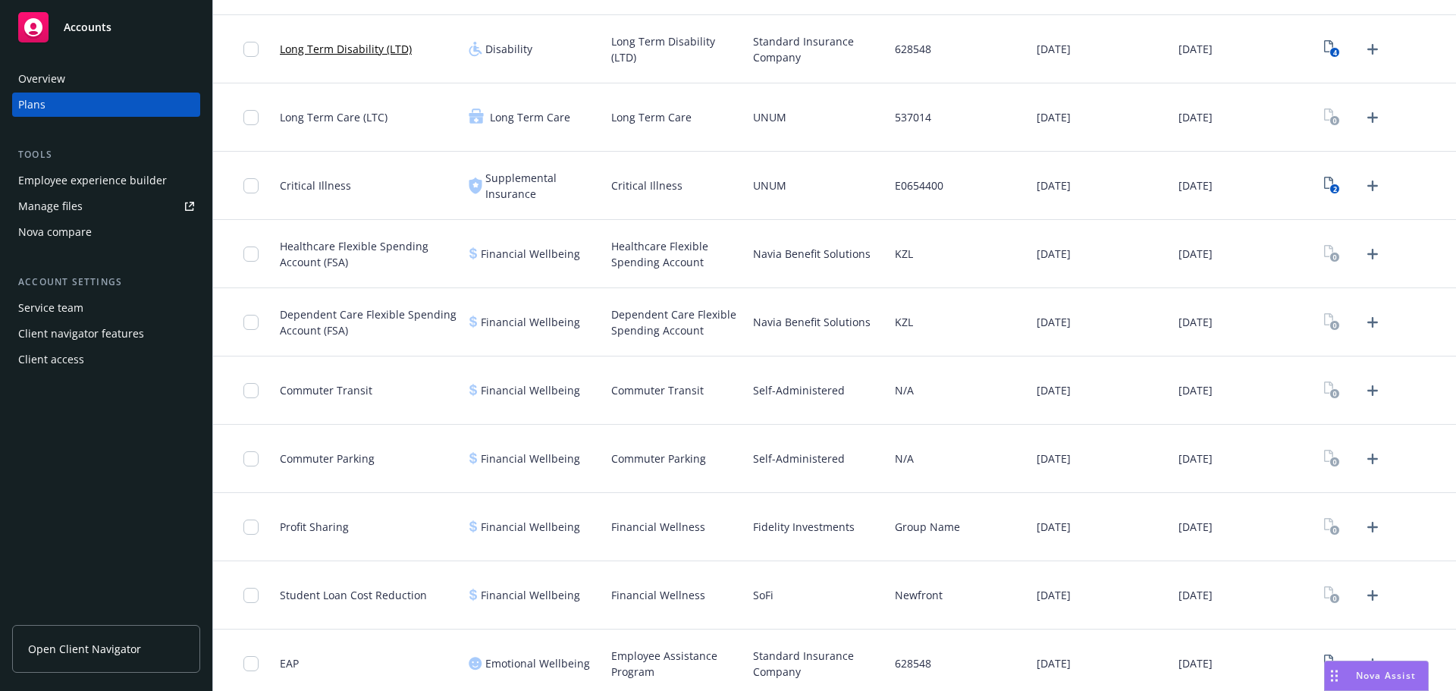
scroll to position [891, 0]
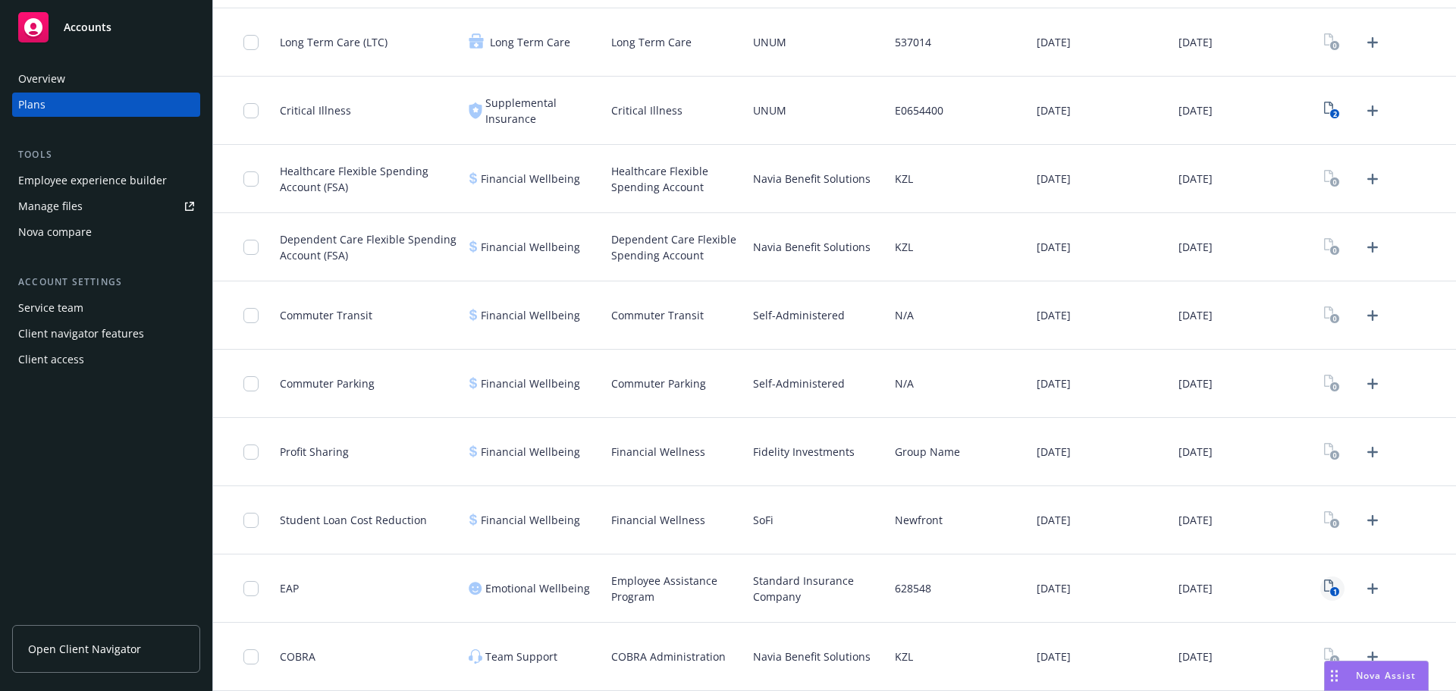
click at [1324, 583] on icon "View Plan Documents" at bounding box center [1328, 586] width 9 height 12
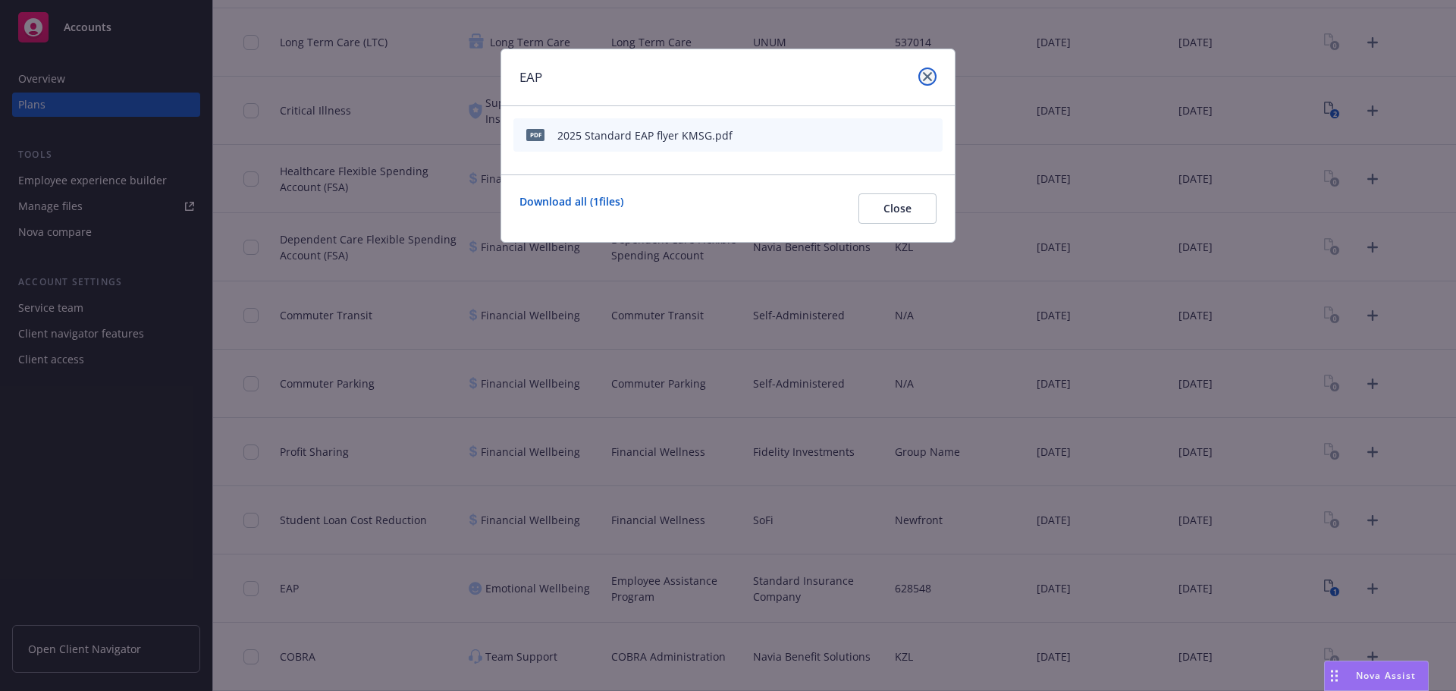
click at [934, 76] on link "close" at bounding box center [928, 77] width 18 height 18
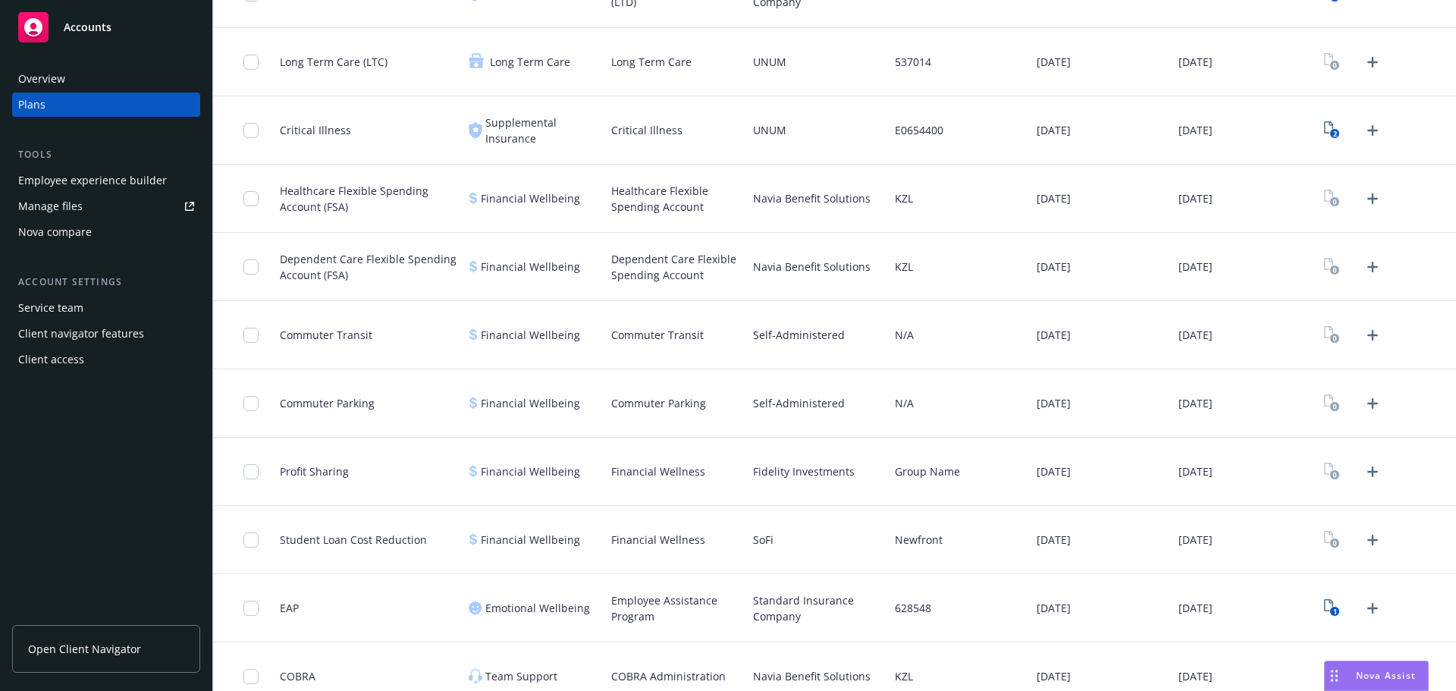
scroll to position [891, 0]
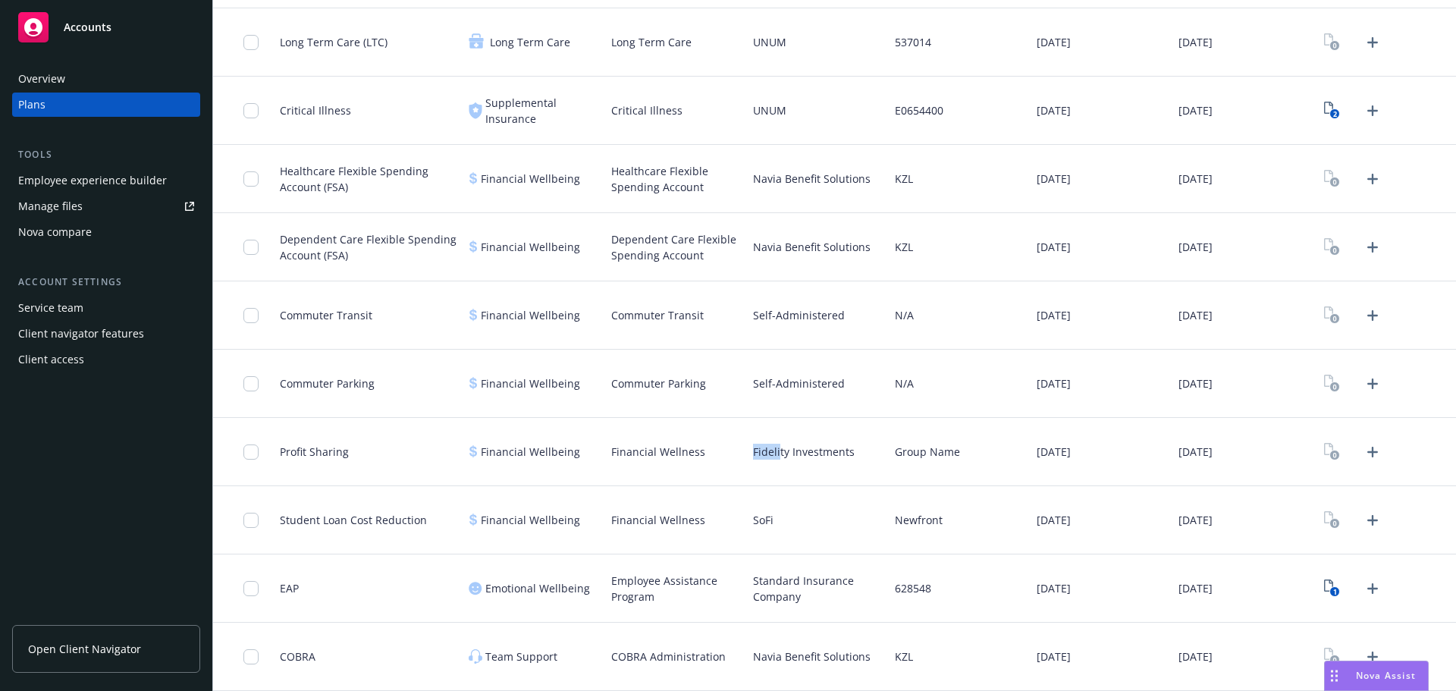
drag, startPoint x: 746, startPoint y: 455, endPoint x: 765, endPoint y: 461, distance: 19.2
click at [771, 470] on div "Fidelity Investments" at bounding box center [818, 452] width 142 height 68
click at [765, 457] on span "Fidelity Investments" at bounding box center [804, 452] width 102 height 16
drag, startPoint x: 605, startPoint y: 454, endPoint x: 712, endPoint y: 449, distance: 107.1
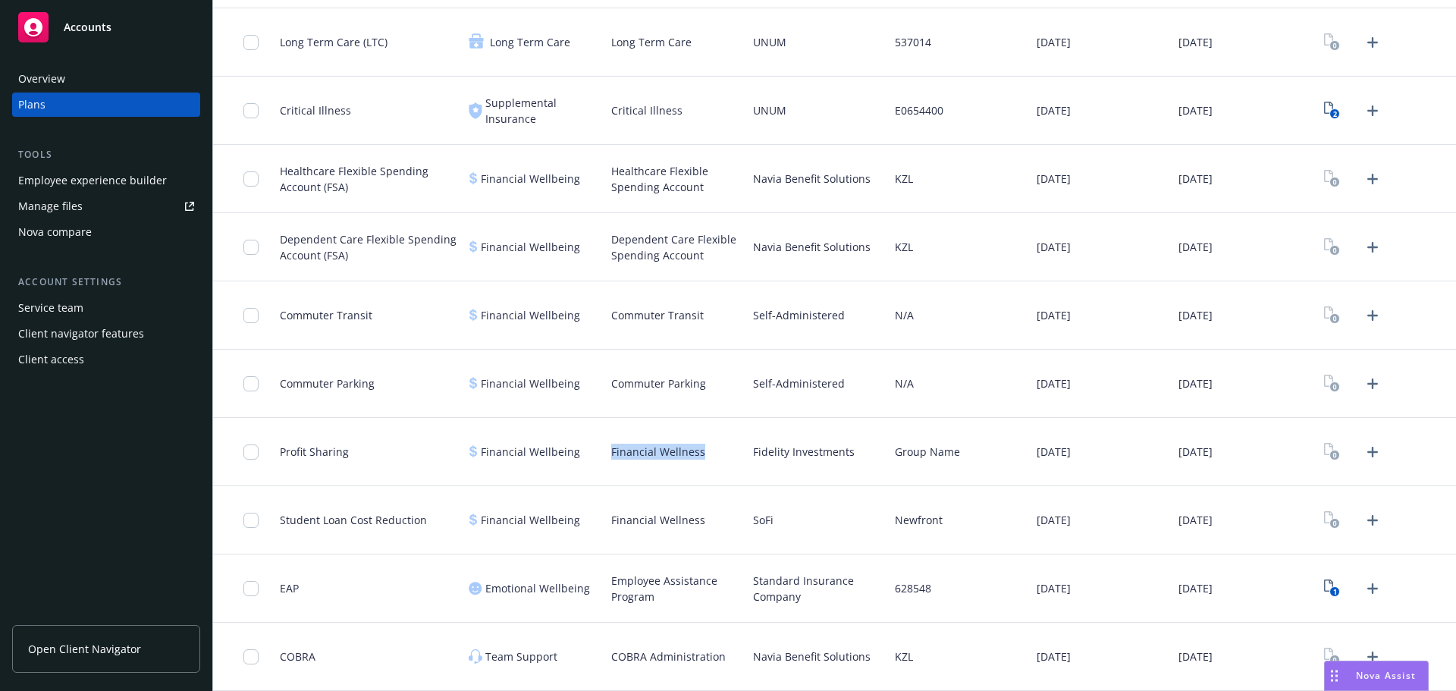
click at [708, 449] on div "Financial Wellness" at bounding box center [676, 452] width 142 height 68
copy span "Financial Wellness"
click at [765, 520] on span "SoFi" at bounding box center [763, 520] width 20 height 16
copy span "SoFi"
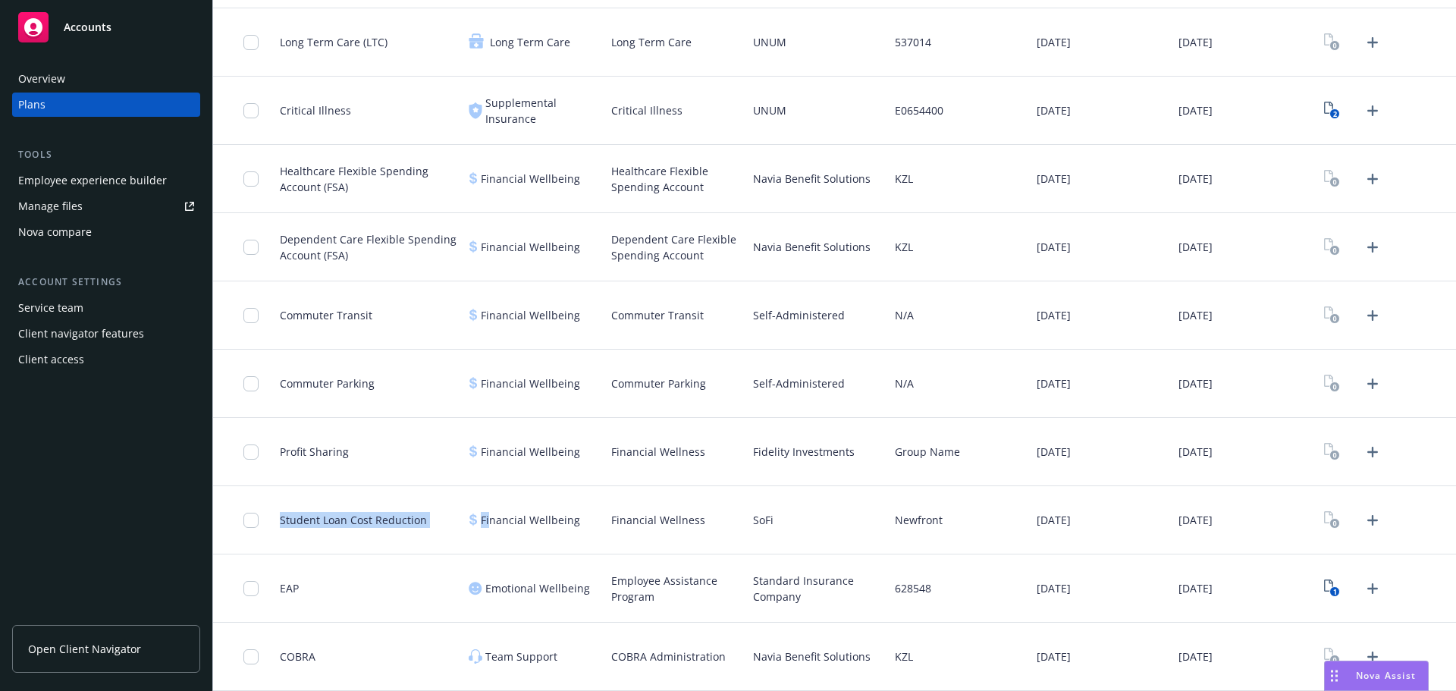
drag, startPoint x: 278, startPoint y: 522, endPoint x: 488, endPoint y: 517, distance: 209.4
click at [488, 517] on div "Student Loan Cost Reduction Financial Wellbeing Financial Wellness SoFi Newfron…" at bounding box center [834, 520] width 1243 height 68
click at [363, 511] on div "Student Loan Cost Reduction" at bounding box center [353, 519] width 147 height 49
drag, startPoint x: 283, startPoint y: 519, endPoint x: 460, endPoint y: 525, distance: 177.6
click at [455, 525] on div "Student Loan Cost Reduction" at bounding box center [368, 520] width 189 height 68
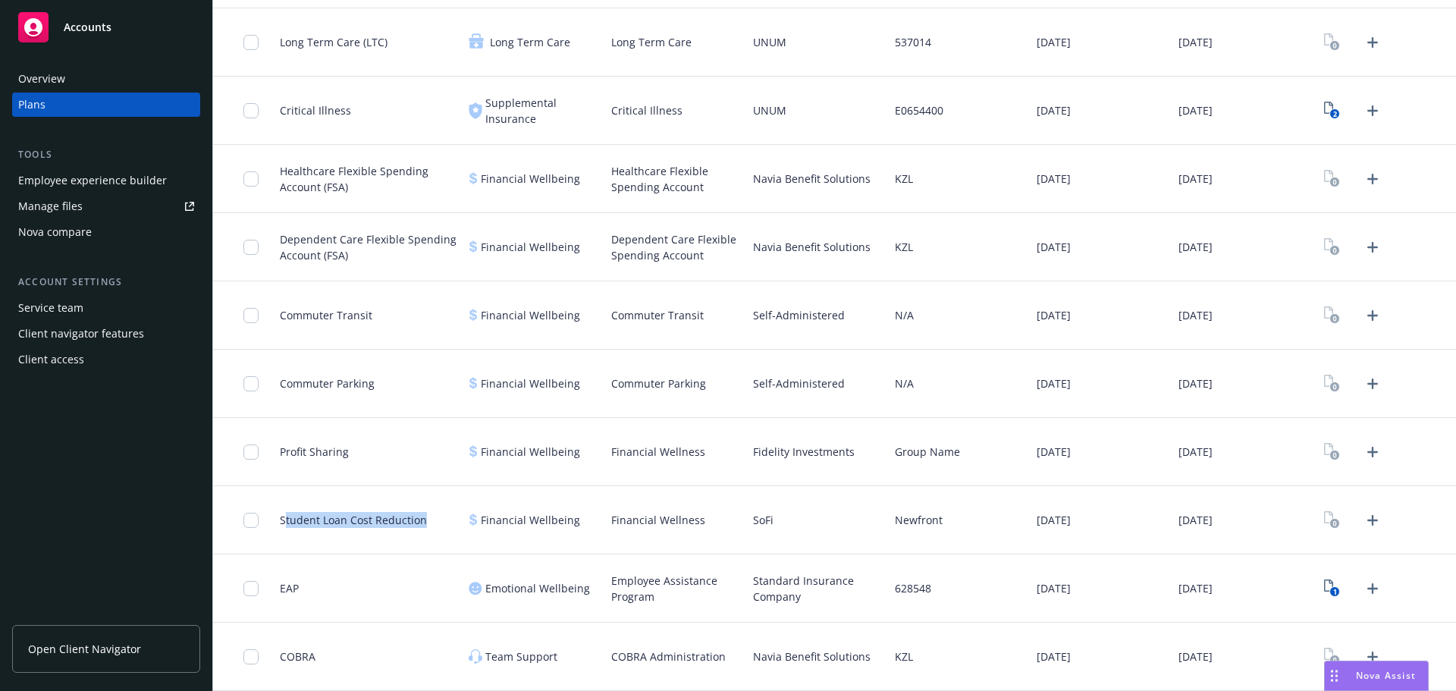
click at [367, 499] on div "Student Loan Cost Reduction" at bounding box center [353, 519] width 147 height 49
drag, startPoint x: 280, startPoint y: 523, endPoint x: 440, endPoint y: 520, distance: 160.1
click at [440, 520] on div "Student Loan Cost Reduction" at bounding box center [368, 520] width 189 height 68
copy span "Student Loan Cost Reduction"
click at [762, 658] on span "Navia Benefit Solutions" at bounding box center [812, 657] width 118 height 16
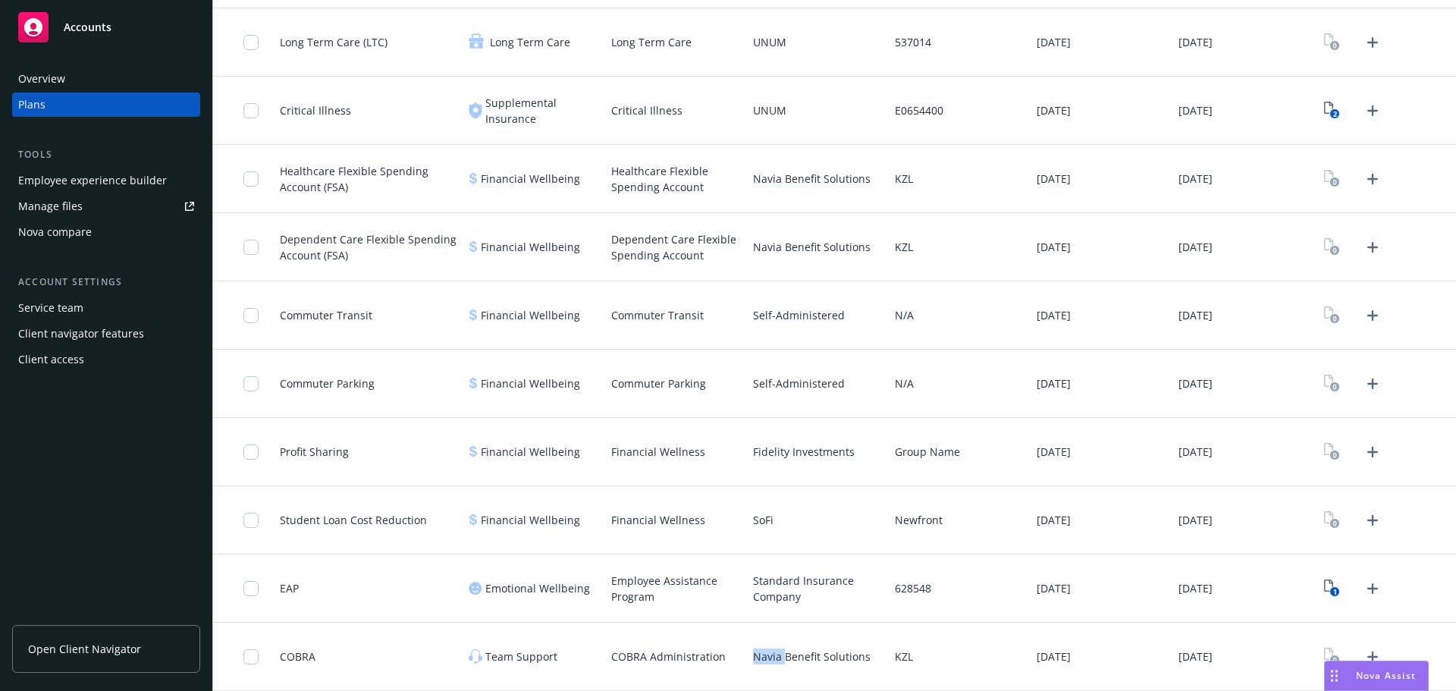
click at [762, 658] on span "Navia Benefit Solutions" at bounding box center [812, 657] width 118 height 16
copy span "Navia"
